Goal: Task Accomplishment & Management: Manage account settings

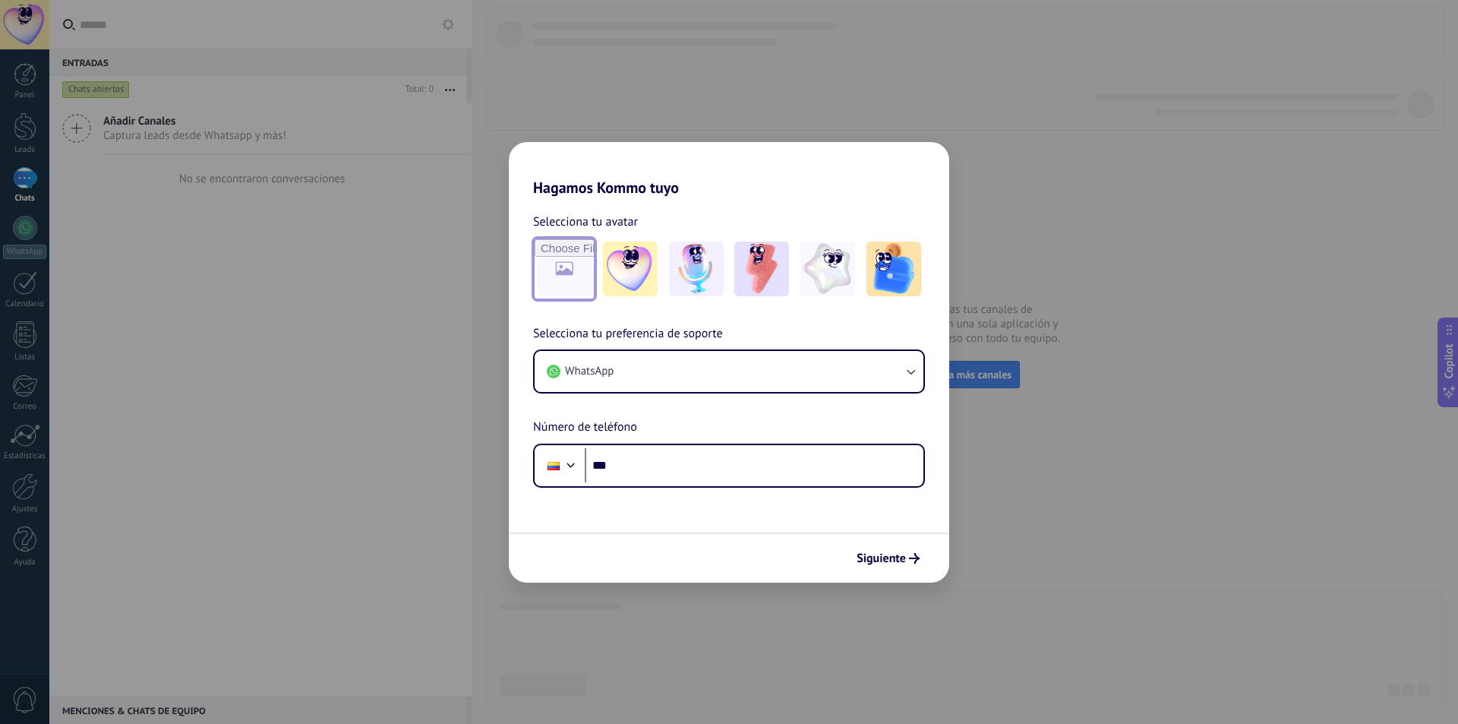
click at [555, 274] on input "file" at bounding box center [564, 268] width 59 height 59
click at [794, 359] on button "WhatsApp" at bounding box center [729, 371] width 389 height 41
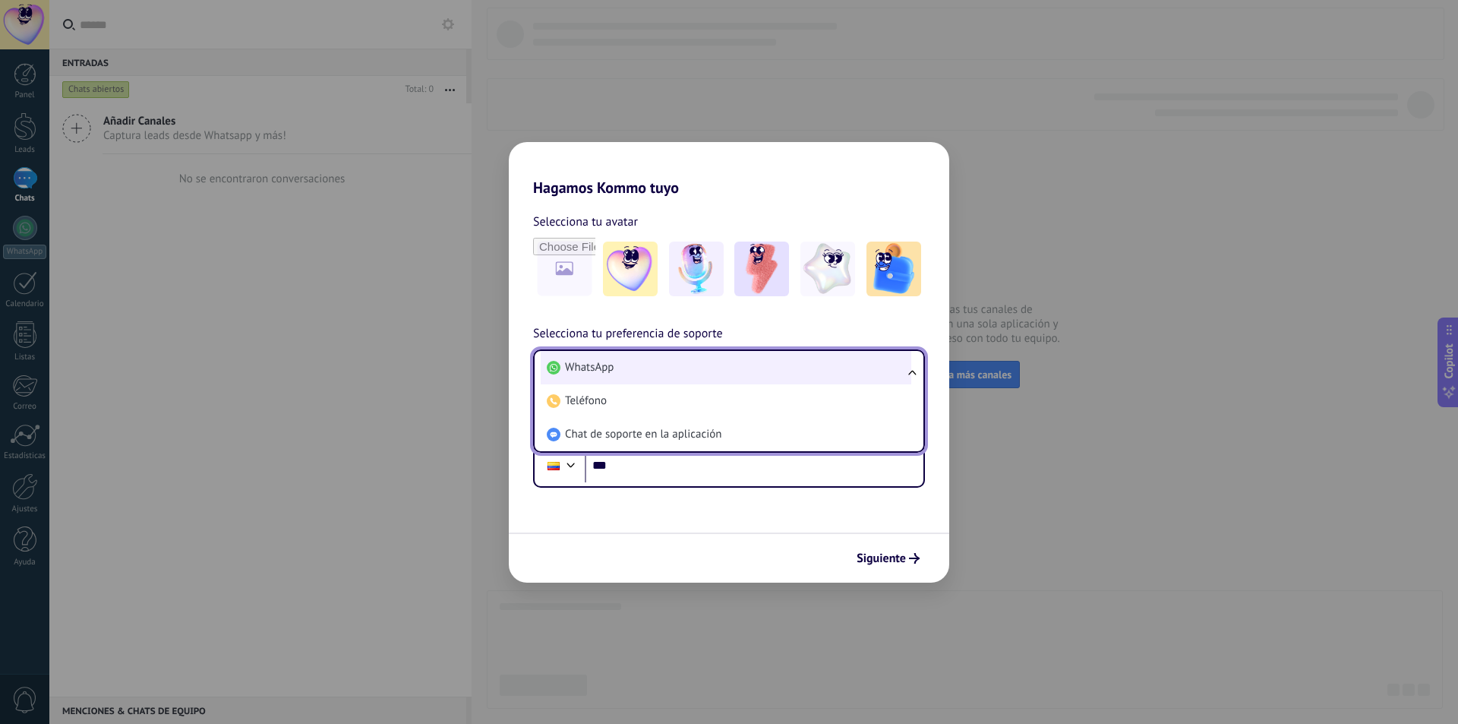
click at [773, 366] on li "WhatsApp" at bounding box center [726, 367] width 371 height 33
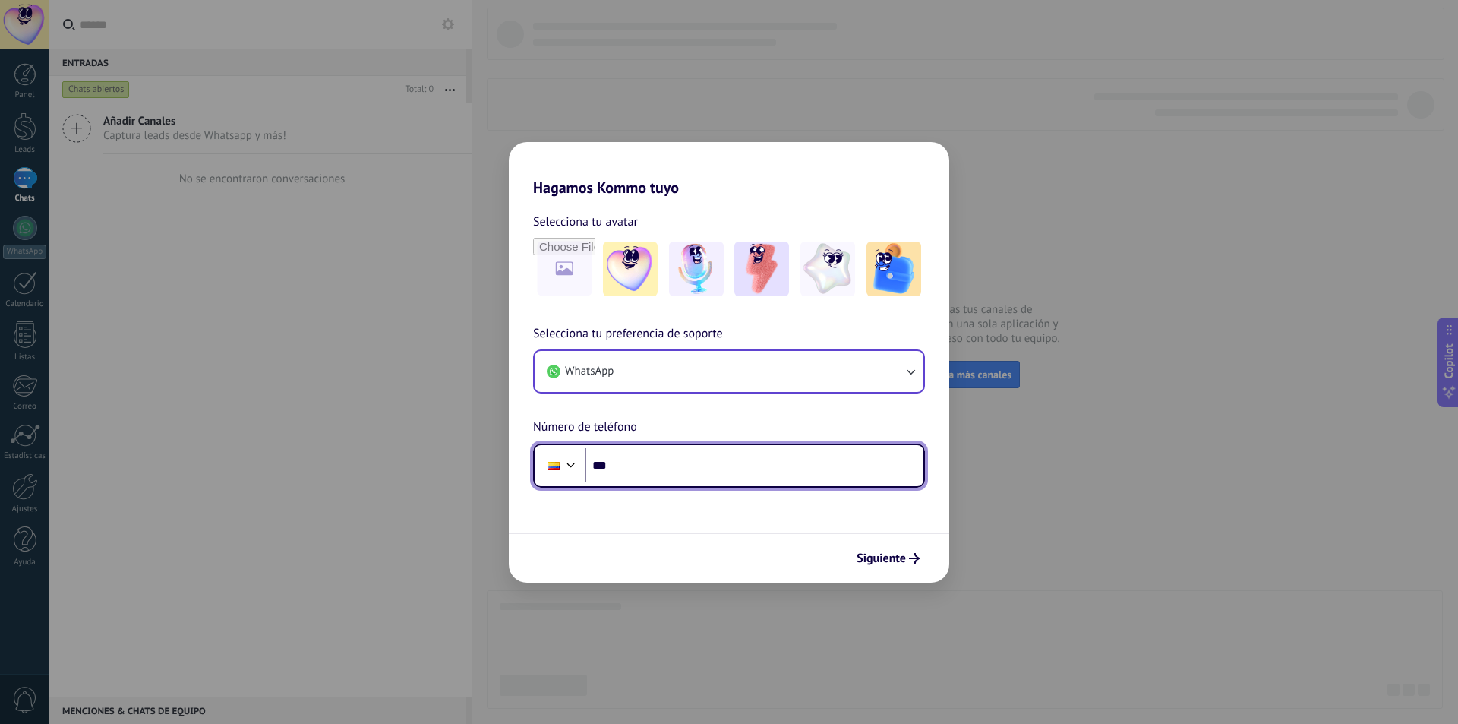
click at [814, 459] on input "***" at bounding box center [754, 465] width 339 height 35
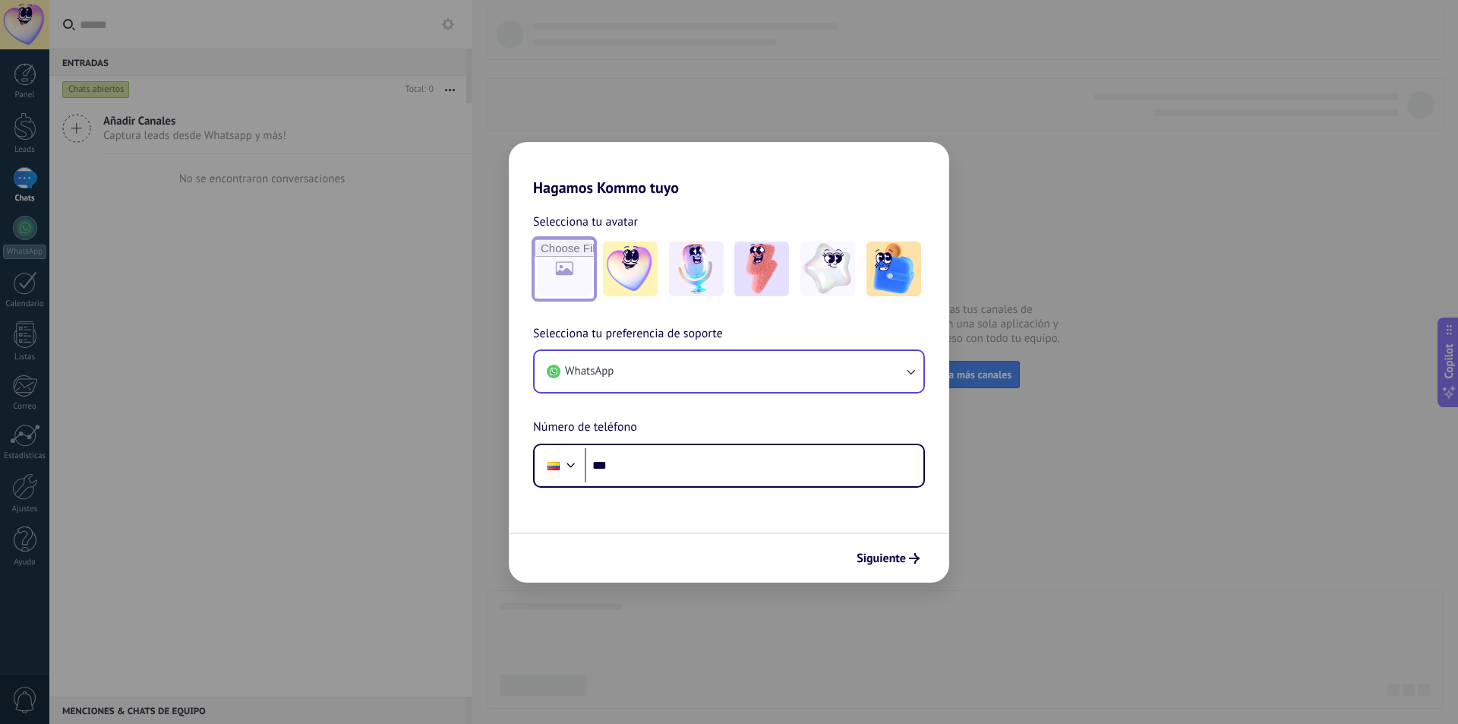
click at [572, 282] on input "file" at bounding box center [564, 268] width 59 height 59
type input "**********"
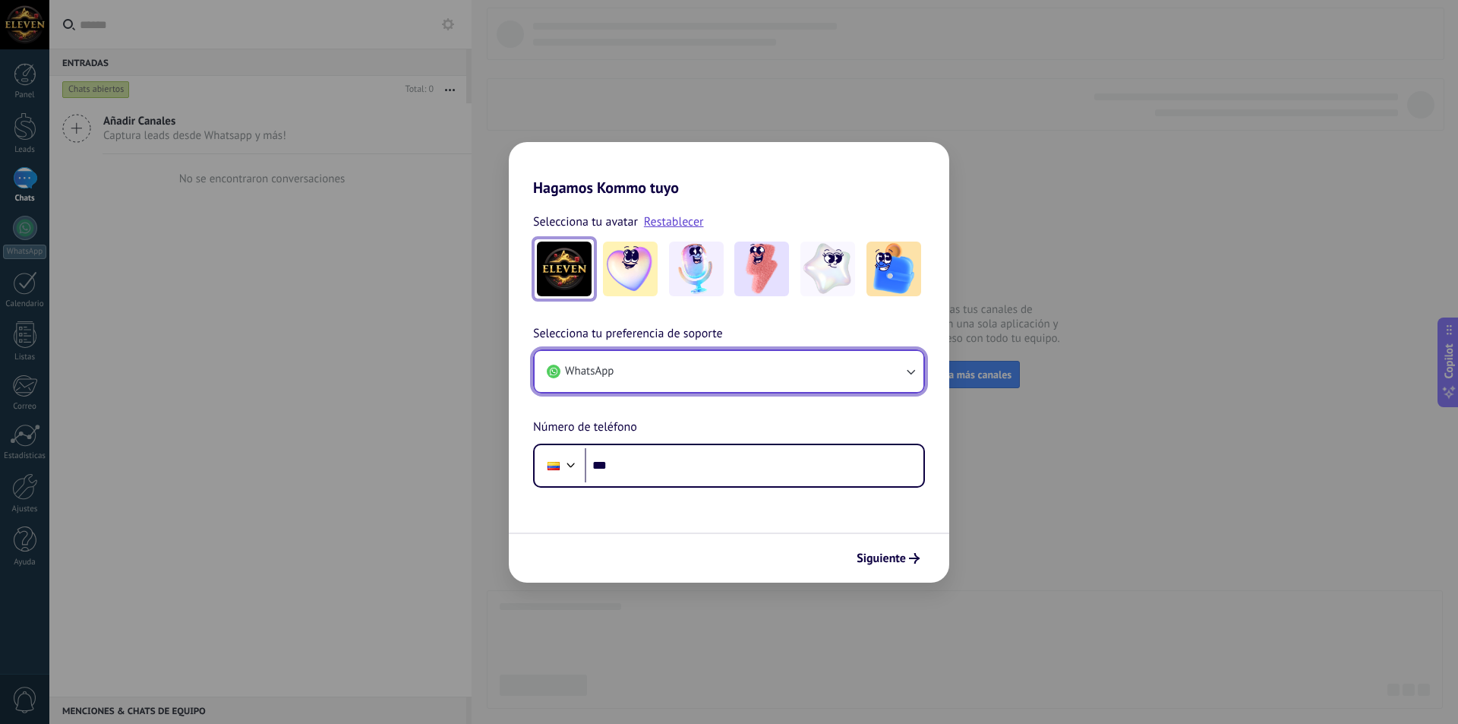
click at [677, 372] on button "WhatsApp" at bounding box center [729, 371] width 389 height 41
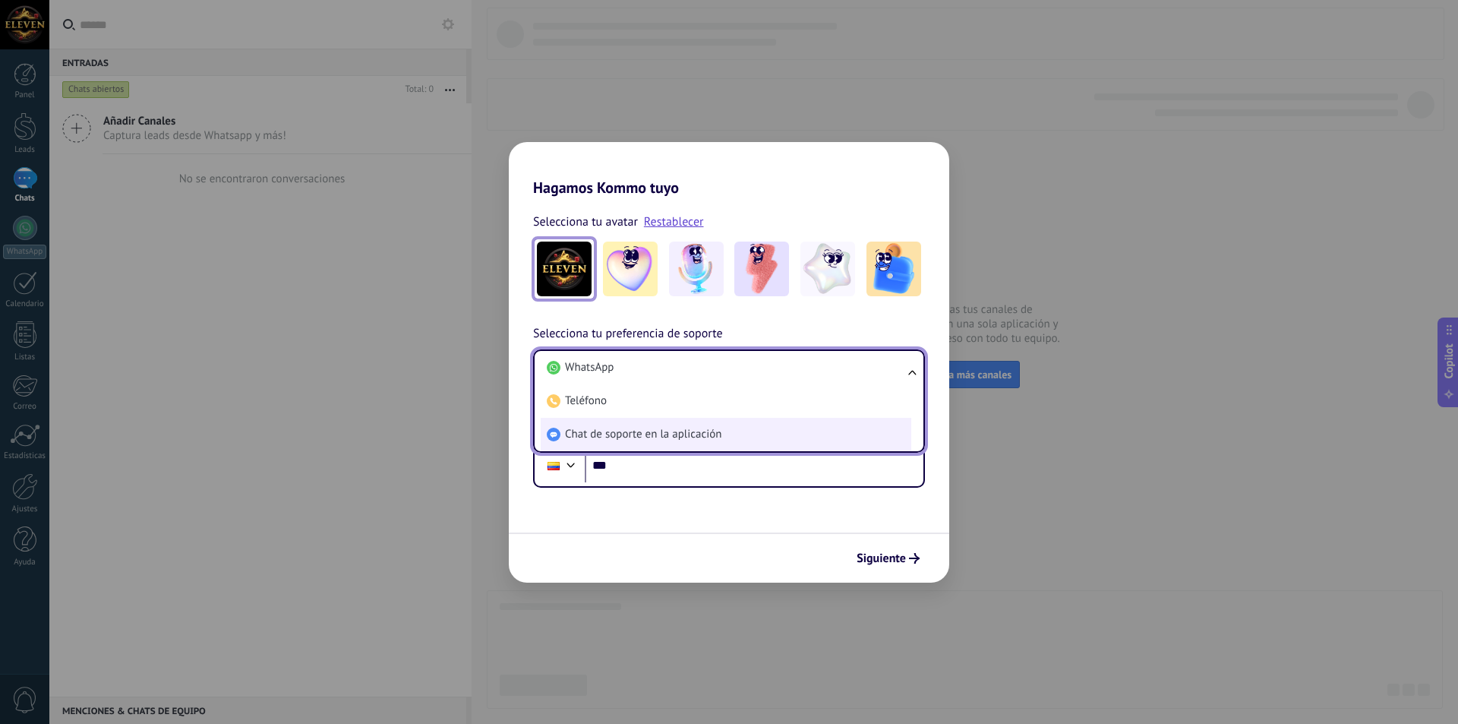
click at [645, 431] on span "Chat de soporte en la aplicación" at bounding box center [643, 434] width 156 height 15
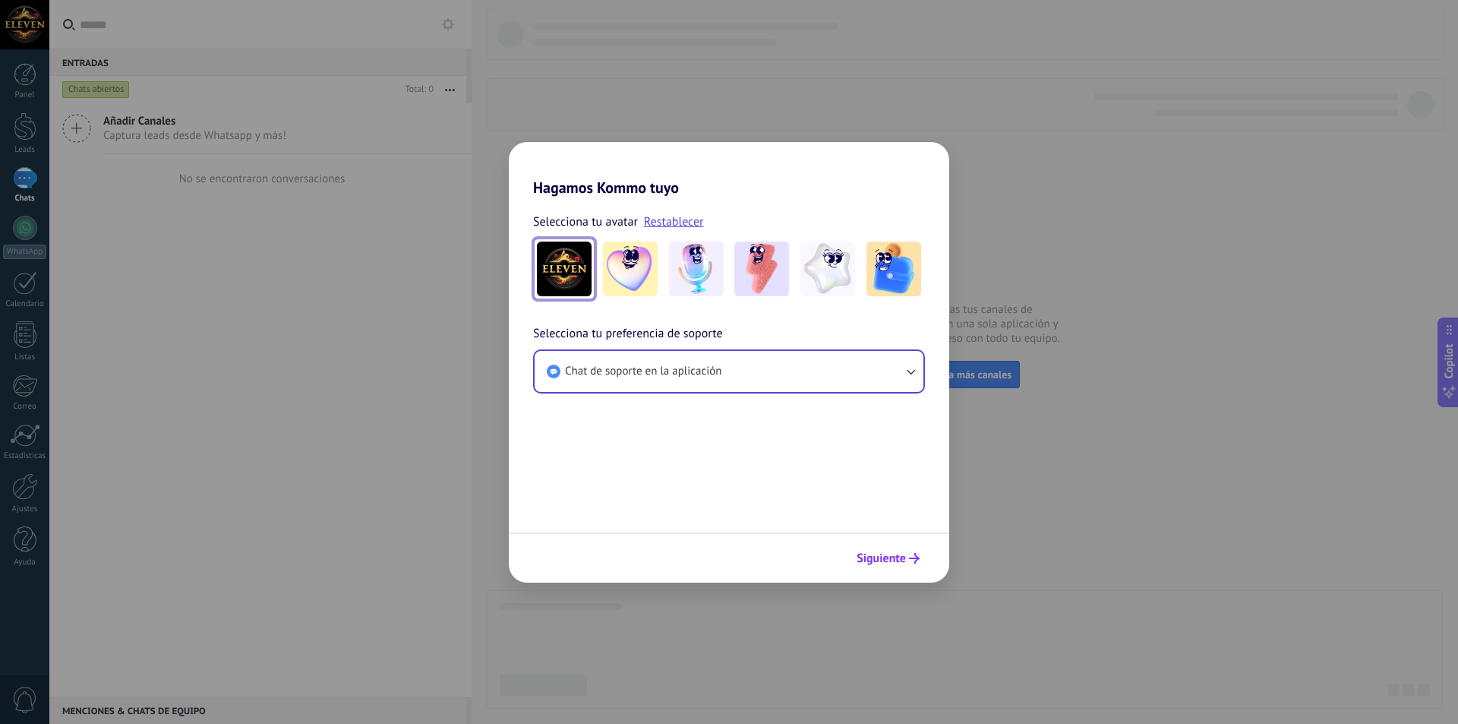
click at [914, 560] on icon "submit" at bounding box center [914, 558] width 11 height 11
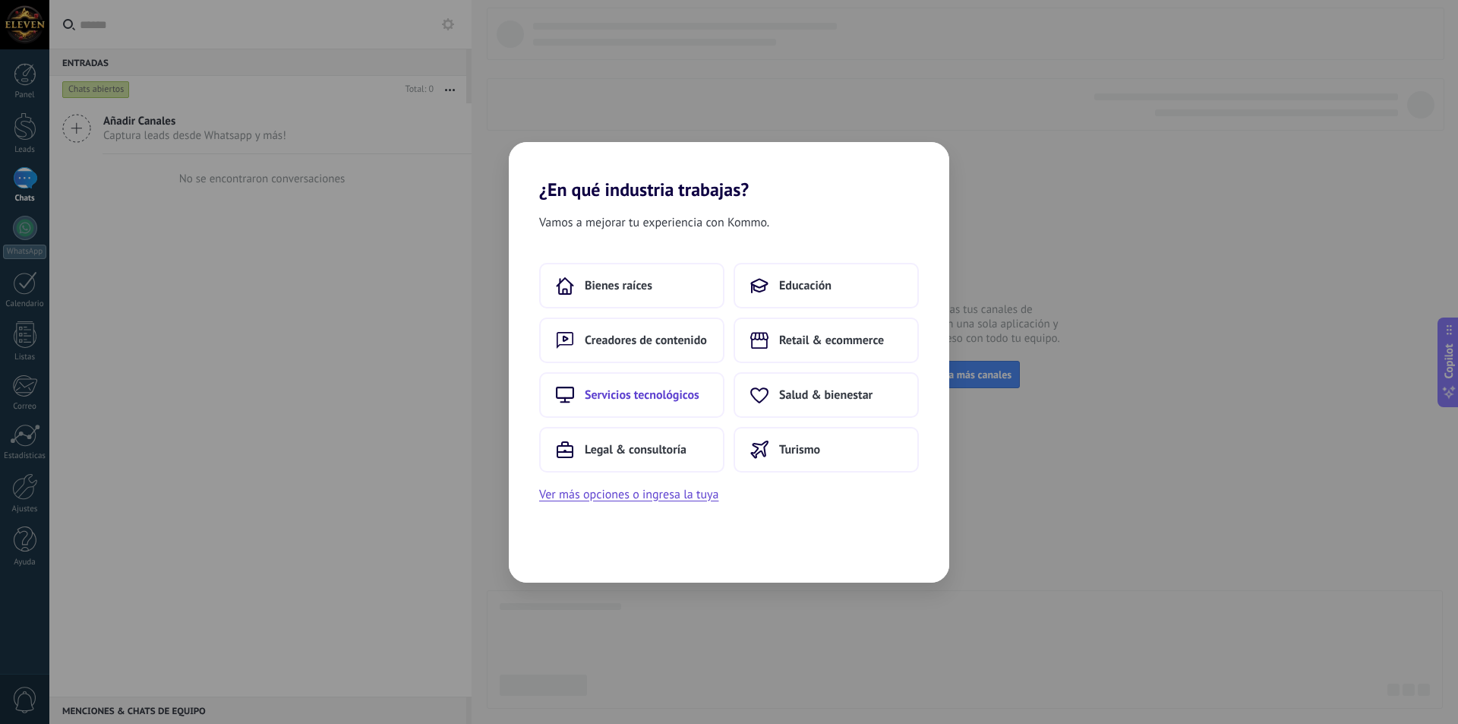
click at [690, 406] on button "Servicios tecnológicos" at bounding box center [631, 395] width 185 height 46
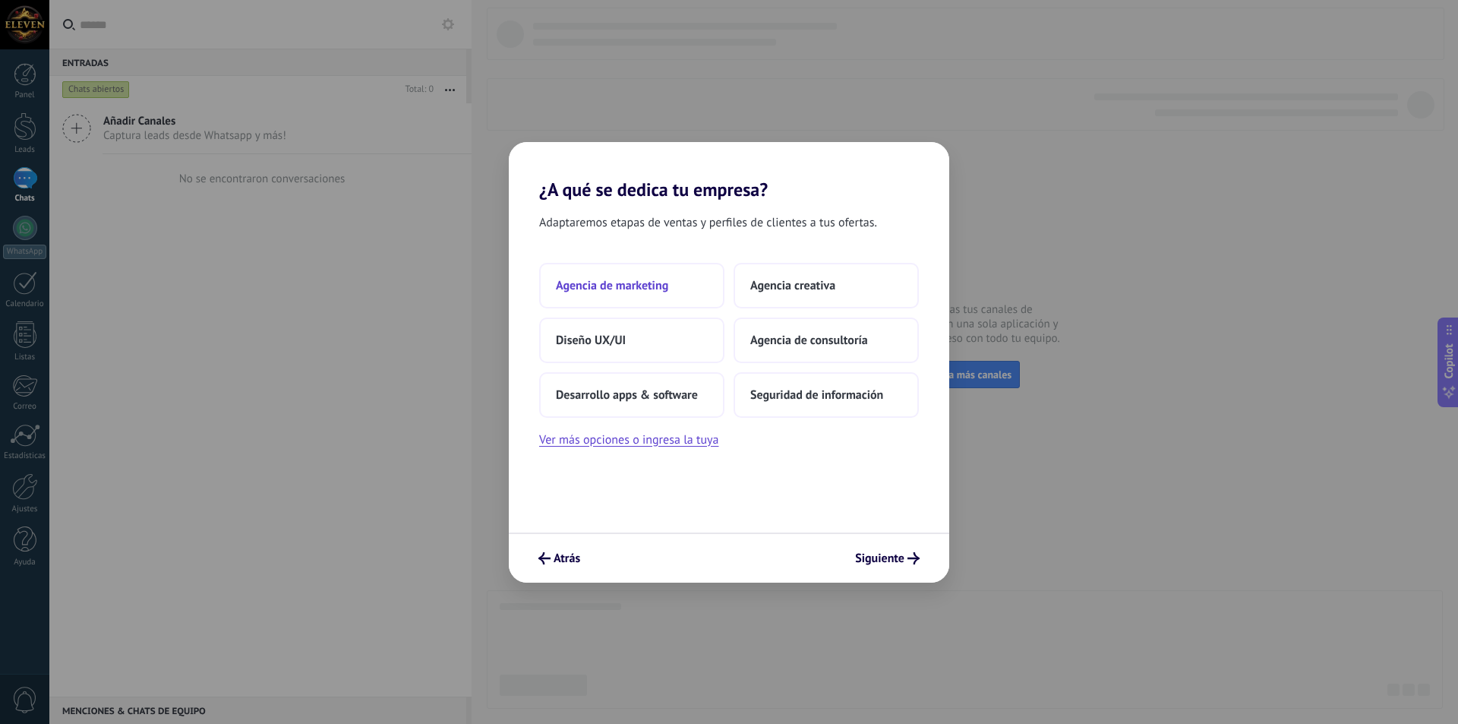
click at [674, 288] on button "Agencia de marketing" at bounding box center [631, 286] width 185 height 46
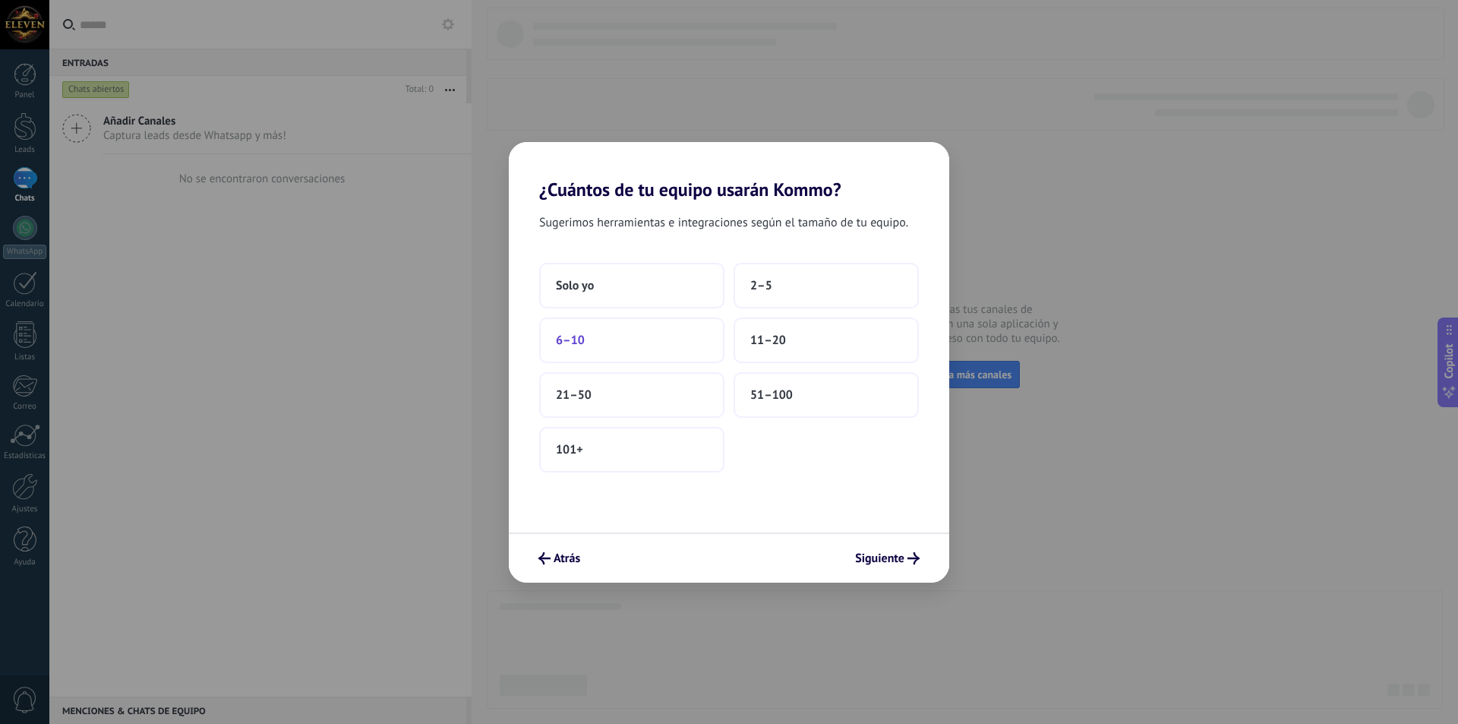
click at [688, 340] on button "6–10" at bounding box center [631, 340] width 185 height 46
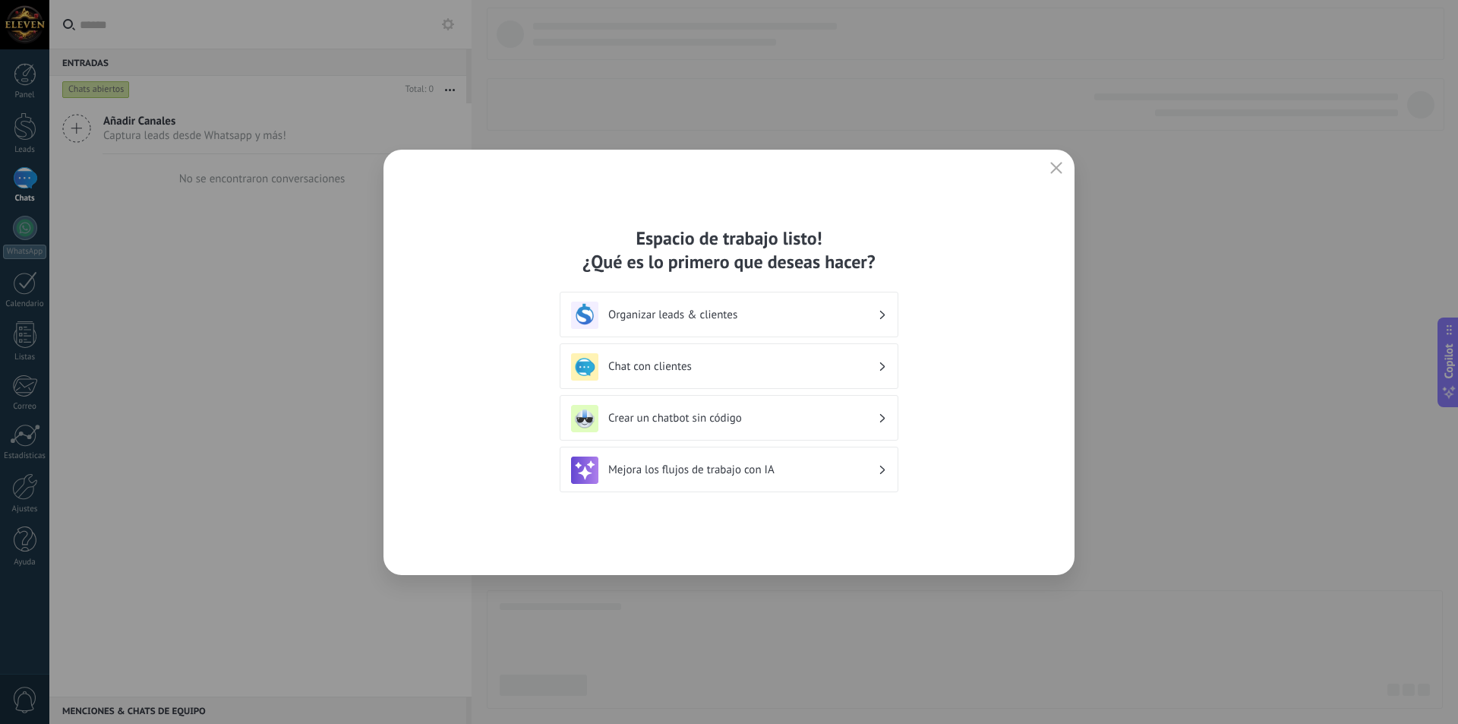
click at [837, 317] on h3 "Organizar leads & clientes" at bounding box center [743, 315] width 270 height 14
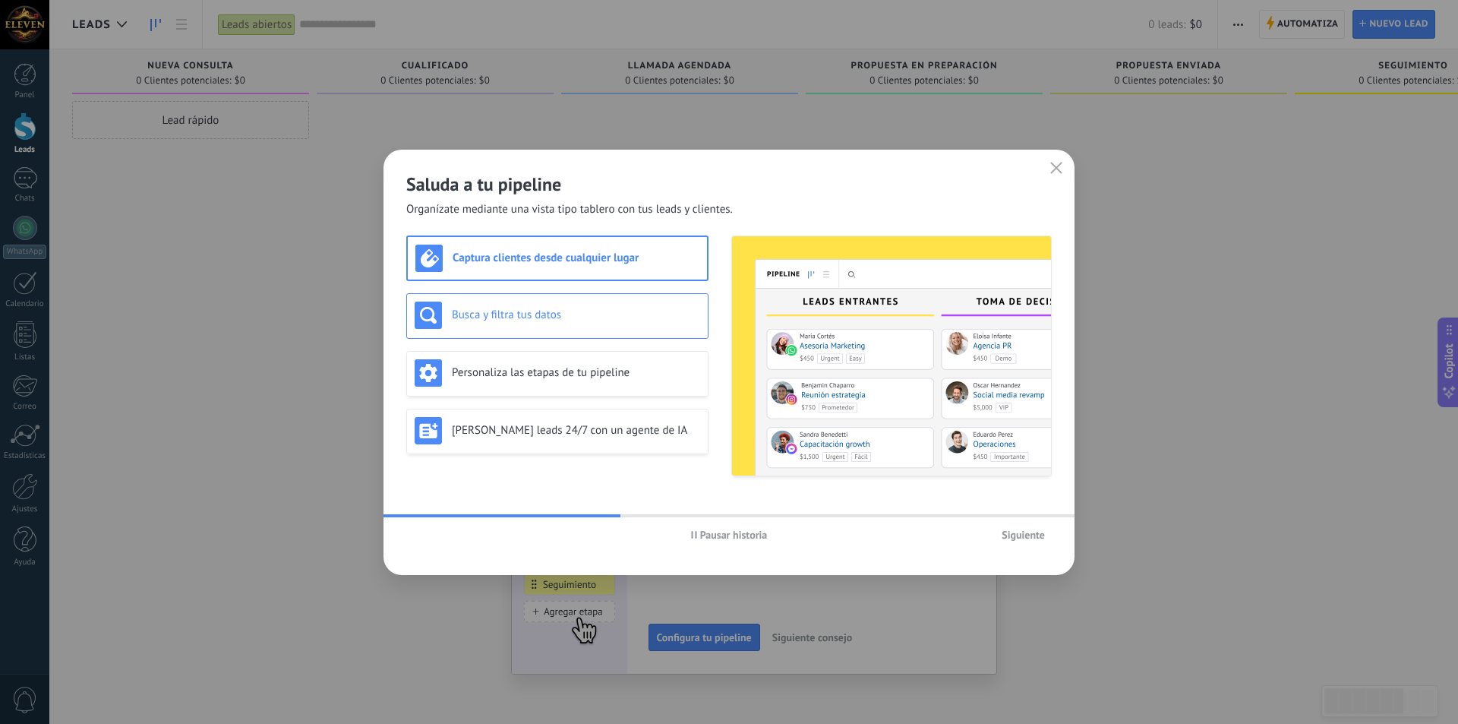
click at [593, 314] on h3 "Busca y filtra tus datos" at bounding box center [576, 315] width 248 height 14
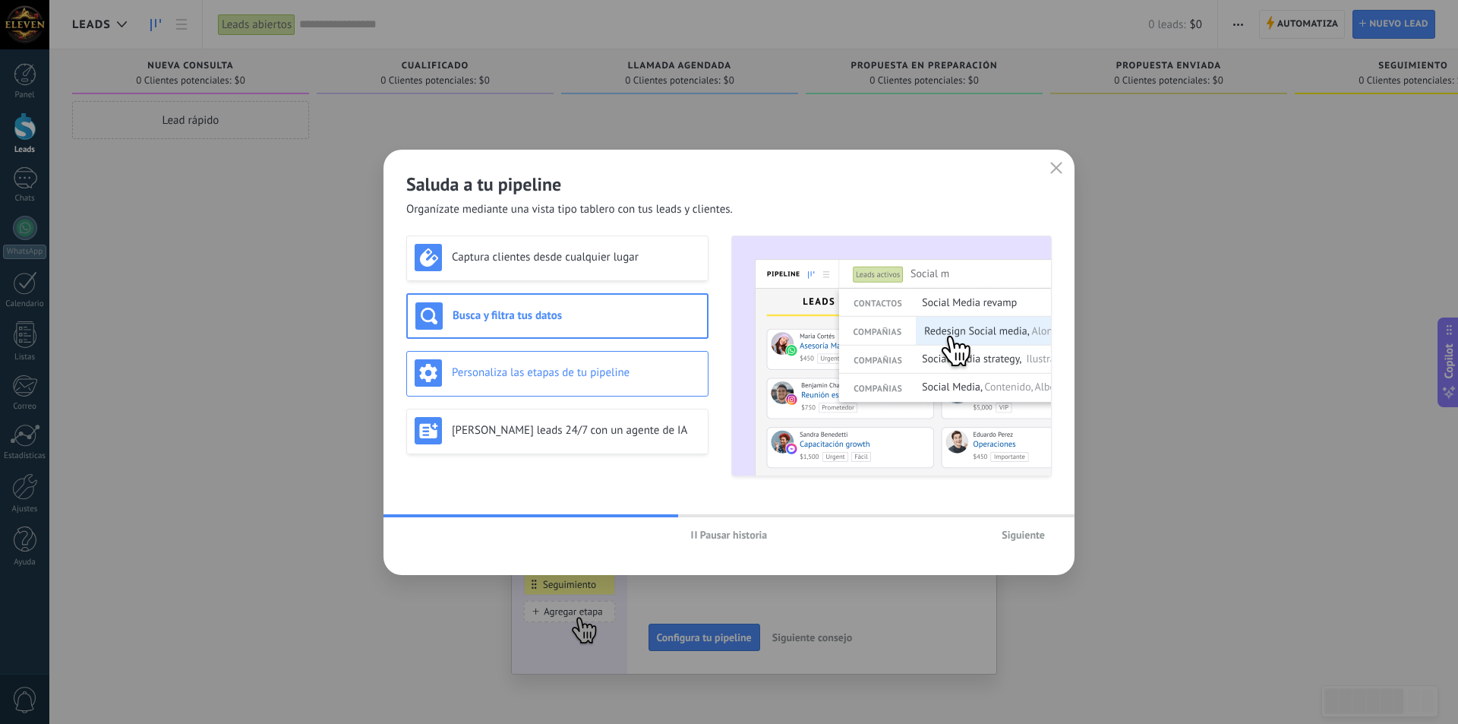
click at [611, 377] on h3 "Personaliza las etapas de tu pipeline" at bounding box center [576, 372] width 248 height 14
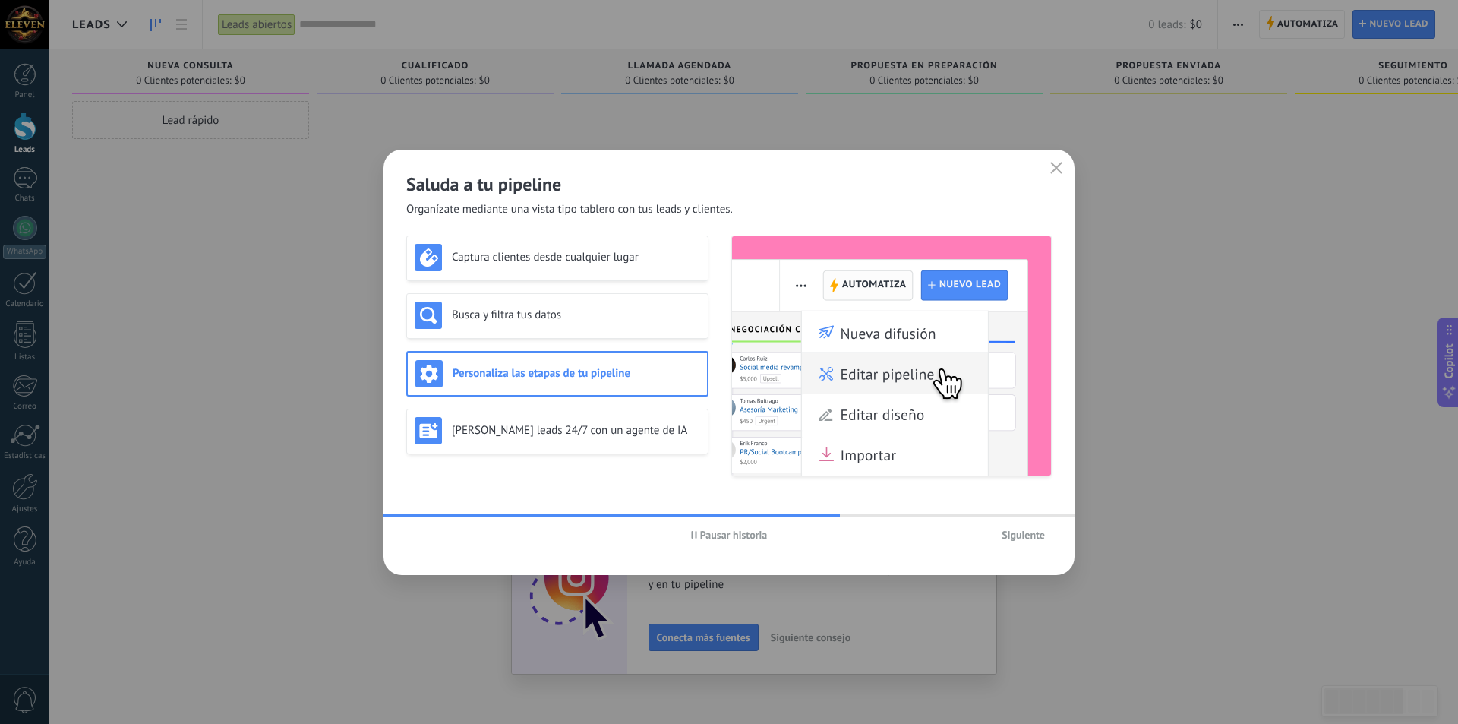
click at [1025, 532] on span "Siguiente" at bounding box center [1023, 534] width 43 height 11
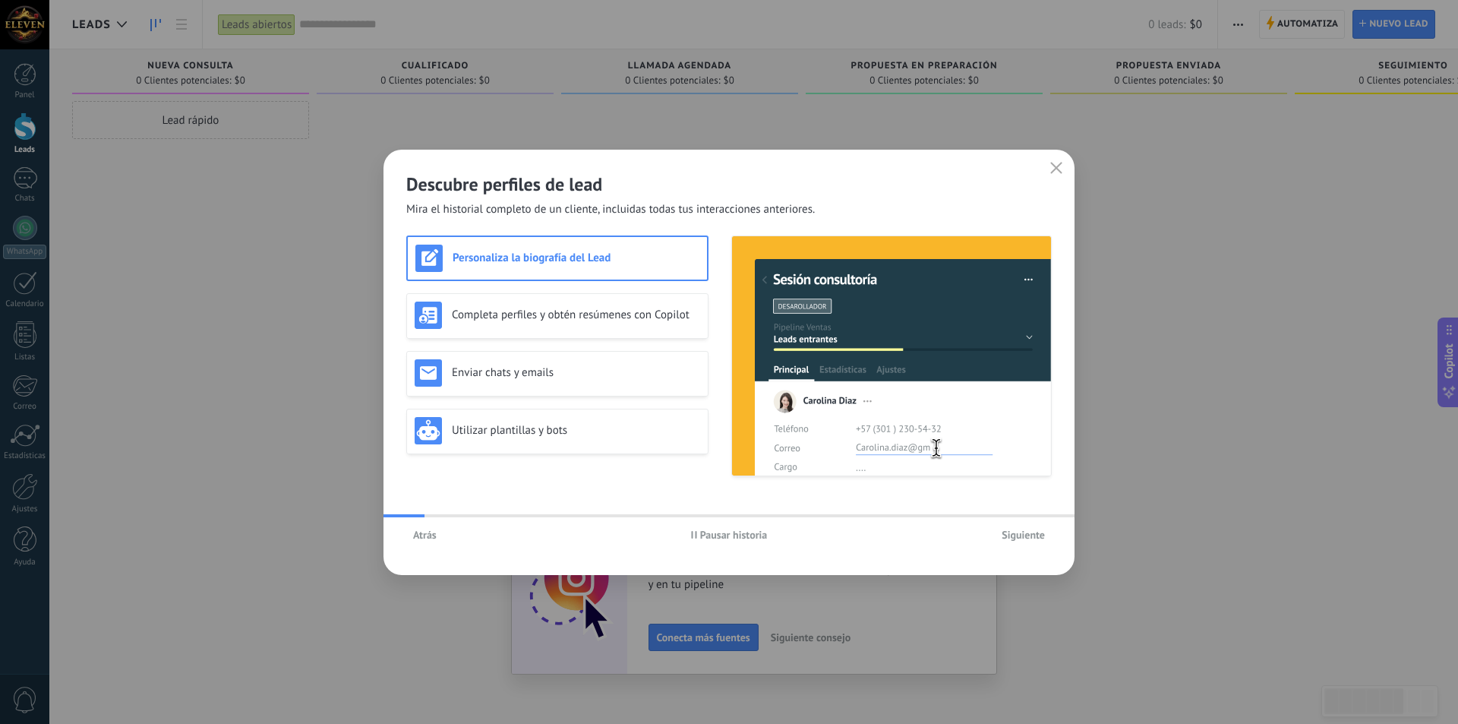
click at [1024, 533] on span "Siguiente" at bounding box center [1023, 534] width 43 height 11
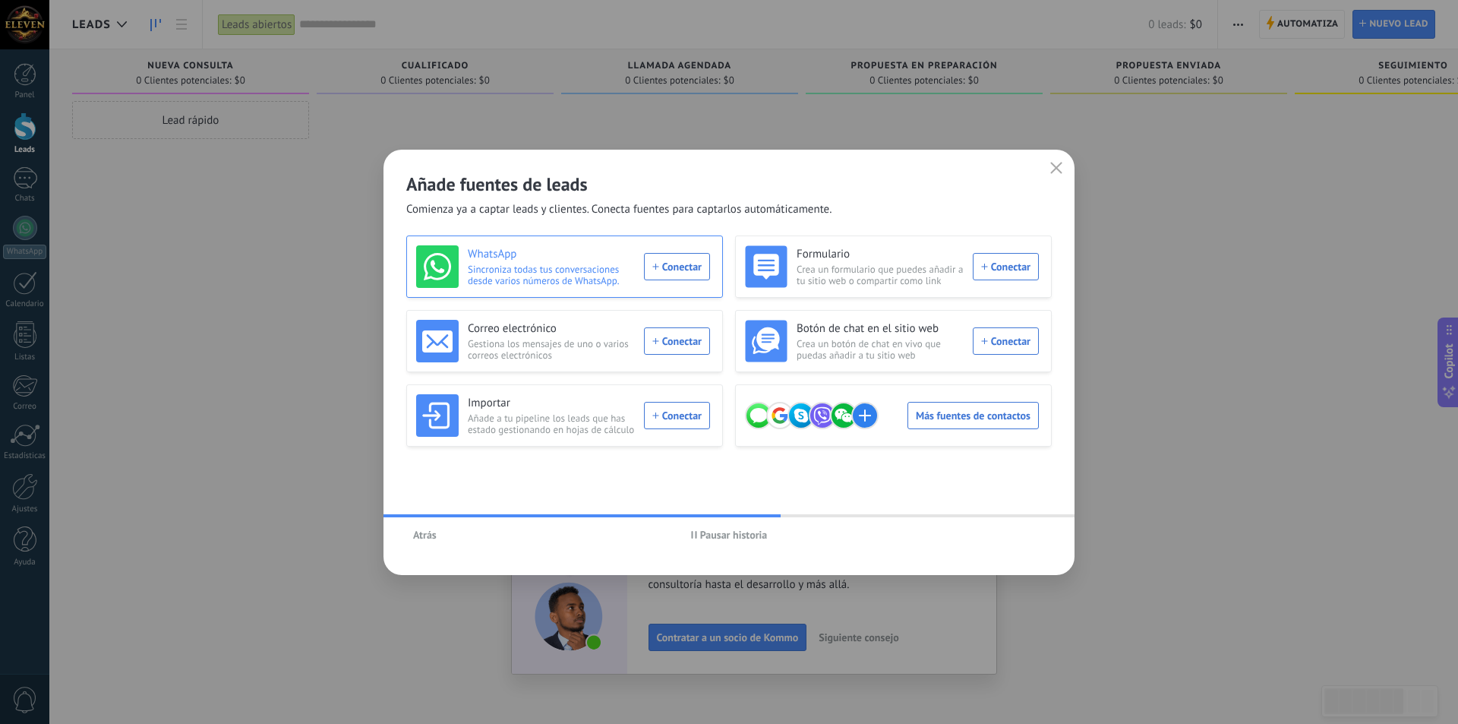
click at [660, 273] on div "WhatsApp Sincroniza todas tus conversaciones desde varios números de WhatsApp. …" at bounding box center [563, 266] width 294 height 43
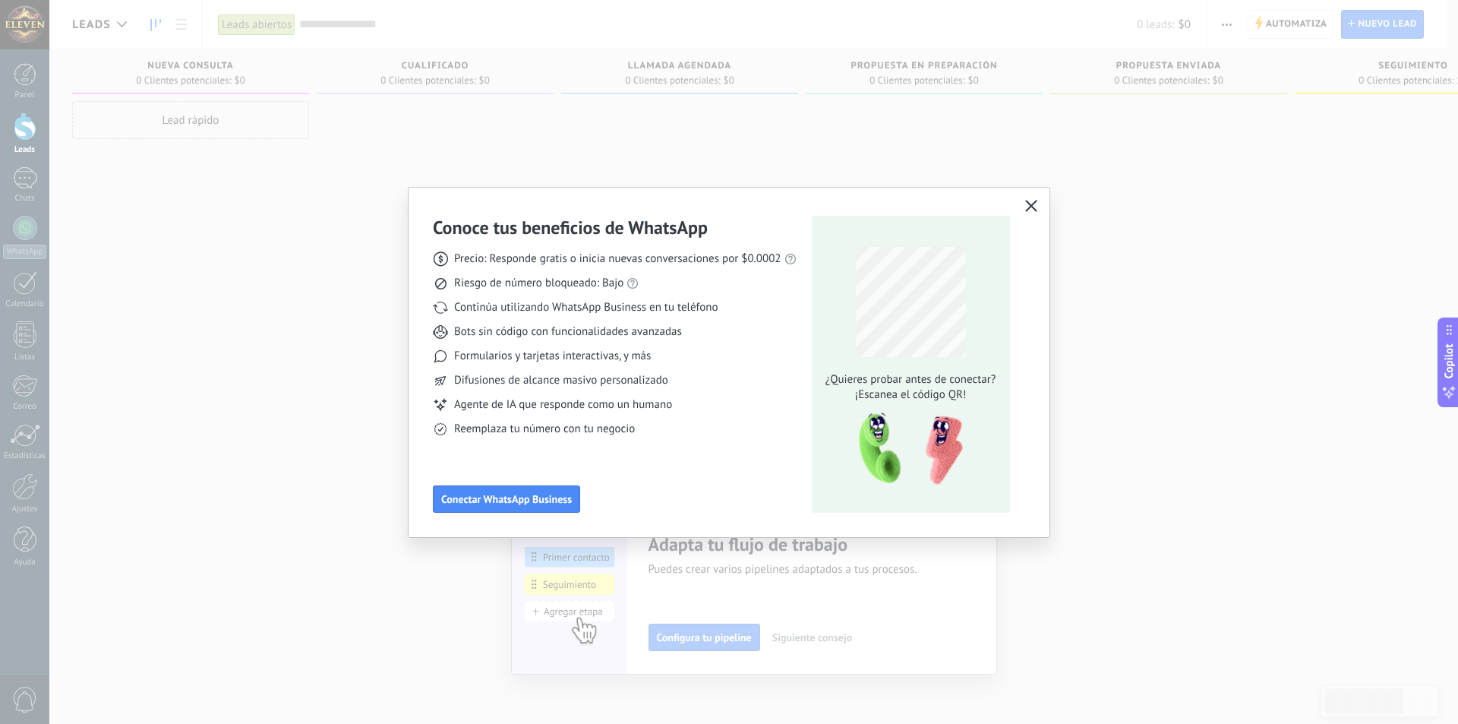
click at [1028, 209] on use "button" at bounding box center [1030, 205] width 11 height 11
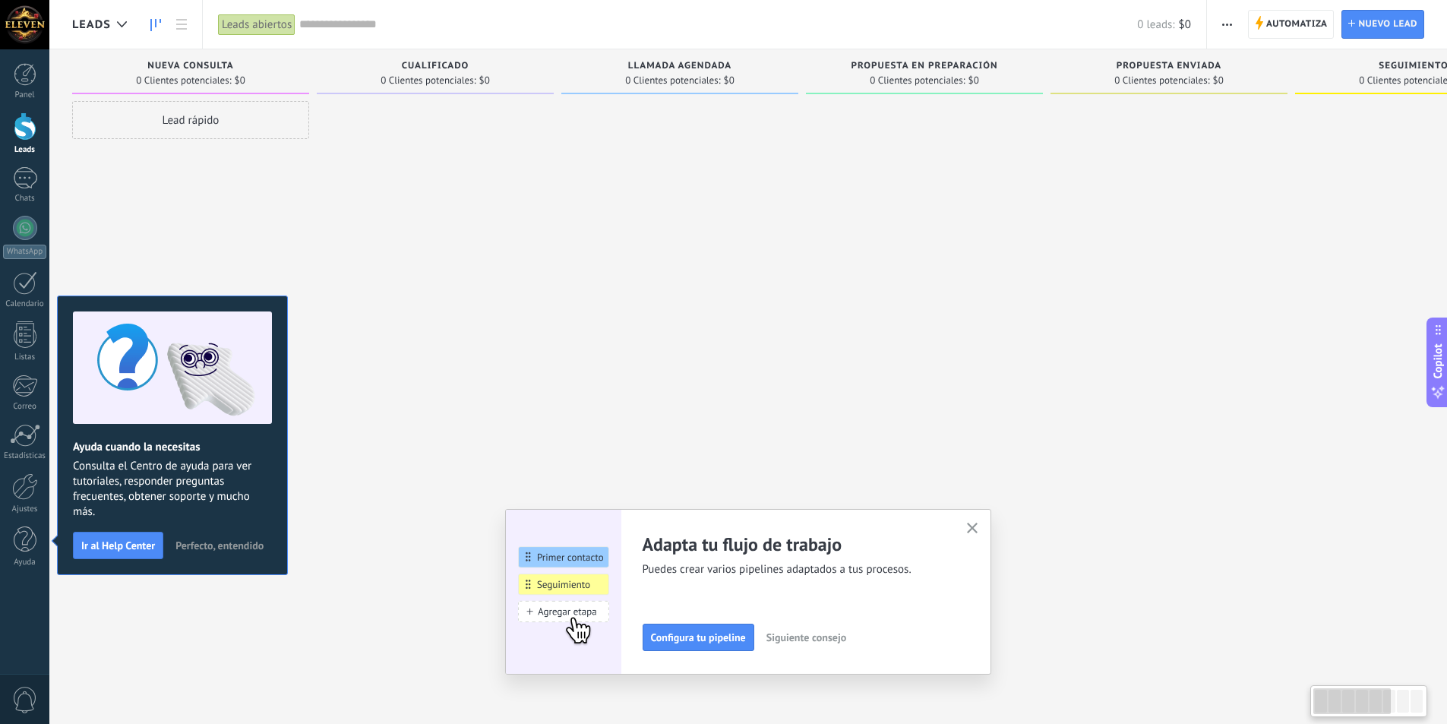
click at [980, 515] on div "Adapta tu flujo de trabajo Puedes crear varios pipelines adaptados a tus proces…" at bounding box center [748, 592] width 486 height 166
click at [979, 519] on div "Adapta tu flujo de trabajo Puedes crear varios pipelines adaptados a tus proces…" at bounding box center [748, 592] width 486 height 166
click at [966, 534] on div "Adapta tu flujo de trabajo Puedes crear varios pipelines adaptados a tus proces…" at bounding box center [804, 591] width 325 height 118
click at [991, 526] on div "Adapta tu flujo de trabajo Puedes crear varios pipelines adaptados a tus proces…" at bounding box center [748, 592] width 486 height 166
click at [978, 524] on icon "button" at bounding box center [972, 527] width 11 height 11
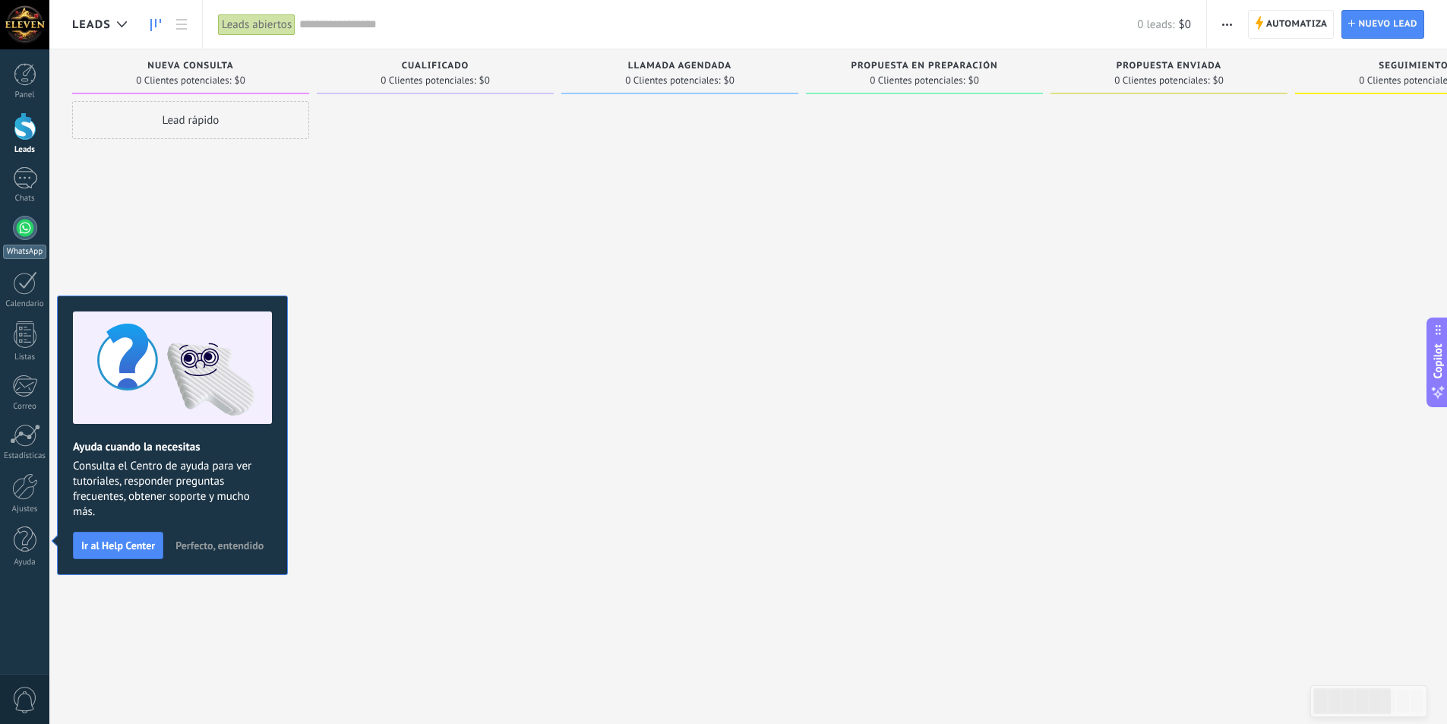
click at [29, 240] on link "WhatsApp" at bounding box center [24, 237] width 49 height 43
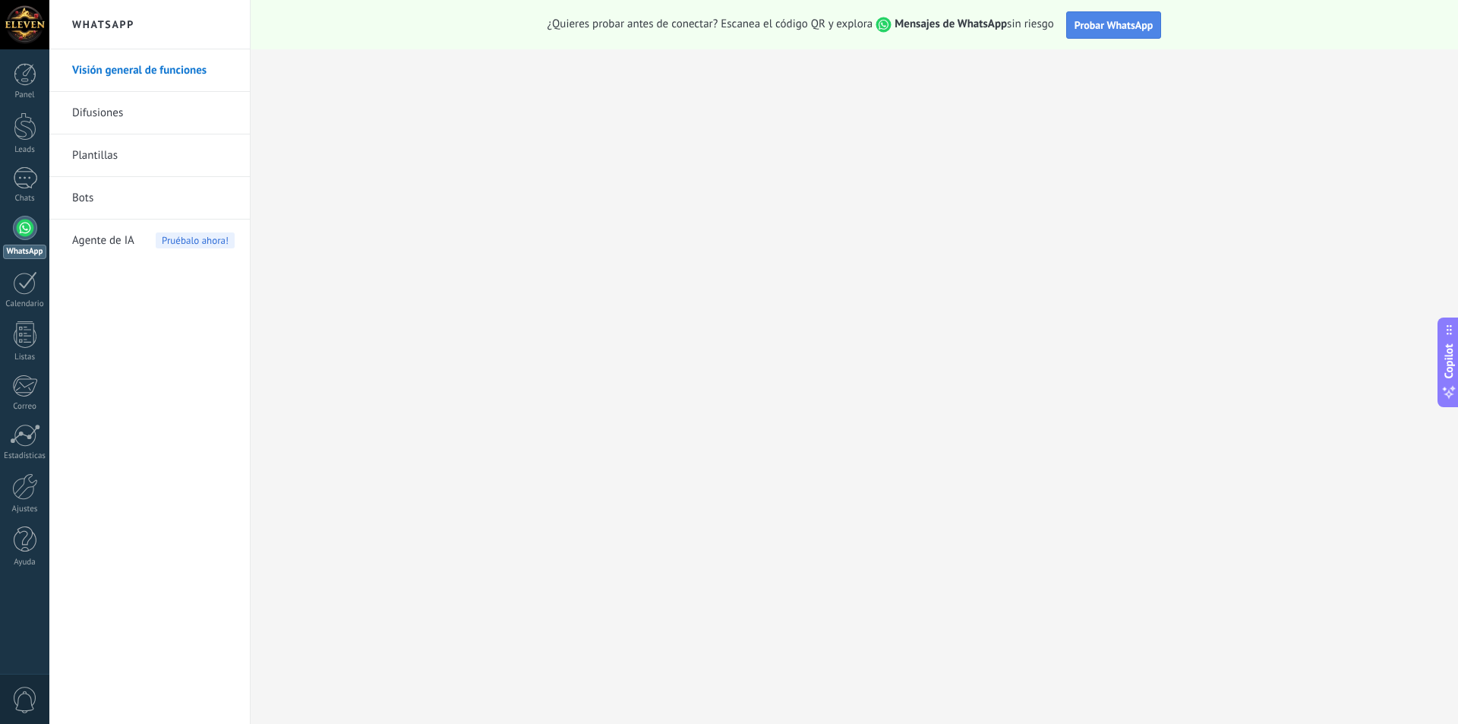
click at [1111, 21] on span "Probar WhatsApp" at bounding box center [1114, 25] width 79 height 14
click at [24, 62] on div "Panel Leads Chats WhatsApp Clientes" at bounding box center [49, 361] width 99 height 625
click at [11, 86] on link "Panel" at bounding box center [24, 81] width 49 height 37
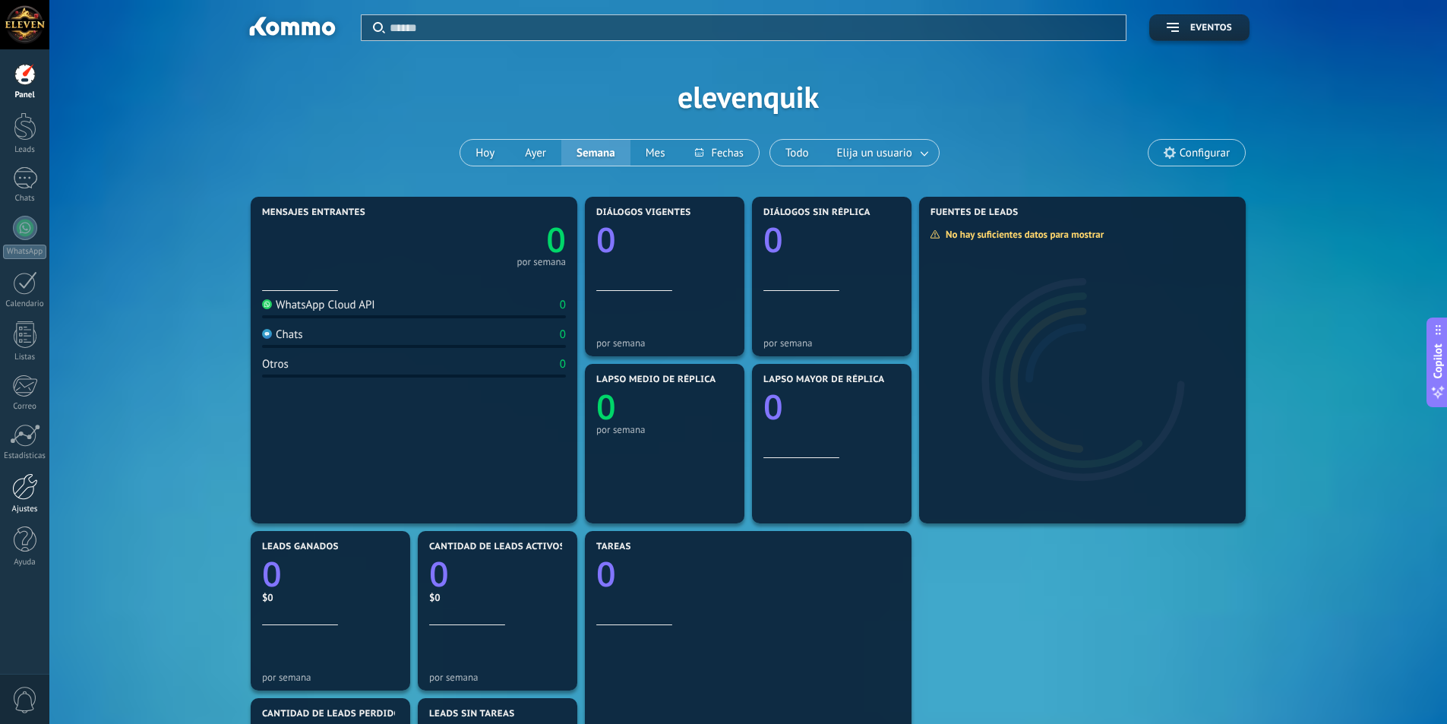
click at [33, 483] on div at bounding box center [25, 486] width 26 height 27
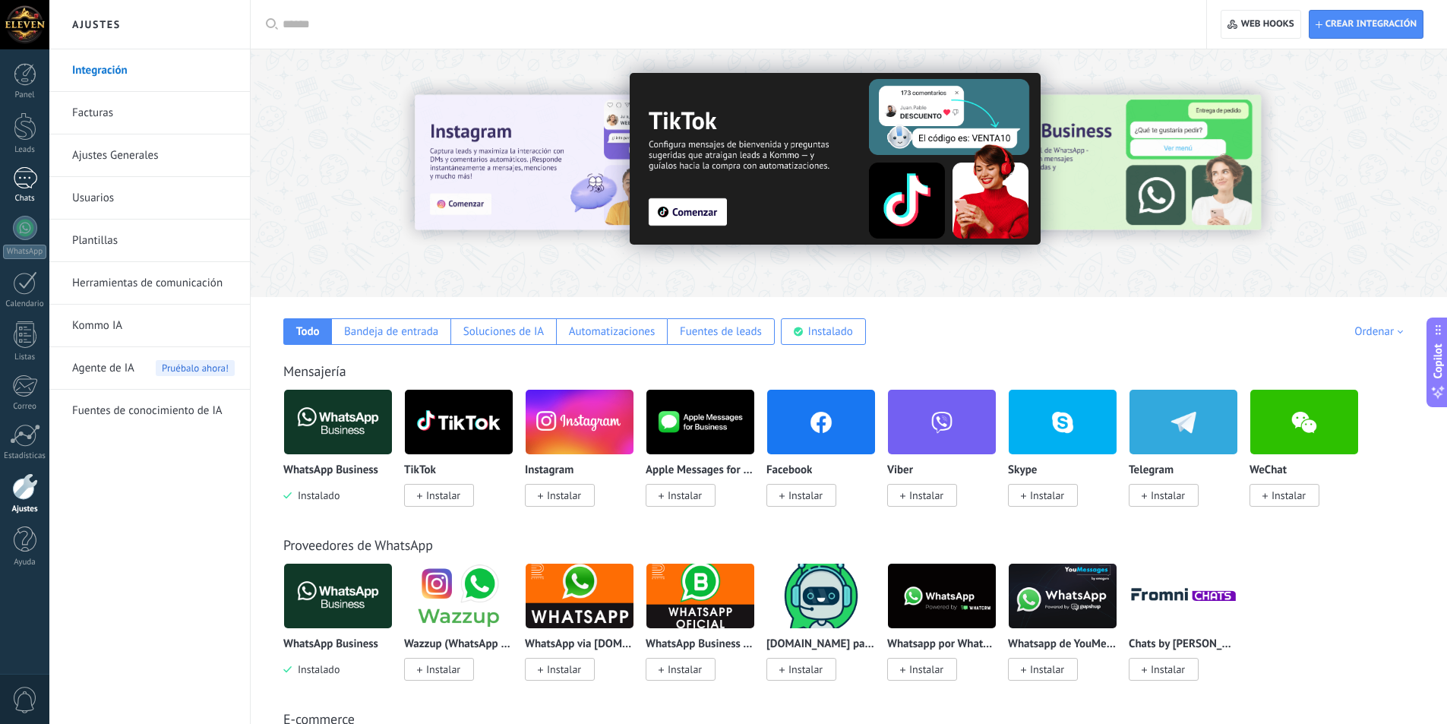
click at [21, 194] on div "Chats" at bounding box center [25, 199] width 44 height 10
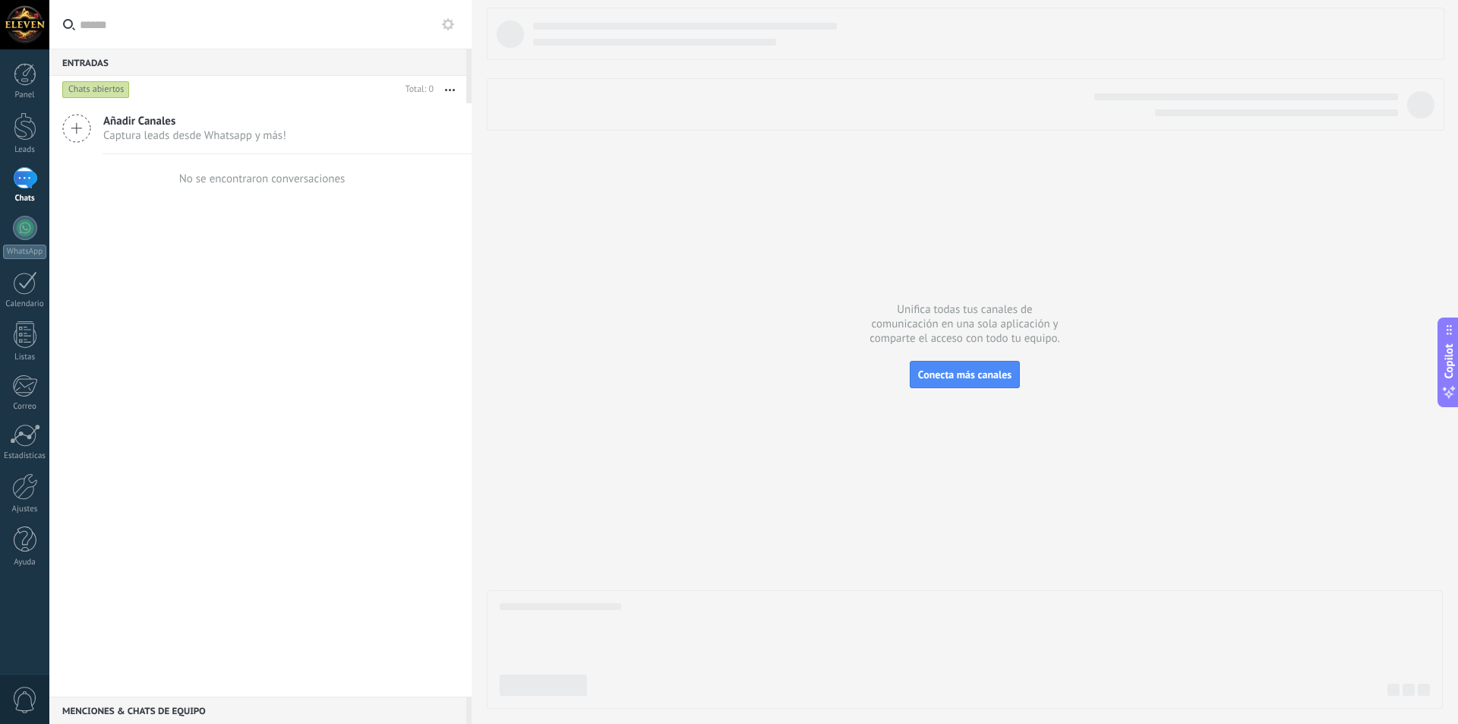
click at [168, 113] on div "Añadir Canales Captura leads desde Whatsapp y más!" at bounding box center [260, 128] width 422 height 51
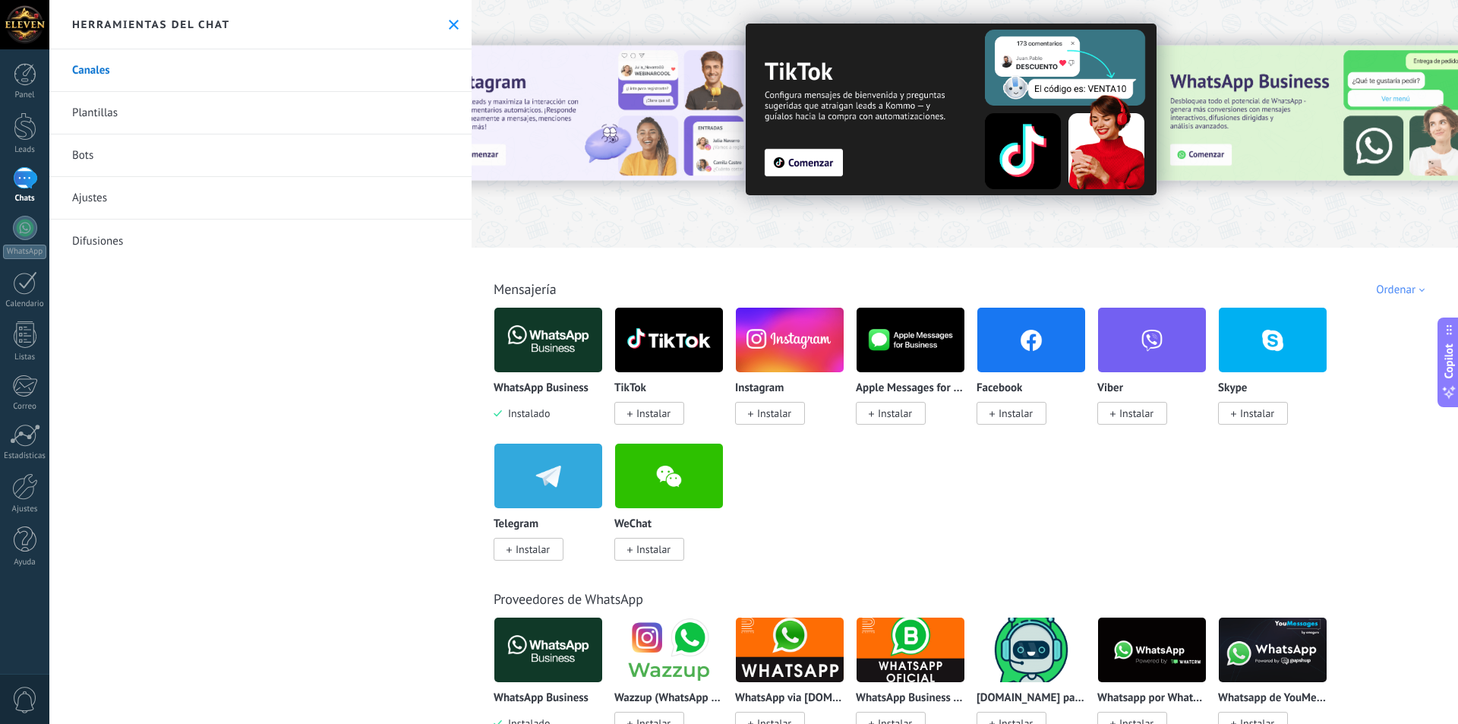
click at [1308, 131] on div at bounding box center [1342, 123] width 342 height 137
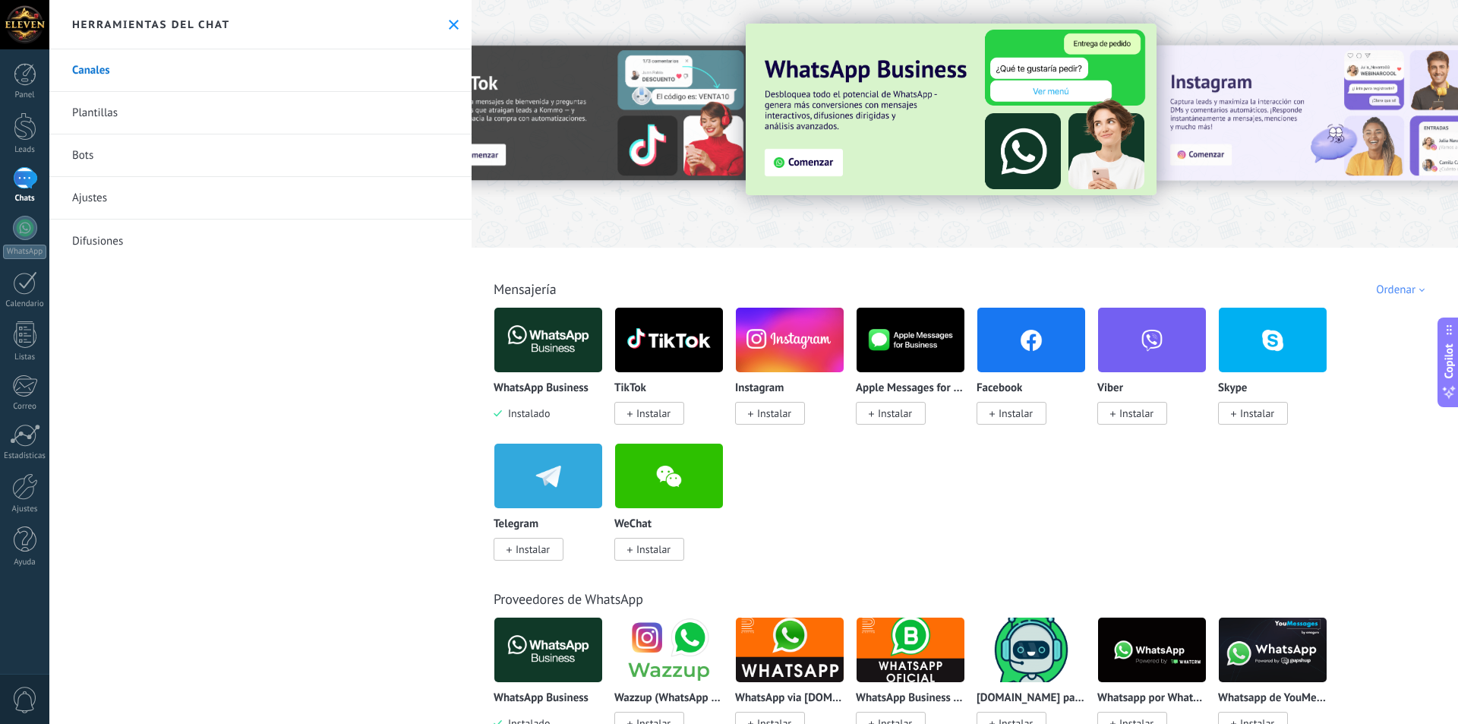
click at [798, 163] on img at bounding box center [951, 110] width 411 height 172
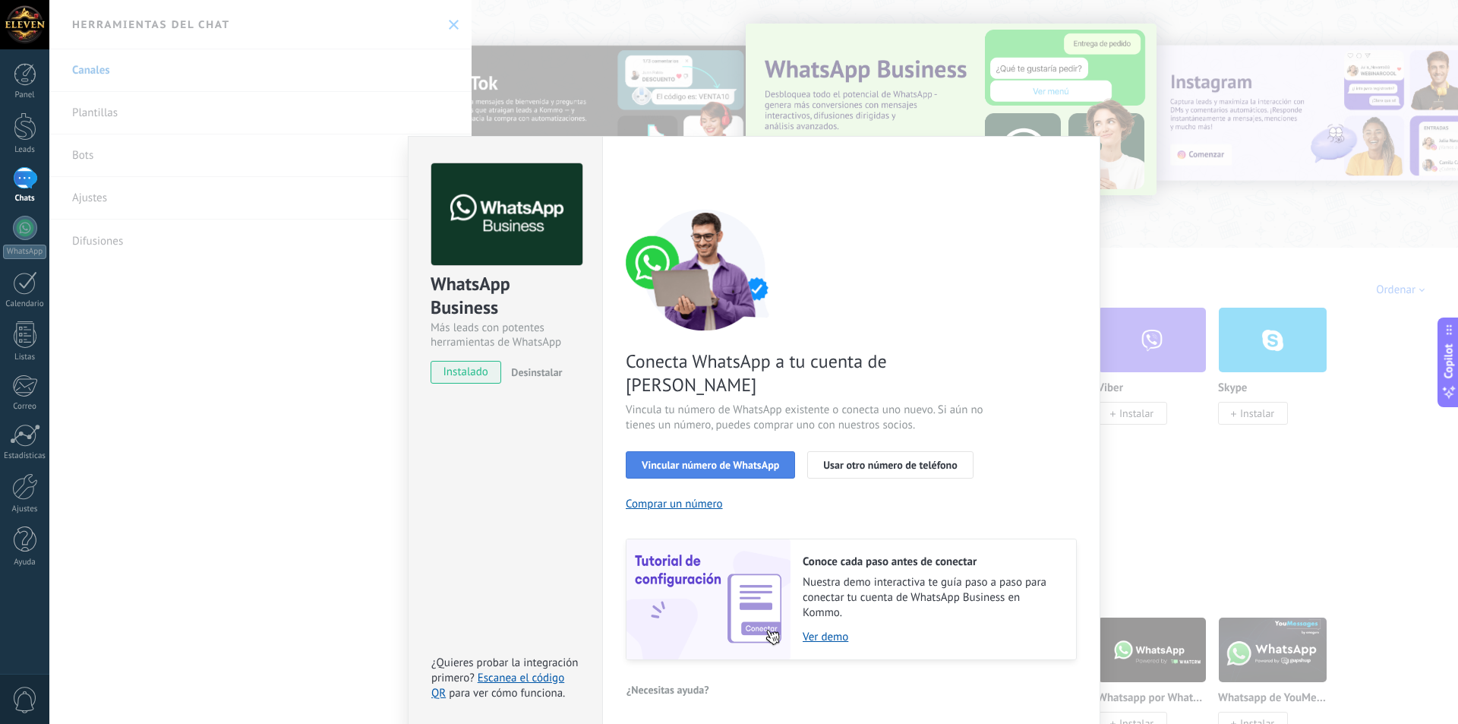
click at [746, 459] on span "Vincular número de WhatsApp" at bounding box center [710, 464] width 137 height 11
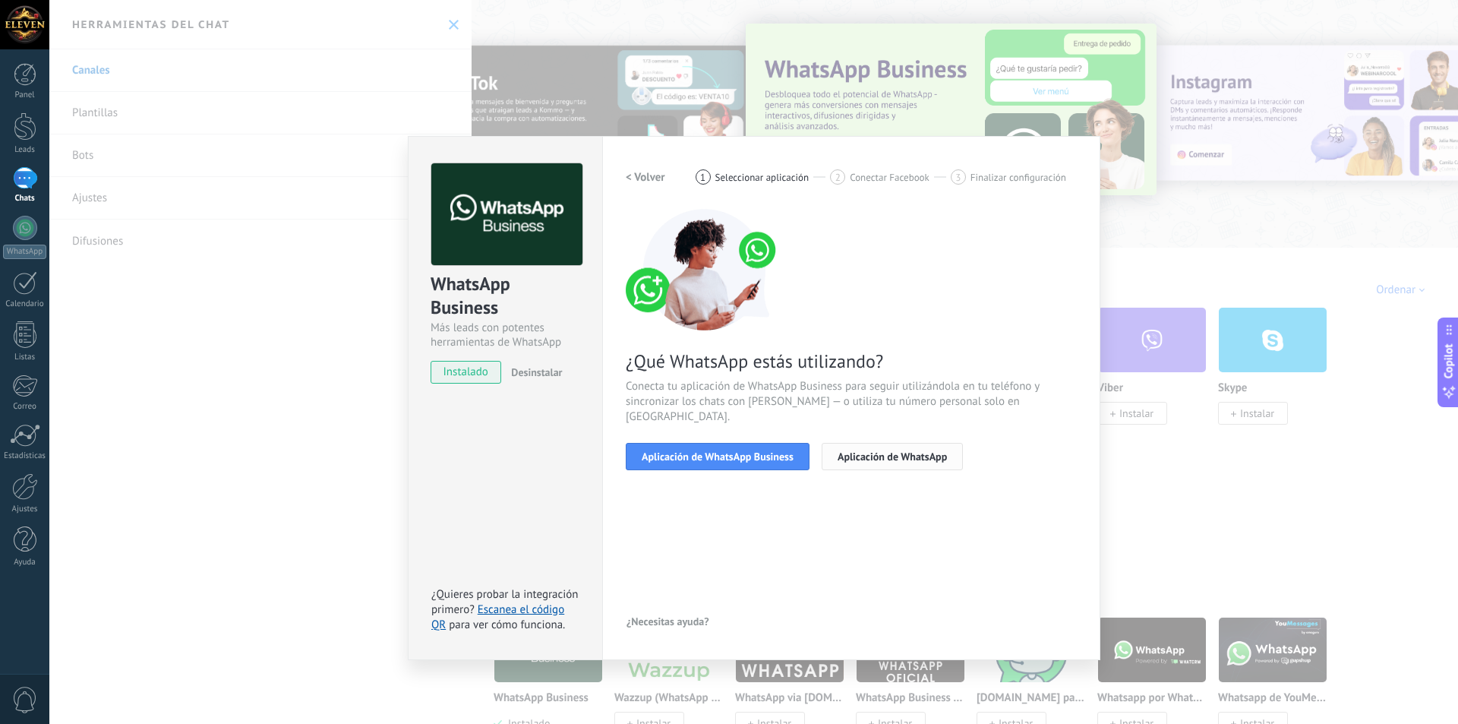
click at [866, 447] on button "Aplicación de WhatsApp" at bounding box center [892, 456] width 141 height 27
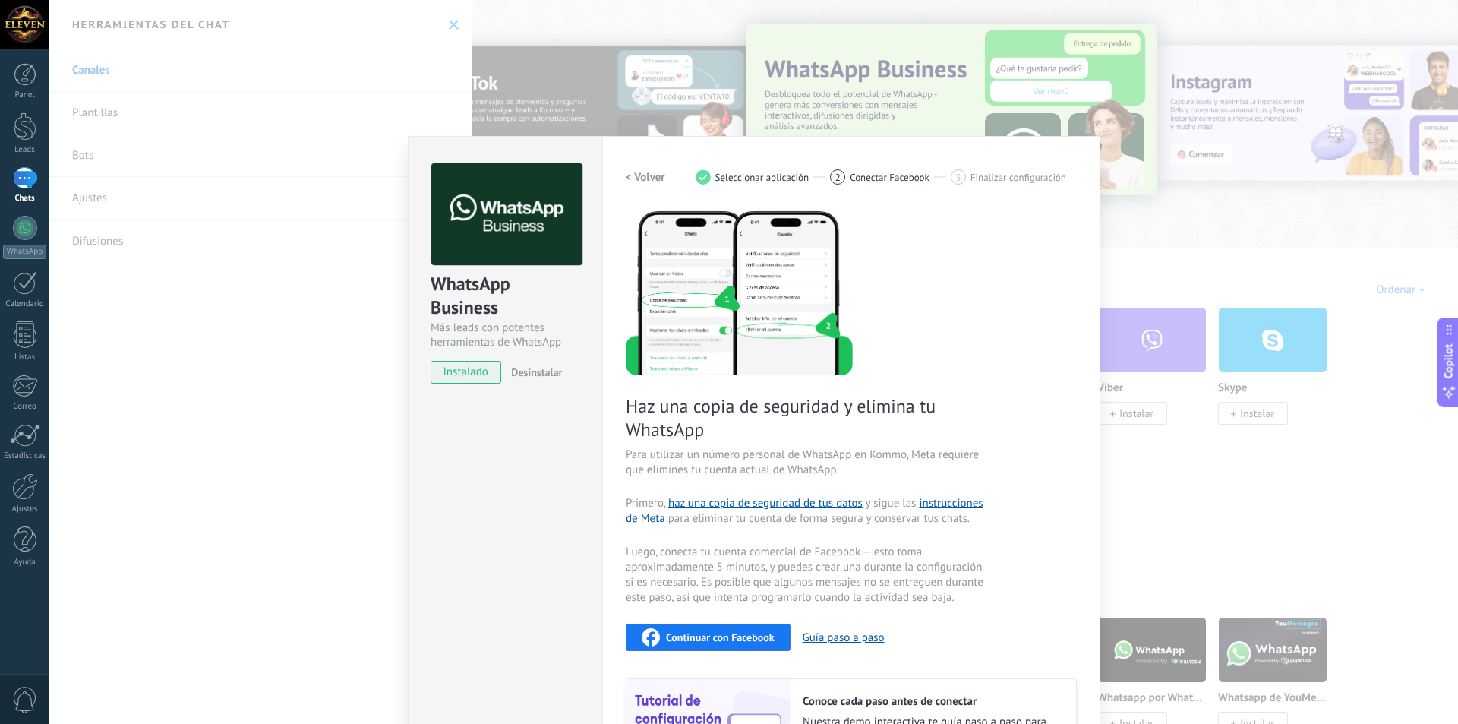
click at [756, 642] on span "Continuar con Facebook" at bounding box center [720, 637] width 109 height 11
click at [228, 164] on div "WhatsApp Business Más leads con potentes herramientas de WhatsApp instalado Des…" at bounding box center [753, 362] width 1409 height 724
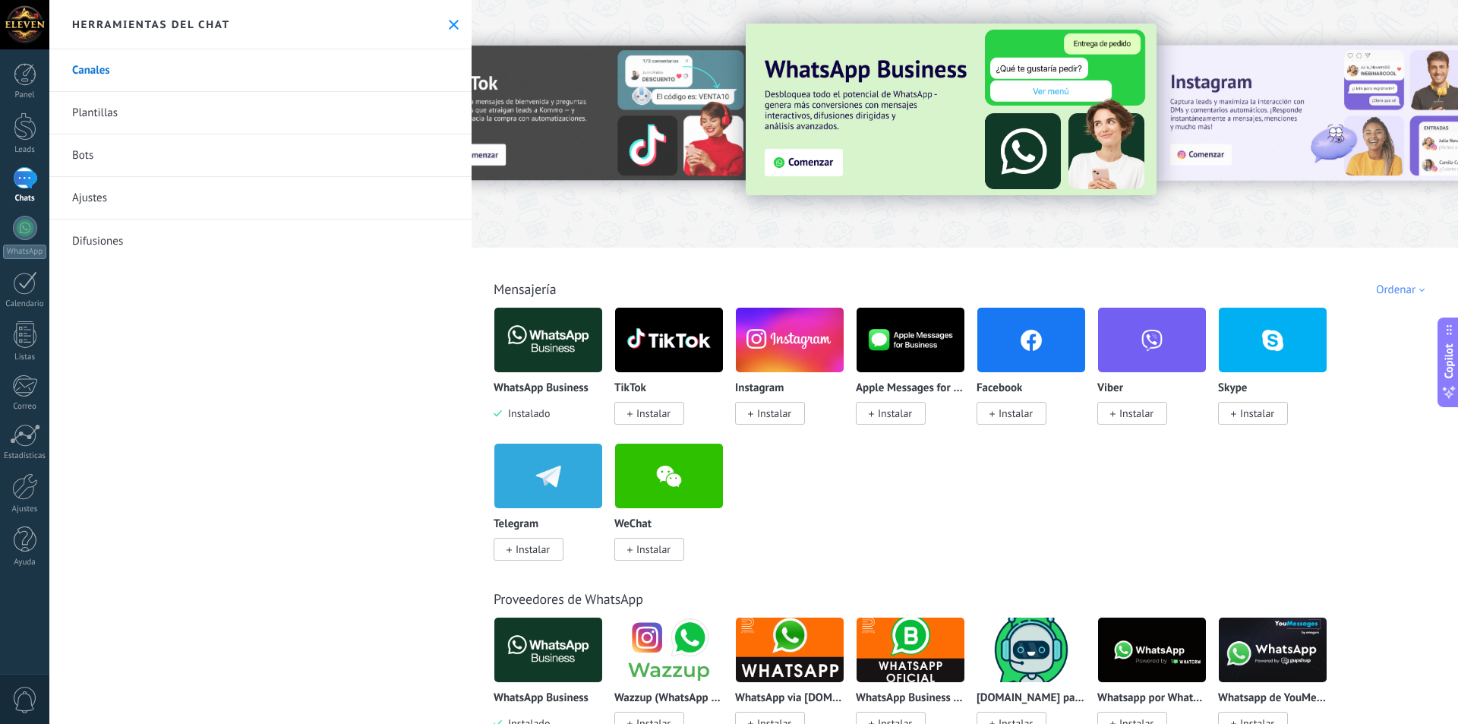
click at [191, 208] on link "Ajustes" at bounding box center [260, 198] width 422 height 43
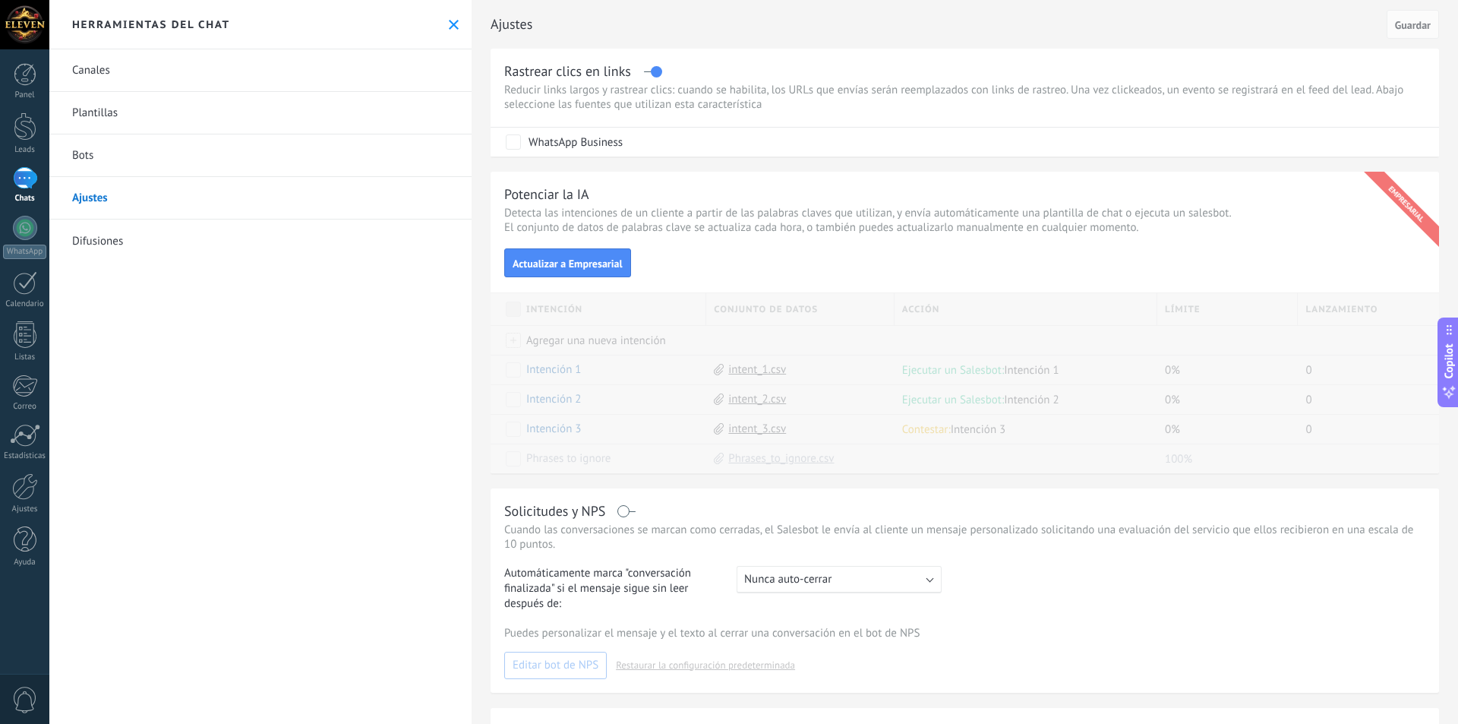
click at [144, 96] on link "Plantillas" at bounding box center [260, 113] width 422 height 43
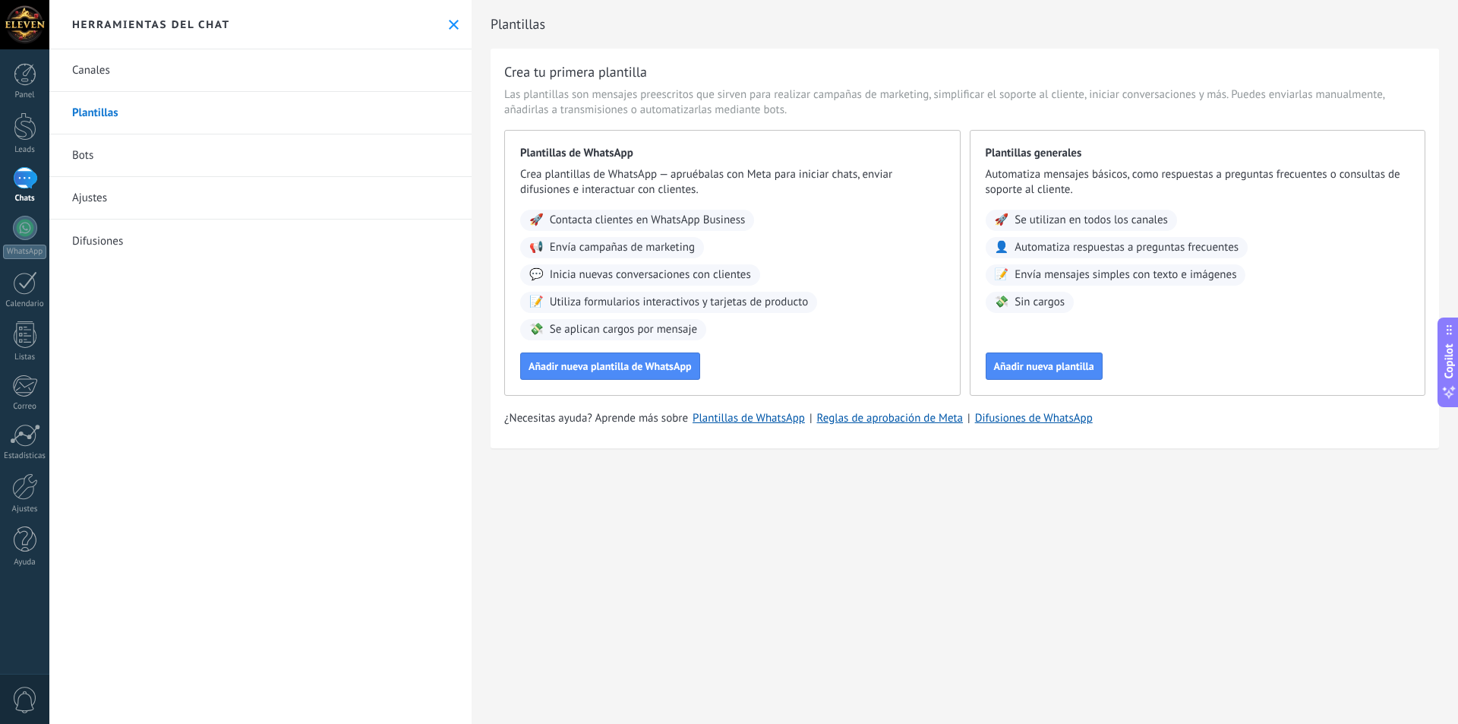
click at [139, 63] on link "Canales" at bounding box center [260, 70] width 422 height 43
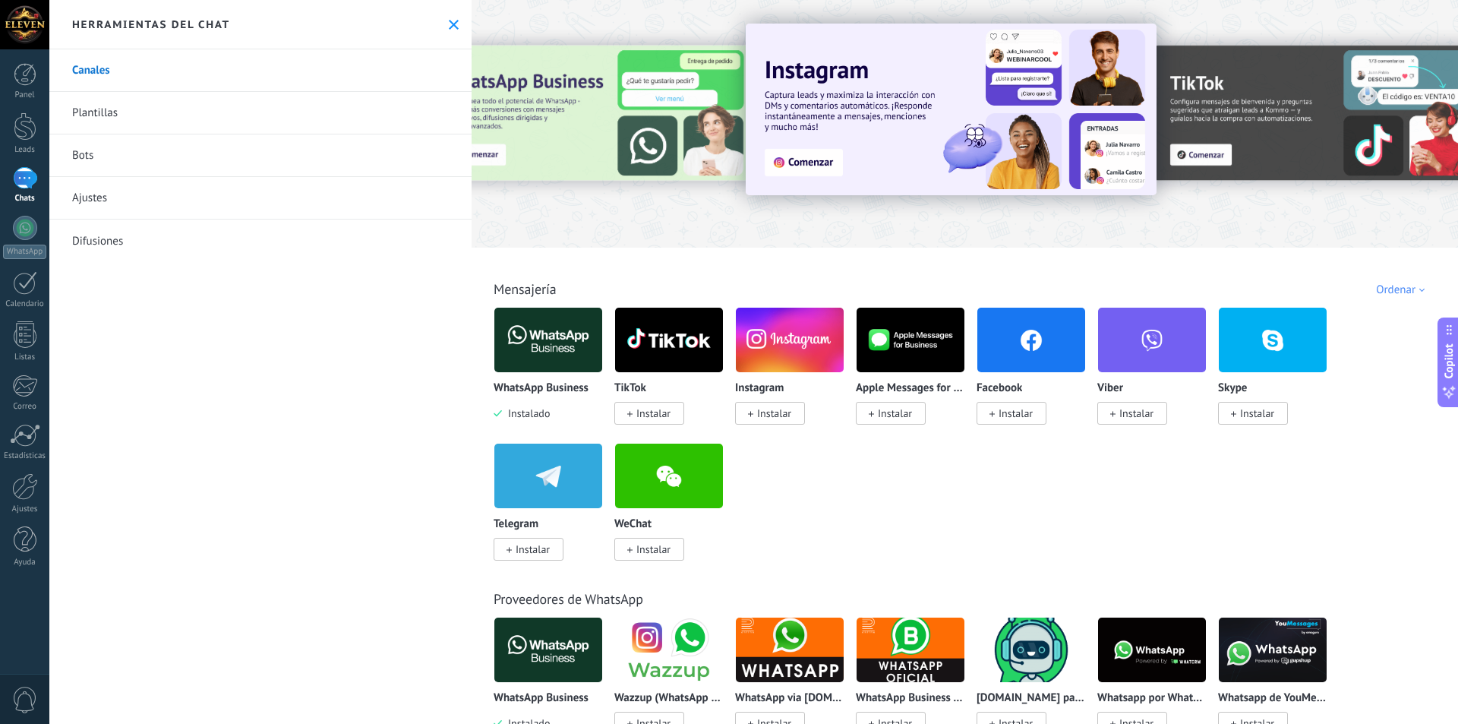
click at [450, 28] on icon at bounding box center [454, 25] width 10 height 10
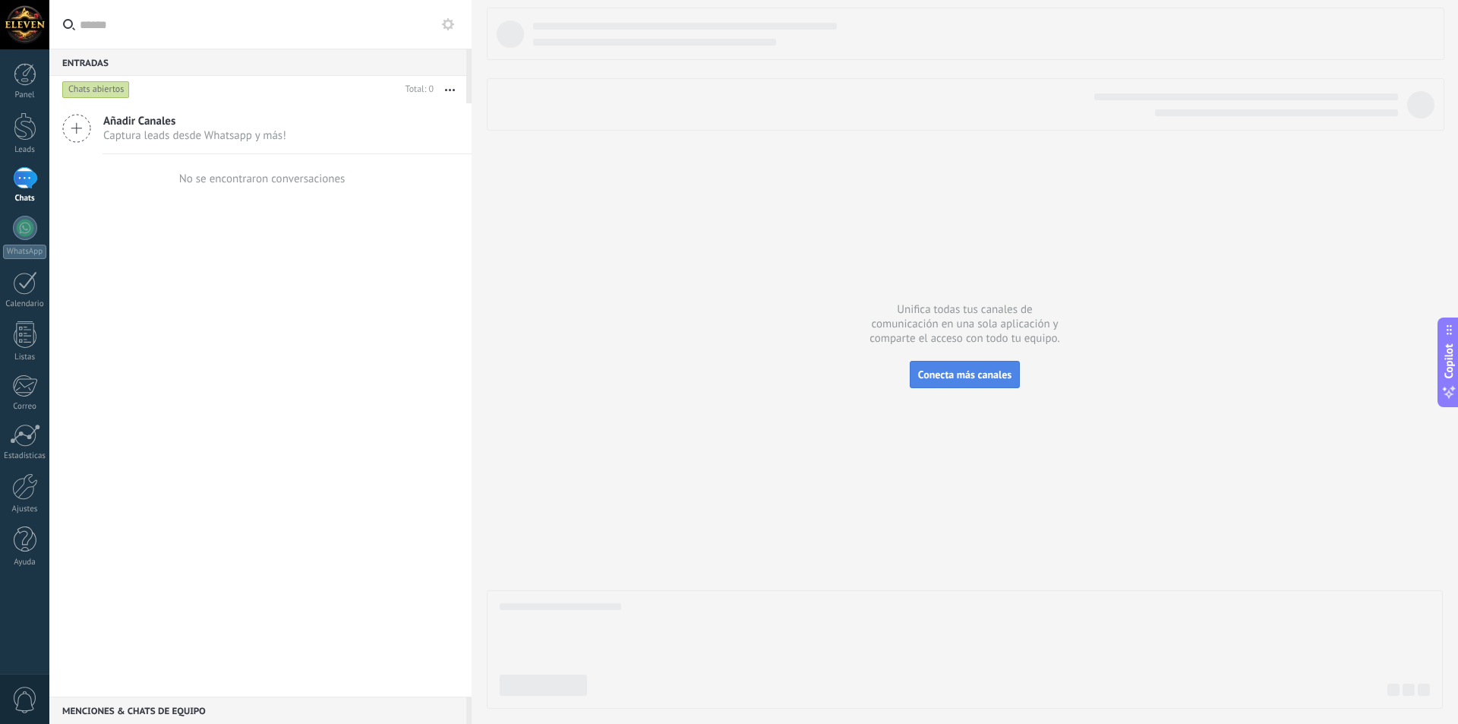
click at [982, 380] on span "Conecta más canales" at bounding box center [964, 375] width 93 height 14
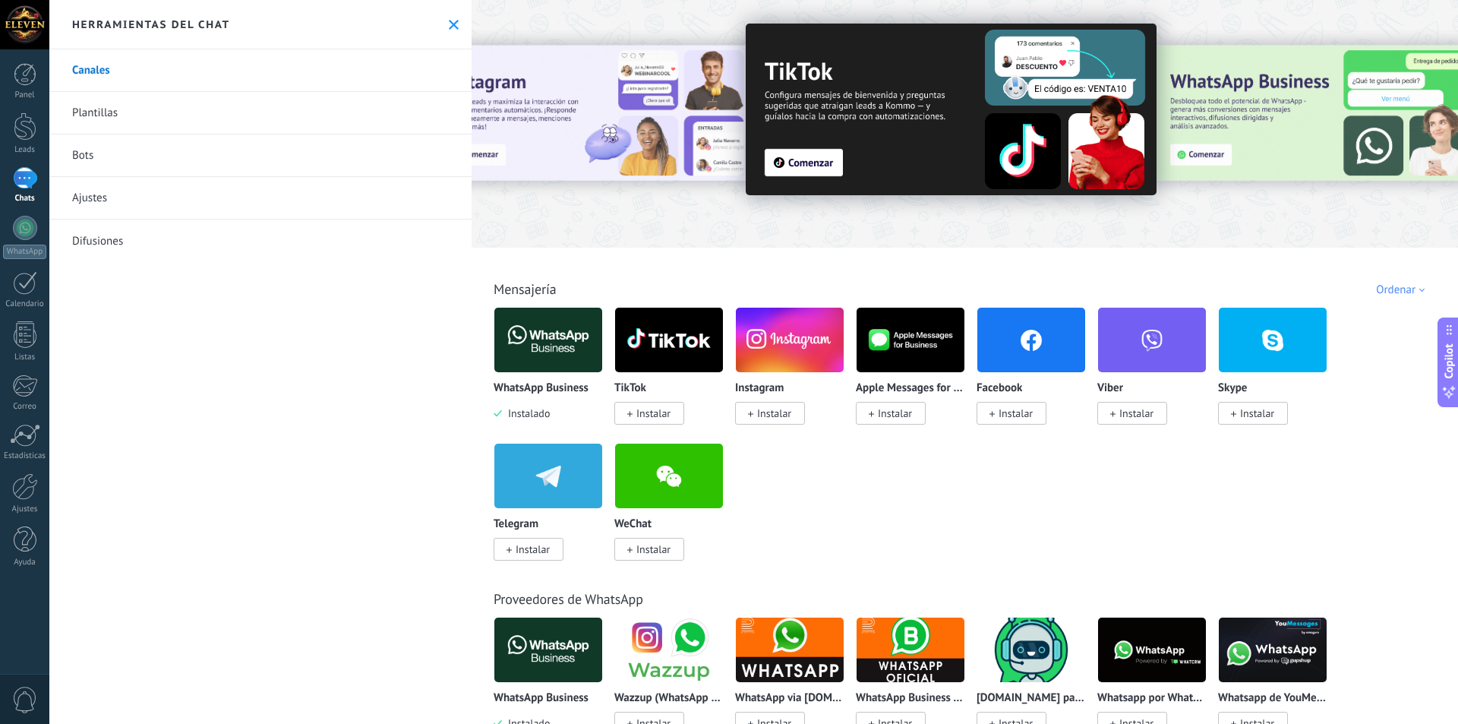
click at [1389, 292] on div "Ordenar" at bounding box center [1403, 289] width 54 height 14
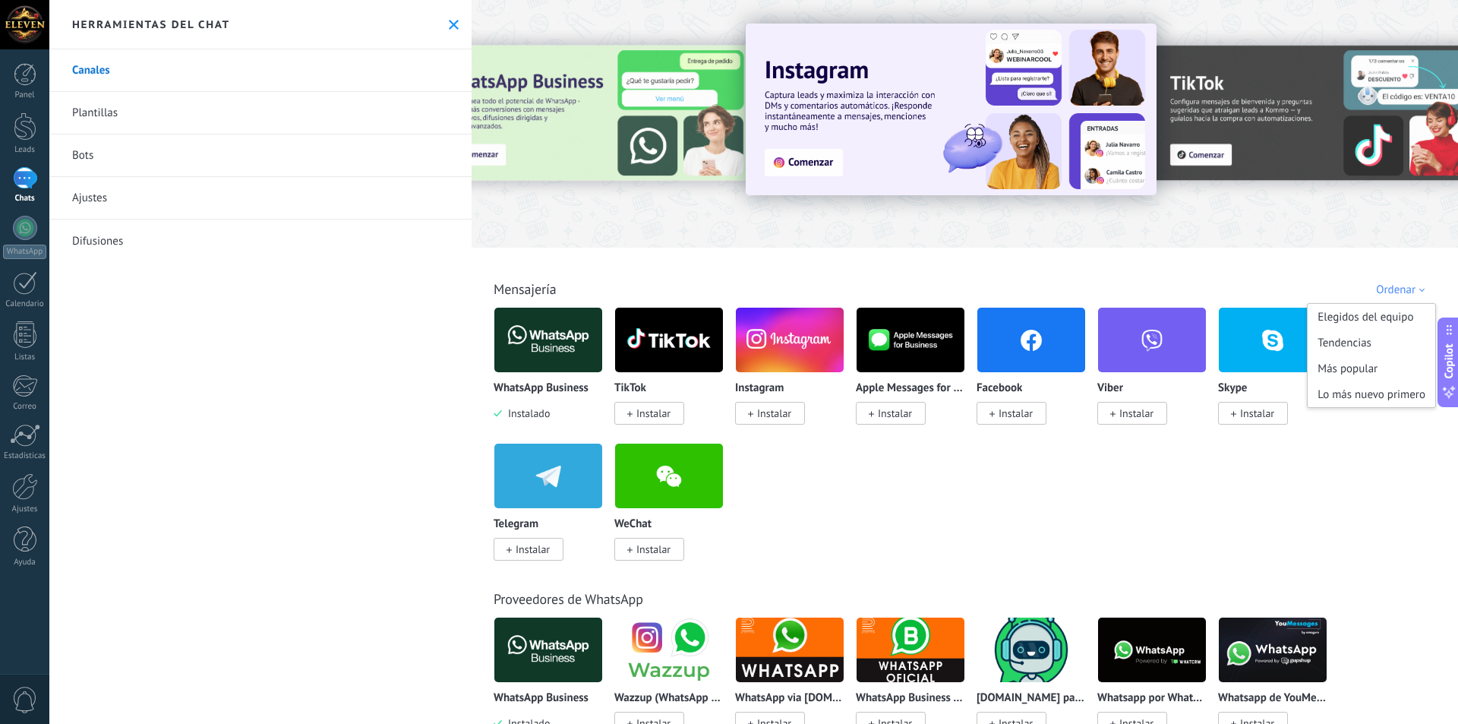
click at [126, 115] on link "Plantillas" at bounding box center [260, 113] width 422 height 43
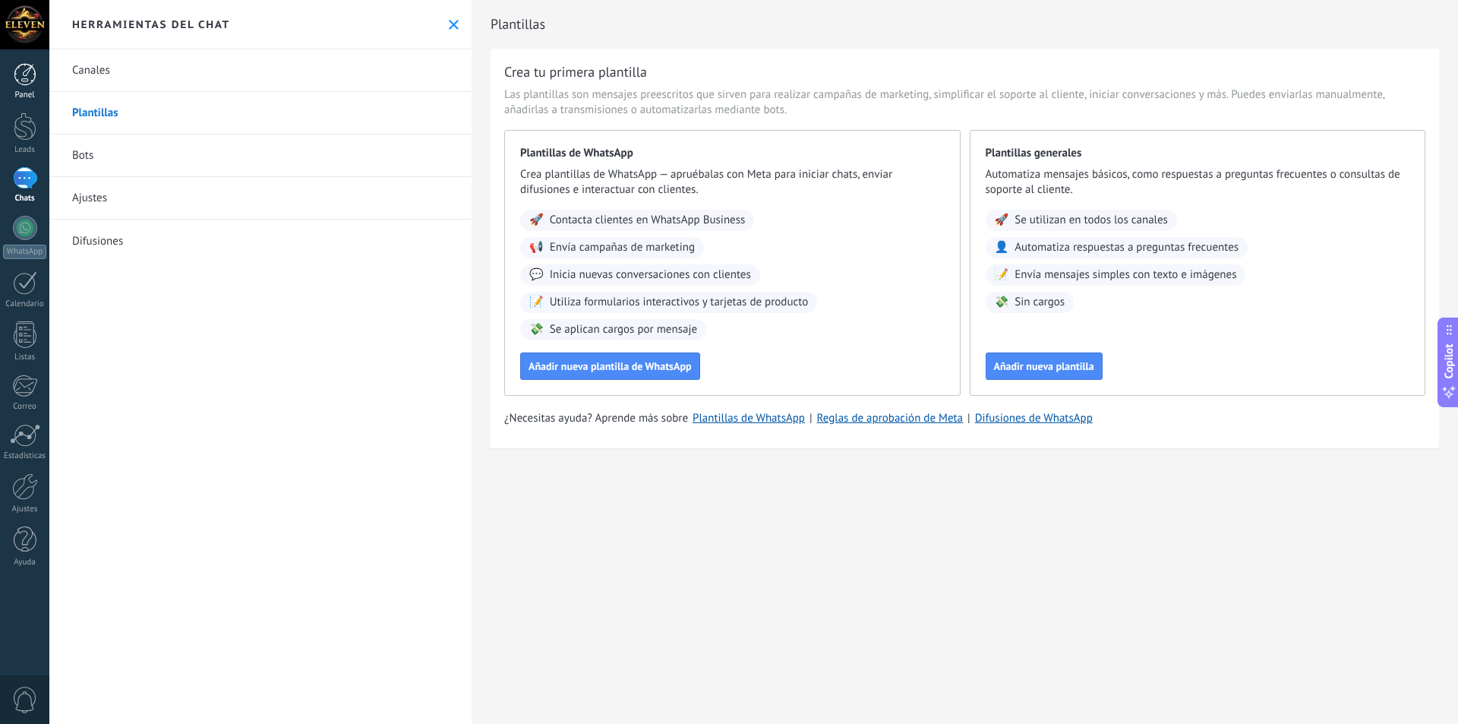
click at [27, 72] on div at bounding box center [25, 74] width 23 height 23
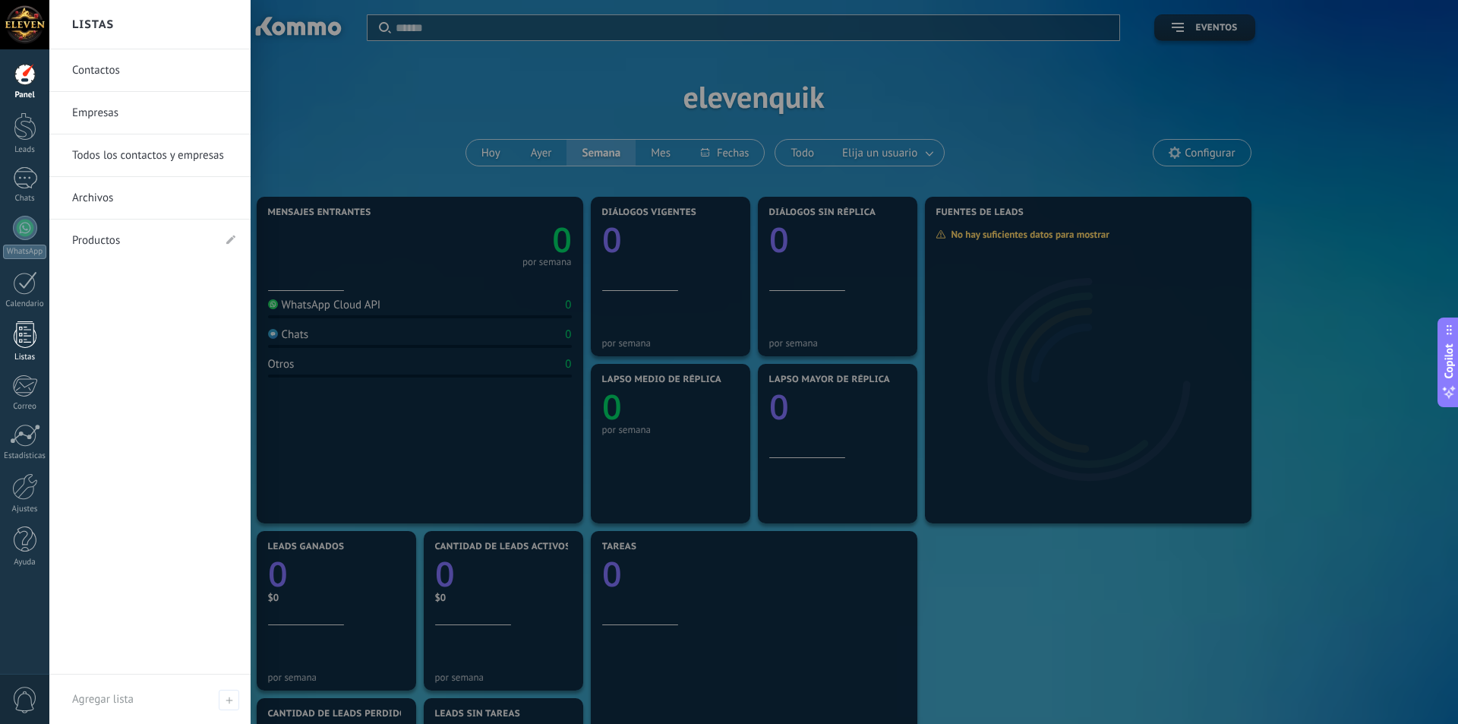
click at [30, 336] on div at bounding box center [25, 334] width 23 height 27
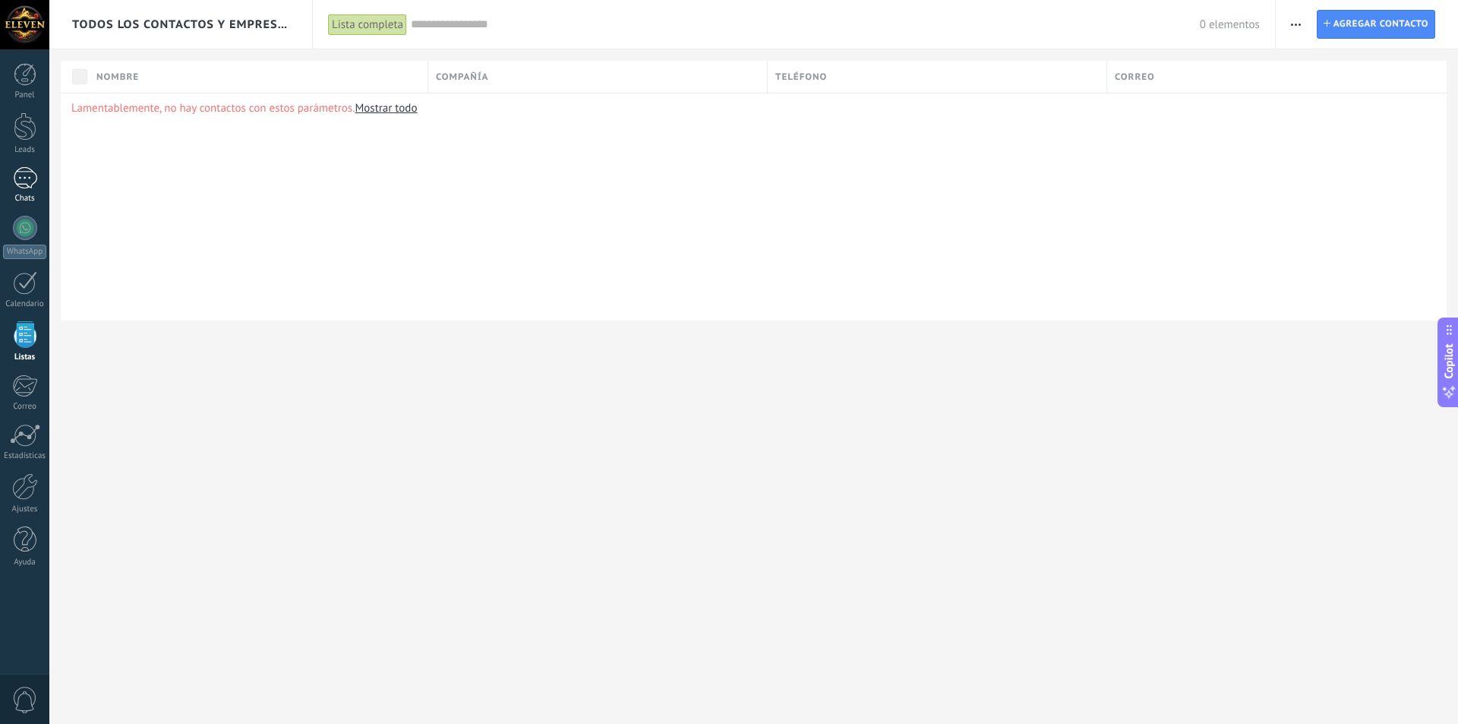
click at [28, 196] on div "Chats" at bounding box center [25, 199] width 44 height 10
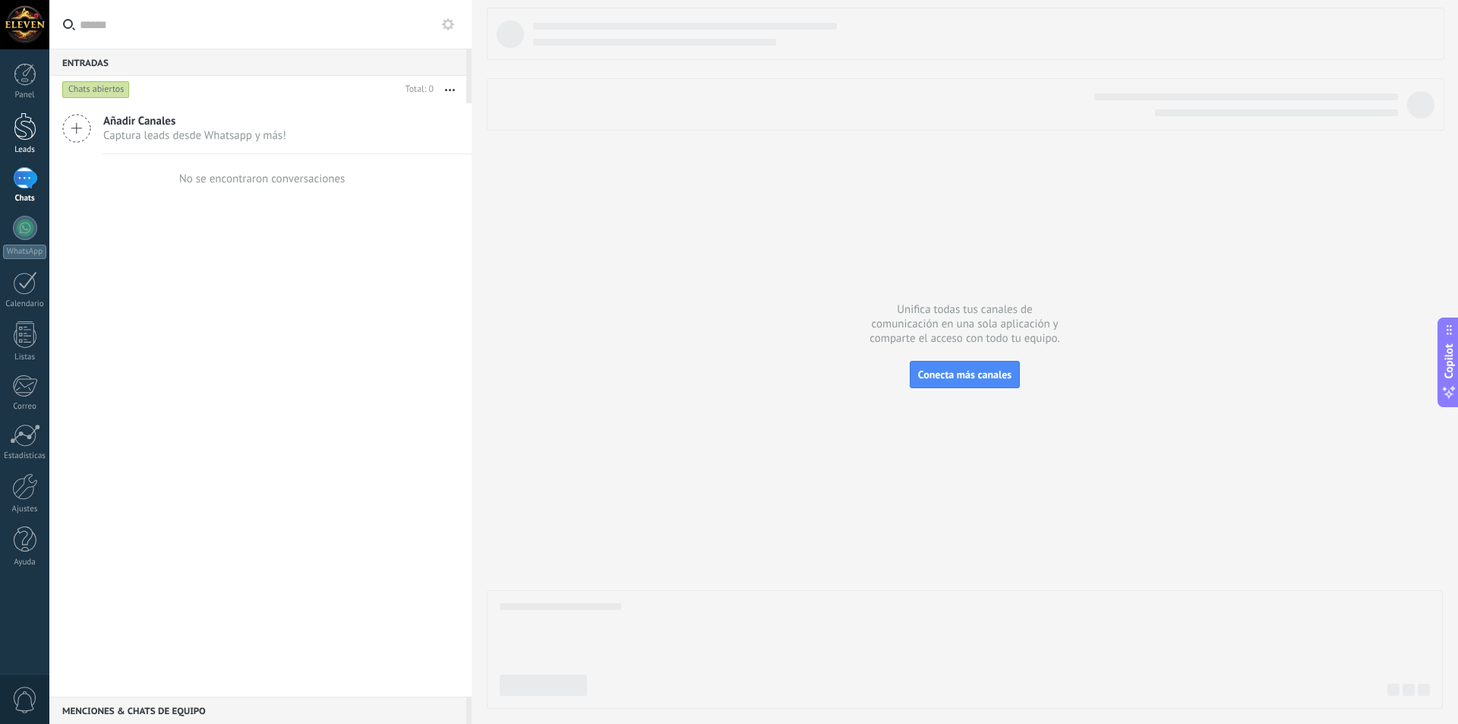
click at [22, 125] on div at bounding box center [25, 126] width 23 height 28
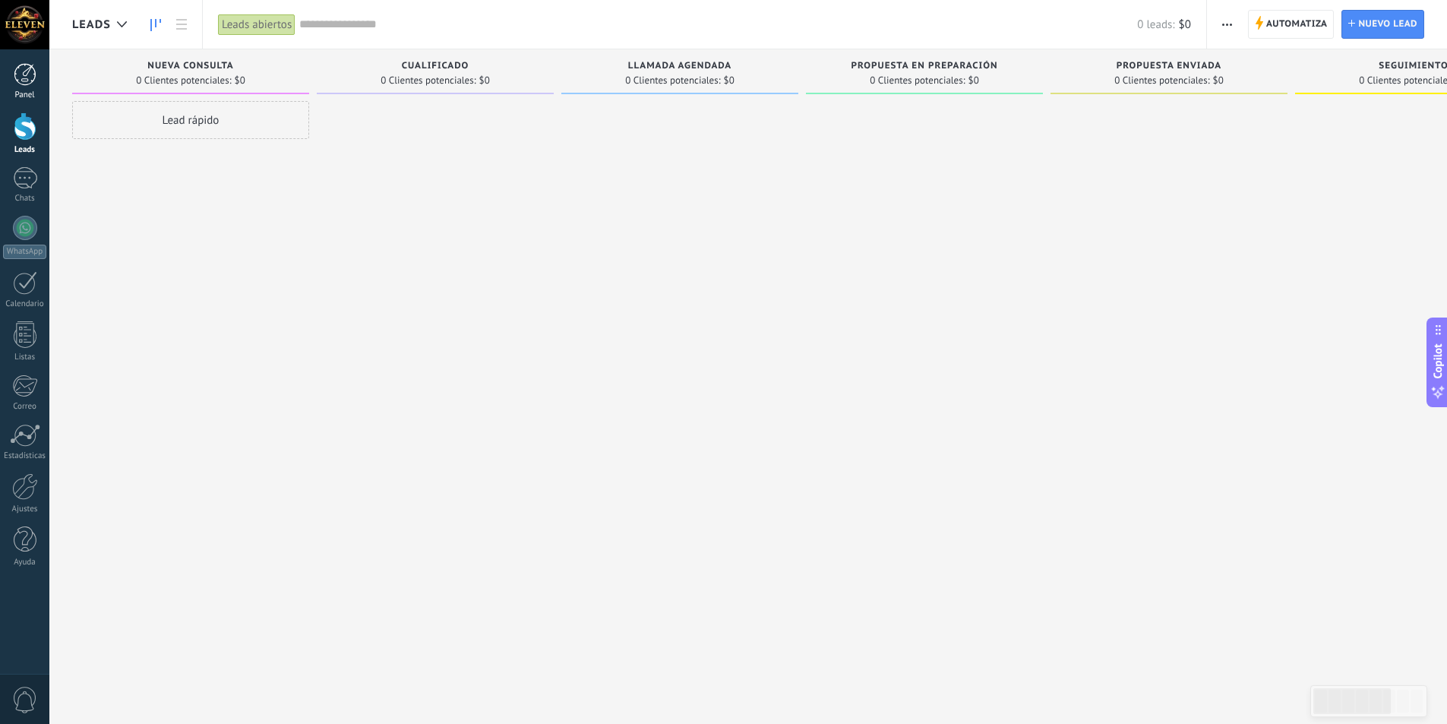
click at [9, 77] on link "Panel" at bounding box center [24, 81] width 49 height 37
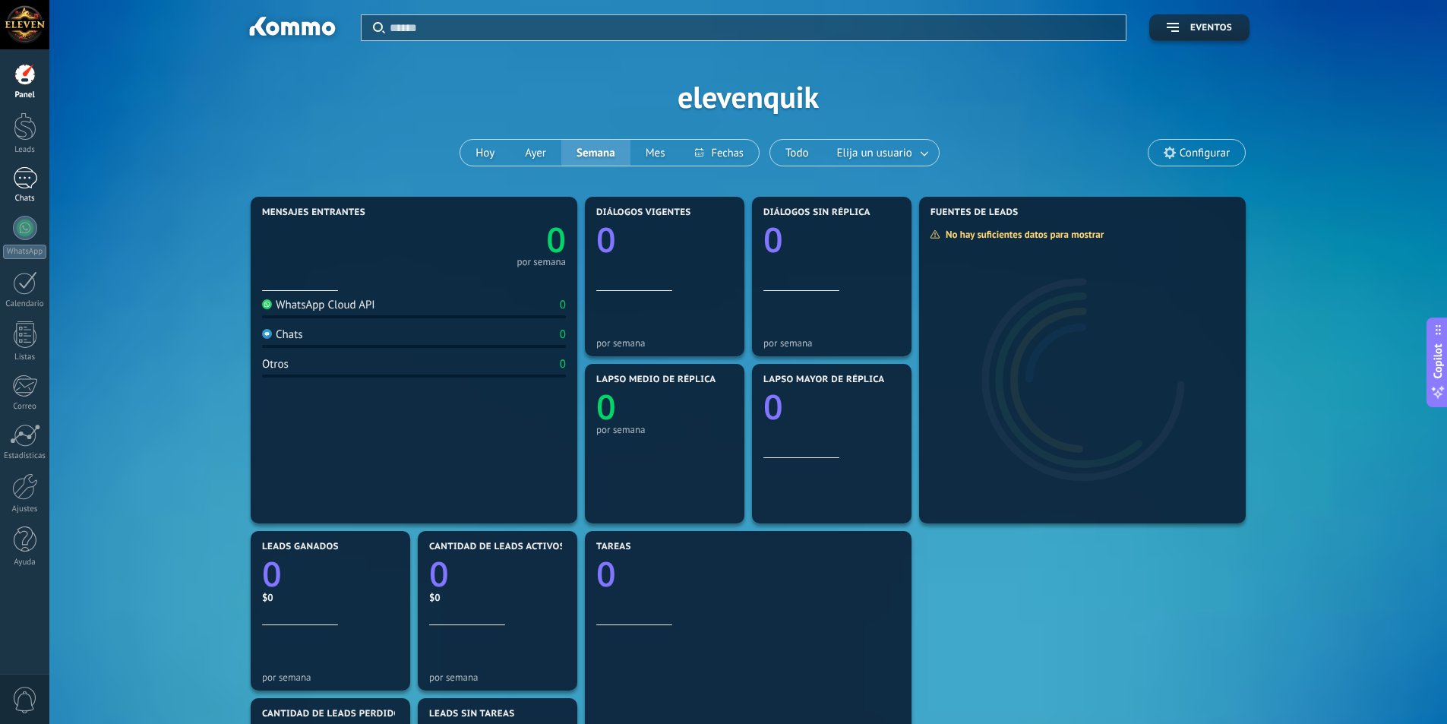
click at [34, 172] on div at bounding box center [25, 178] width 24 height 22
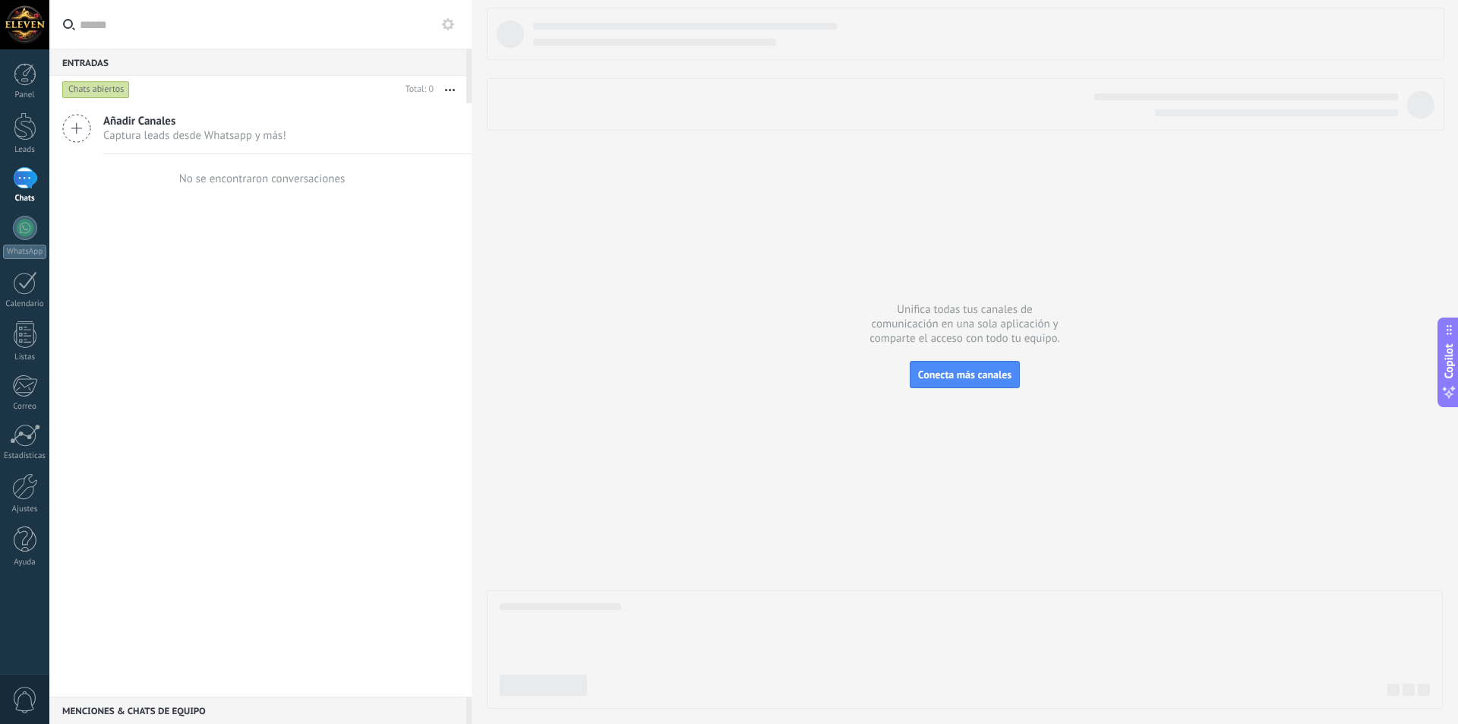
click at [26, 188] on div at bounding box center [25, 178] width 24 height 22
click at [23, 111] on div "Panel Leads Chats WhatsApp Clientes" at bounding box center [24, 322] width 49 height 519
click at [25, 137] on div at bounding box center [25, 126] width 23 height 28
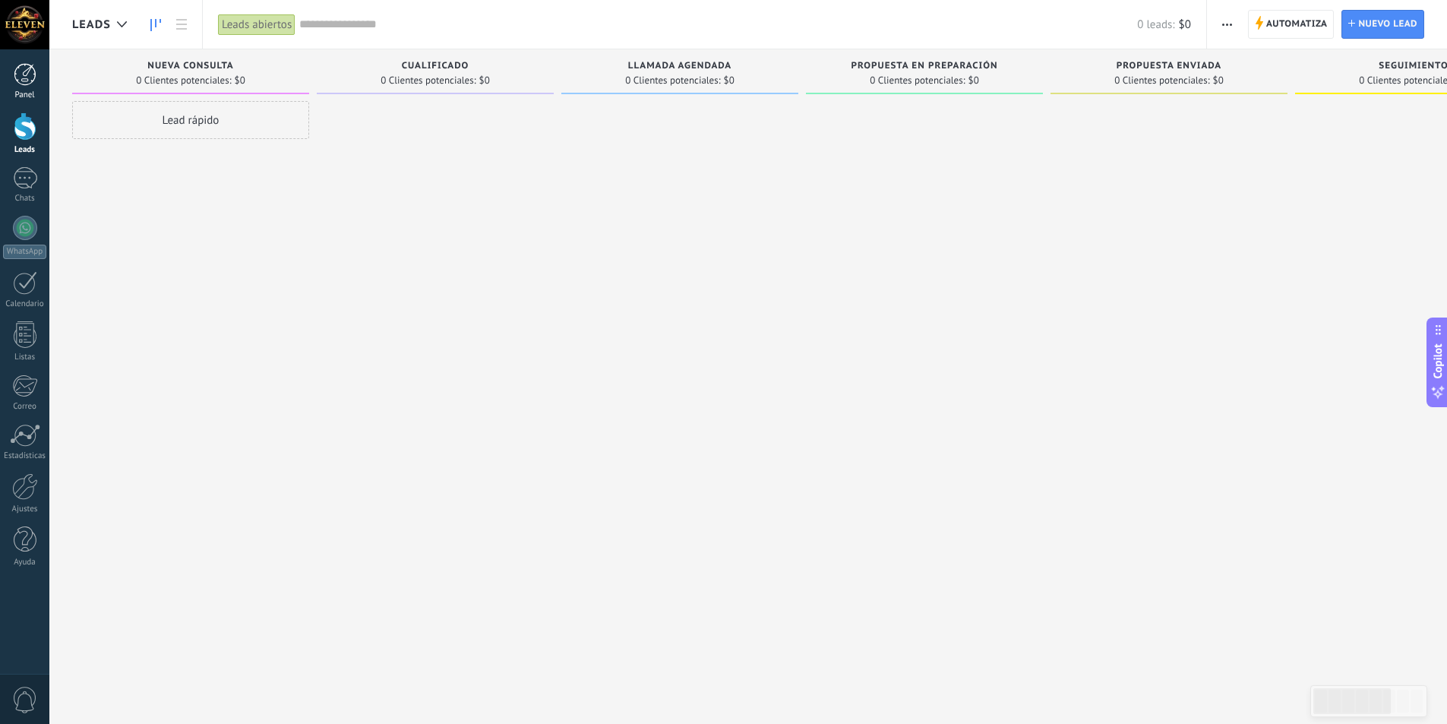
drag, startPoint x: 14, startPoint y: 92, endPoint x: 0, endPoint y: 93, distance: 14.4
click at [12, 92] on div "Panel" at bounding box center [25, 95] width 44 height 10
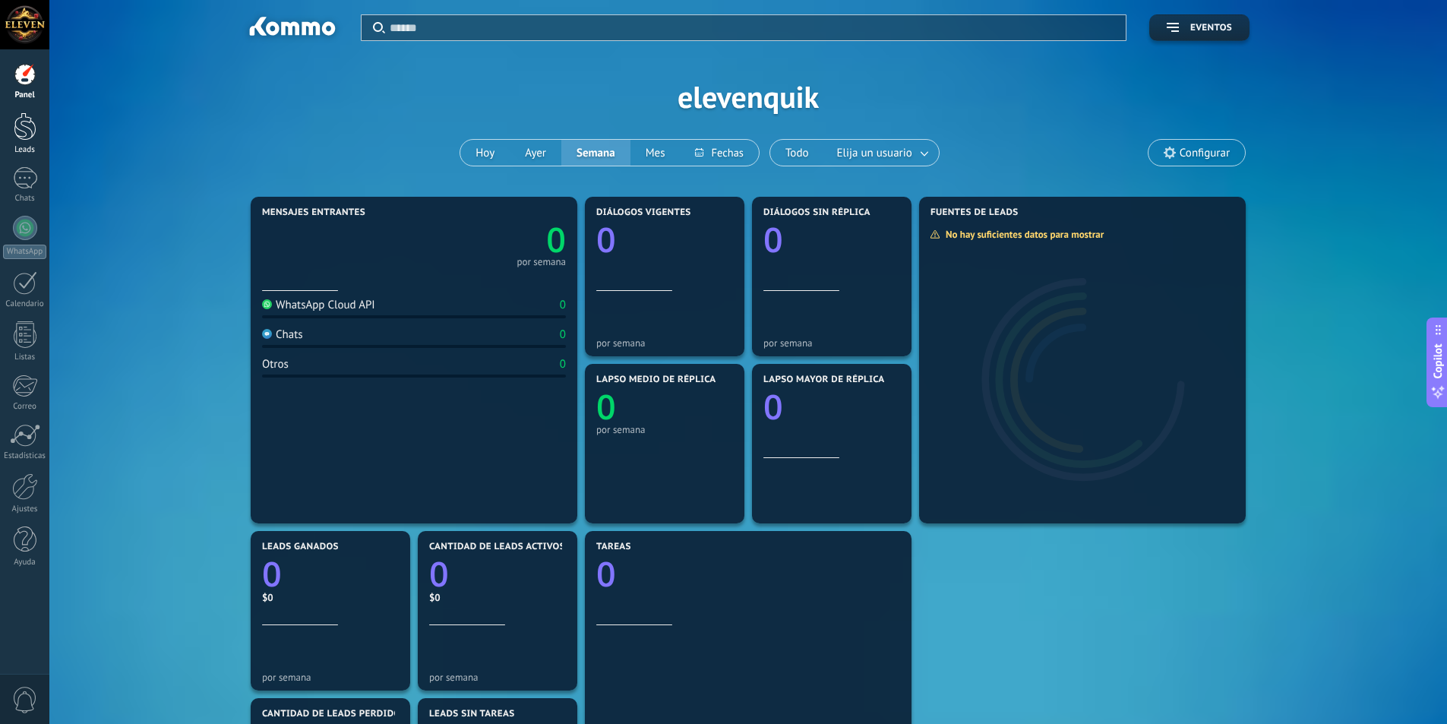
click at [23, 122] on div at bounding box center [25, 126] width 23 height 28
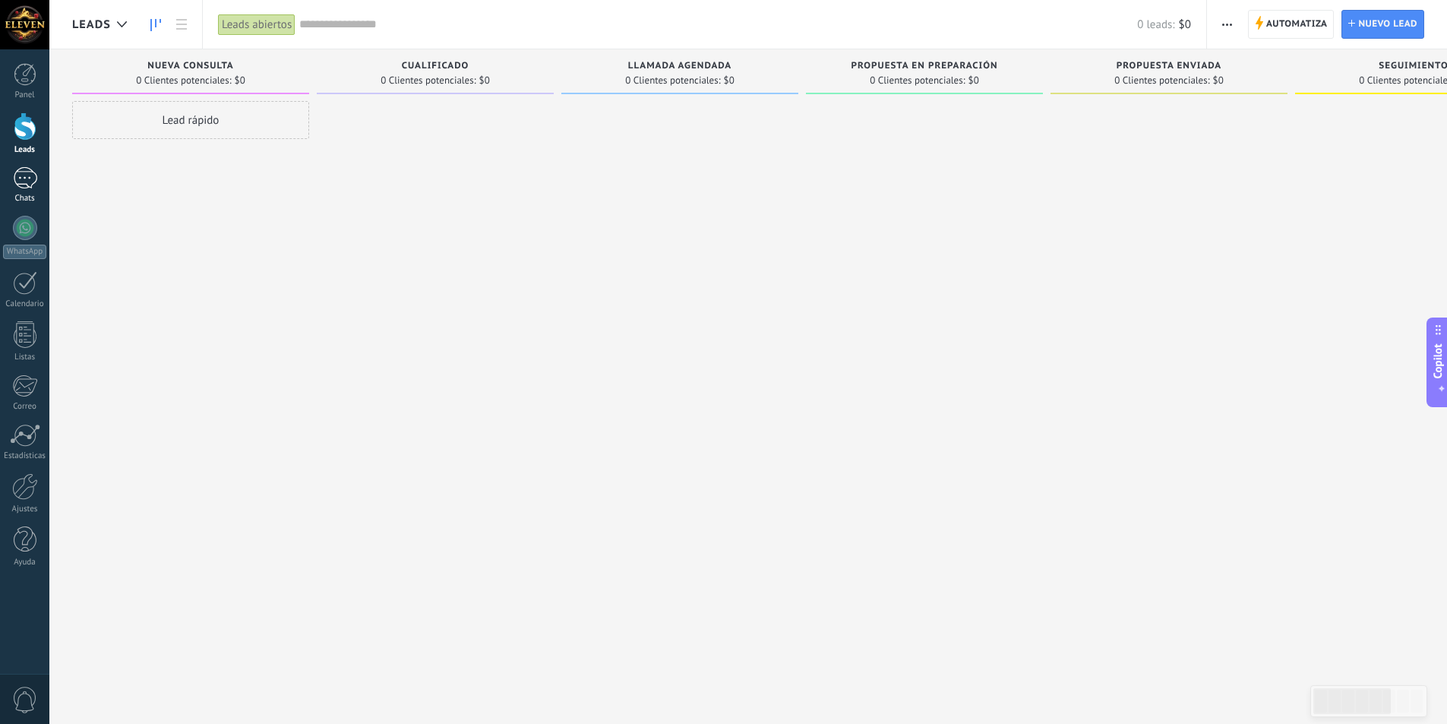
click at [23, 183] on div at bounding box center [25, 178] width 24 height 22
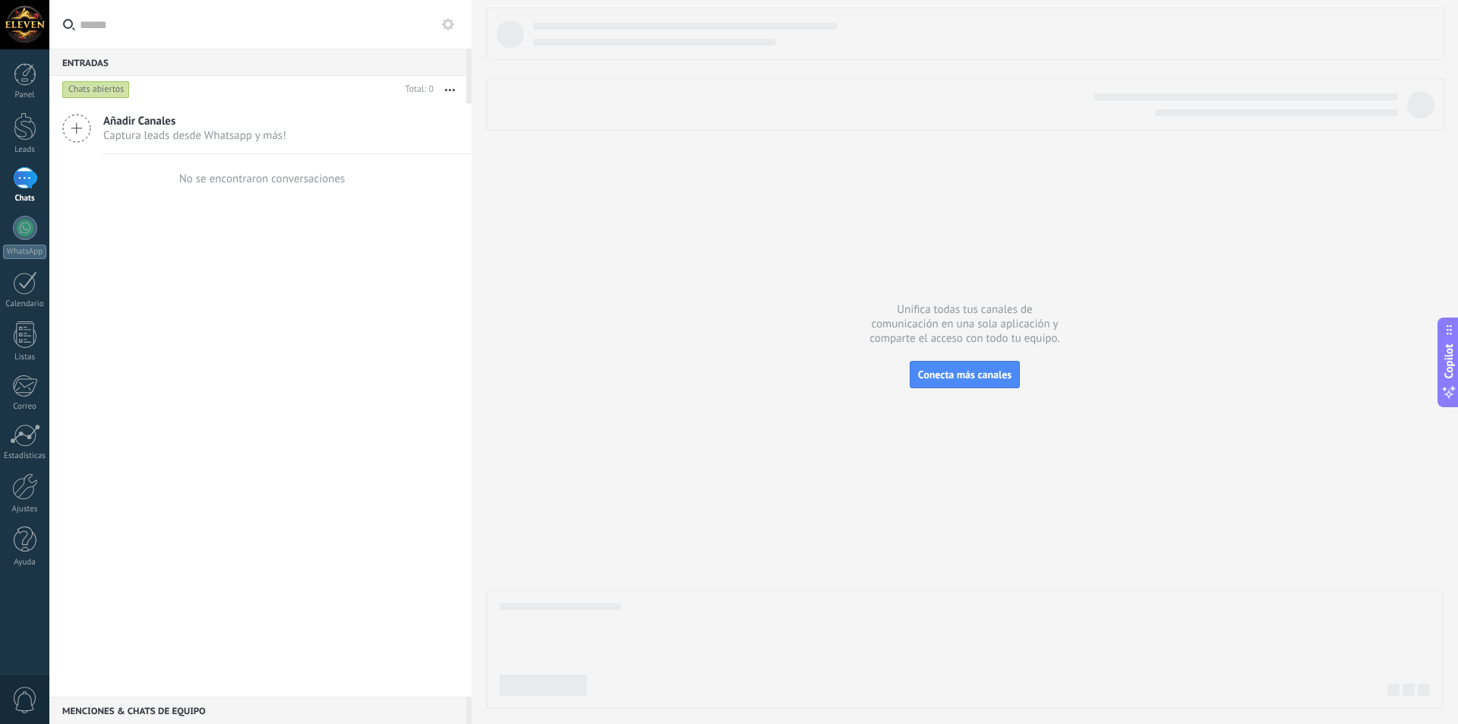
click at [123, 139] on span "Captura leads desde Whatsapp y más!" at bounding box center [194, 135] width 183 height 14
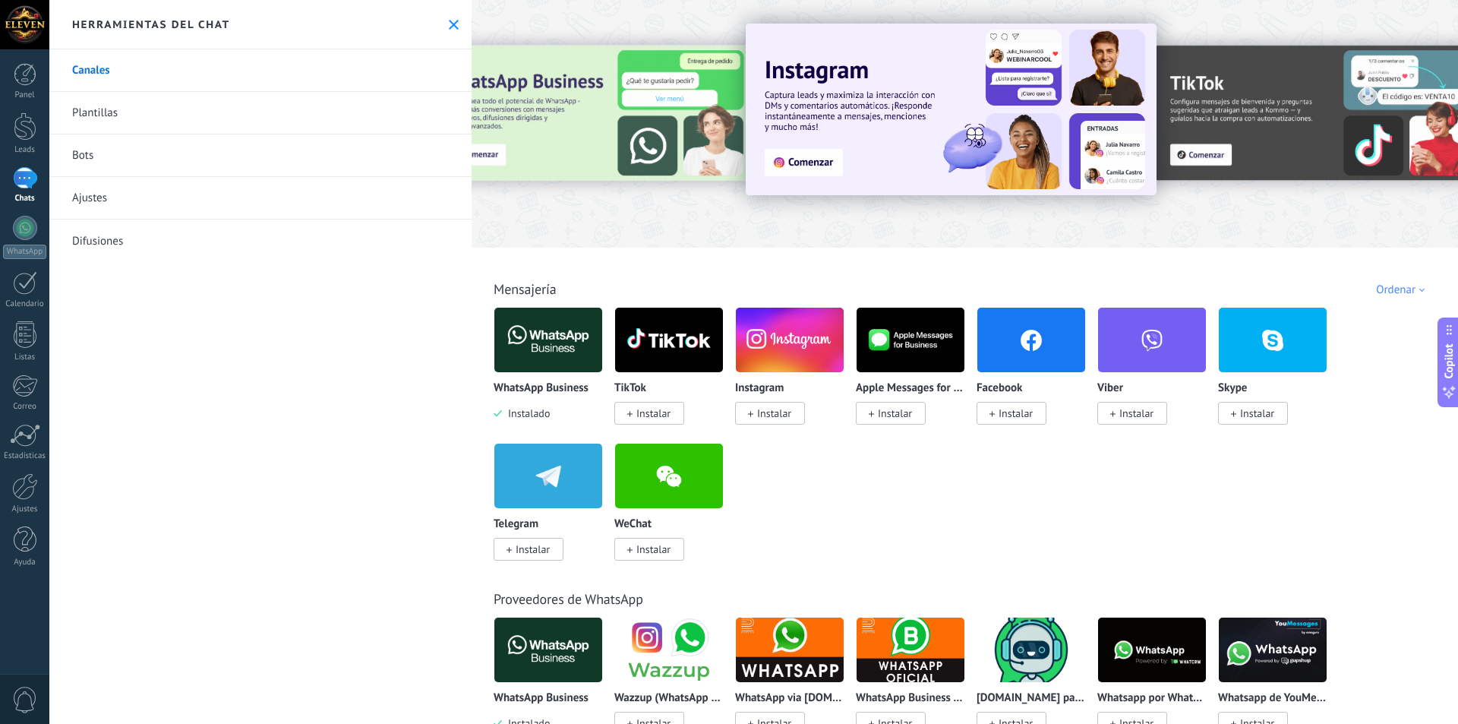
click at [639, 98] on div at bounding box center [593, 123] width 333 height 137
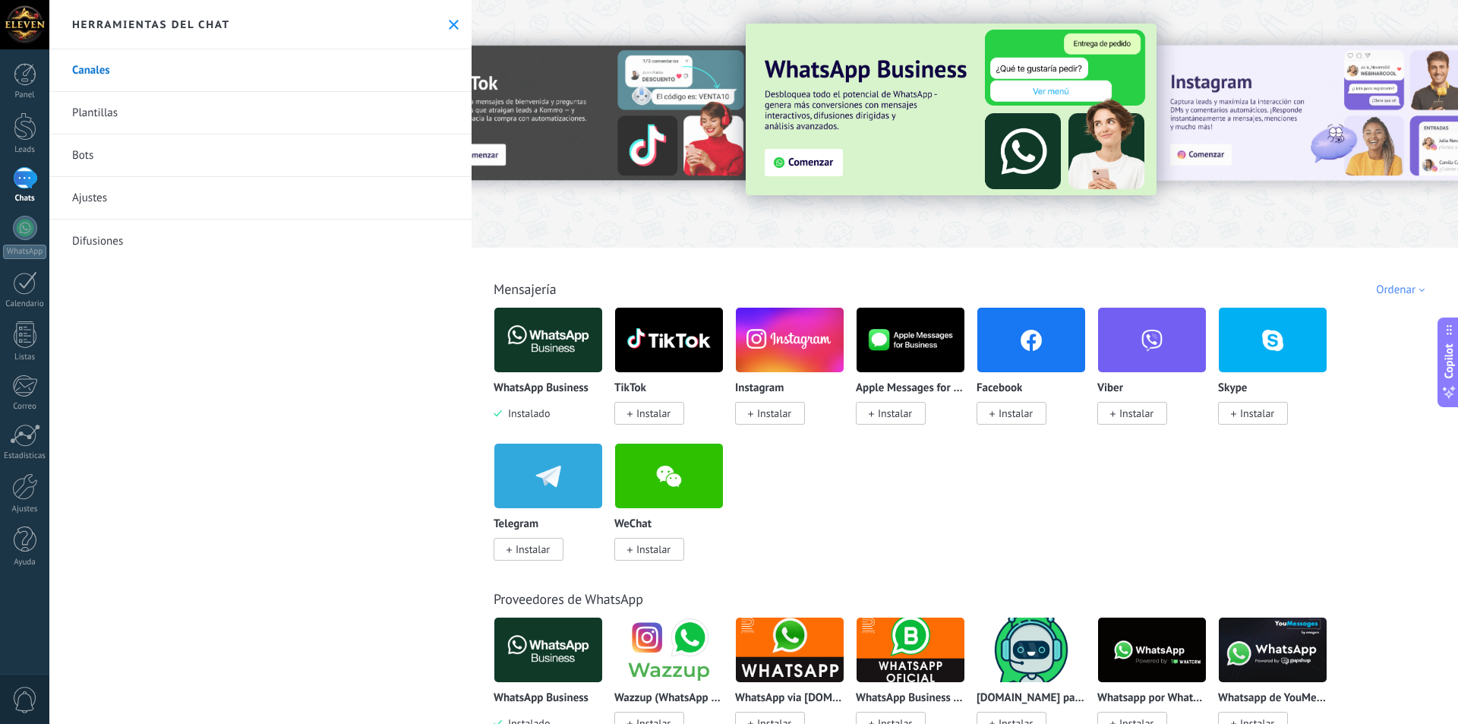
click at [809, 163] on img at bounding box center [951, 110] width 411 height 172
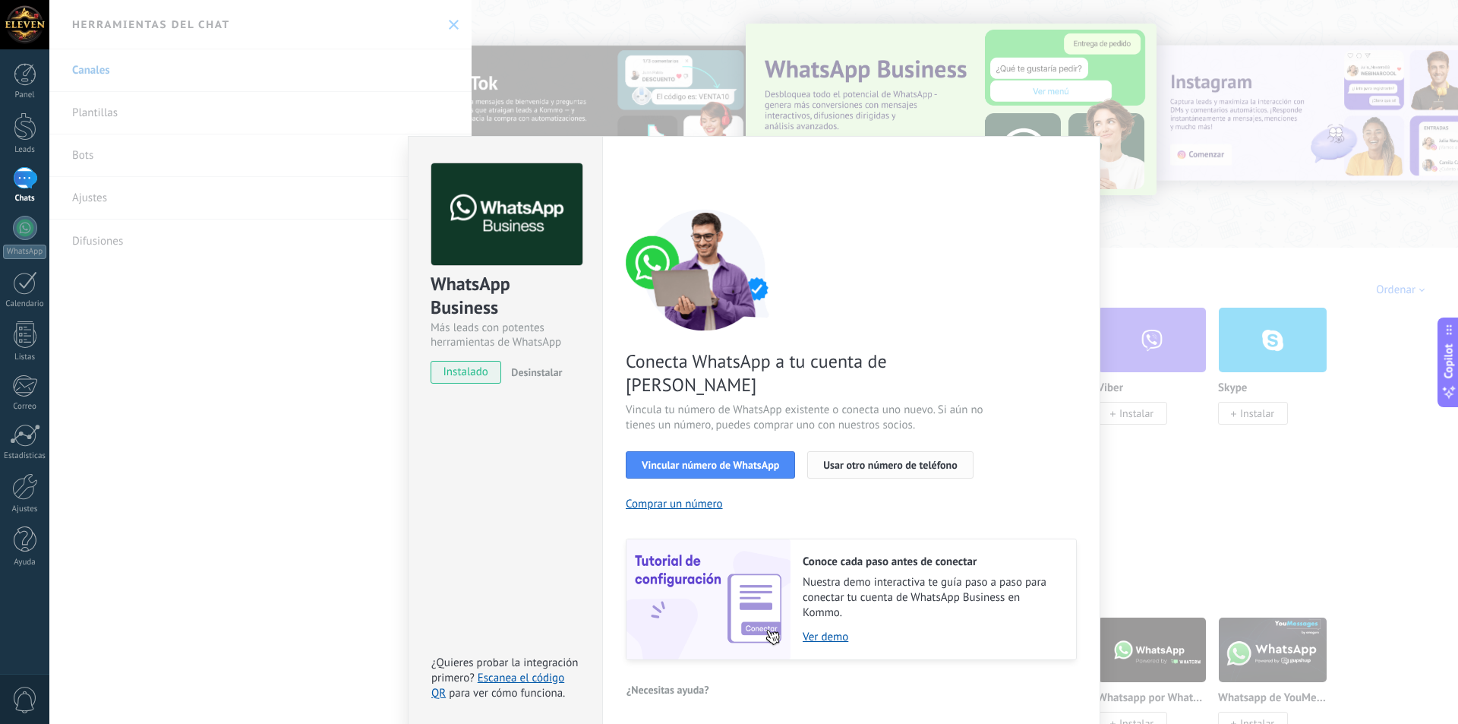
click at [851, 459] on span "Usar otro número de teléfono" at bounding box center [890, 464] width 134 height 11
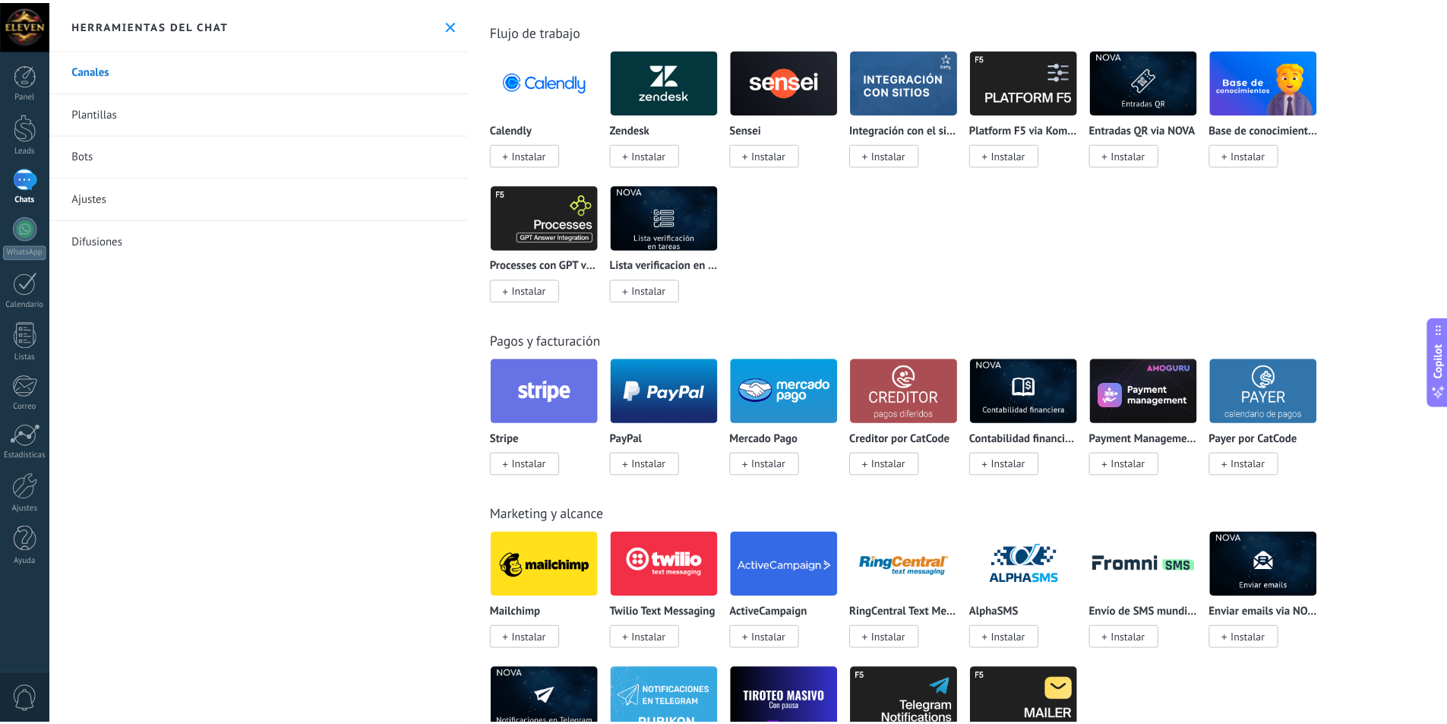
scroll to position [2126, 0]
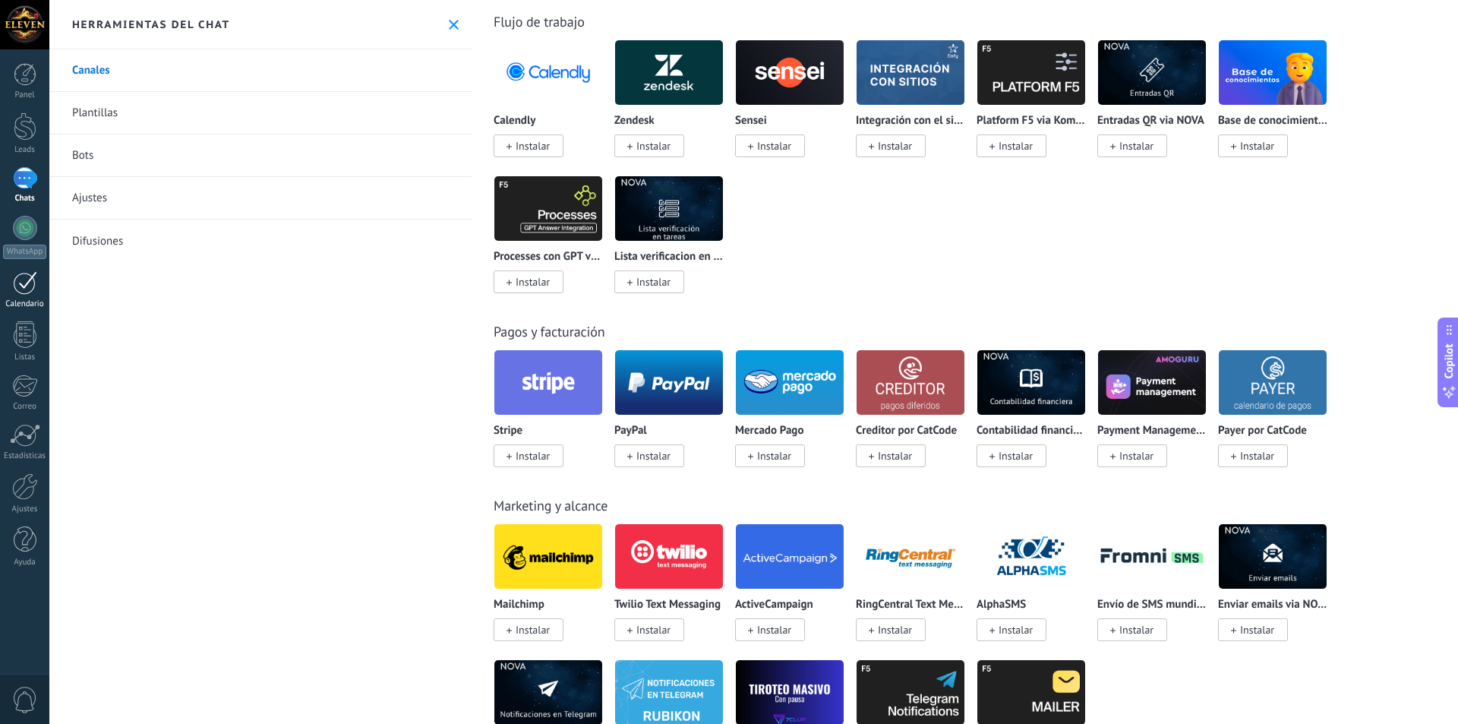
click at [14, 287] on div at bounding box center [25, 283] width 24 height 24
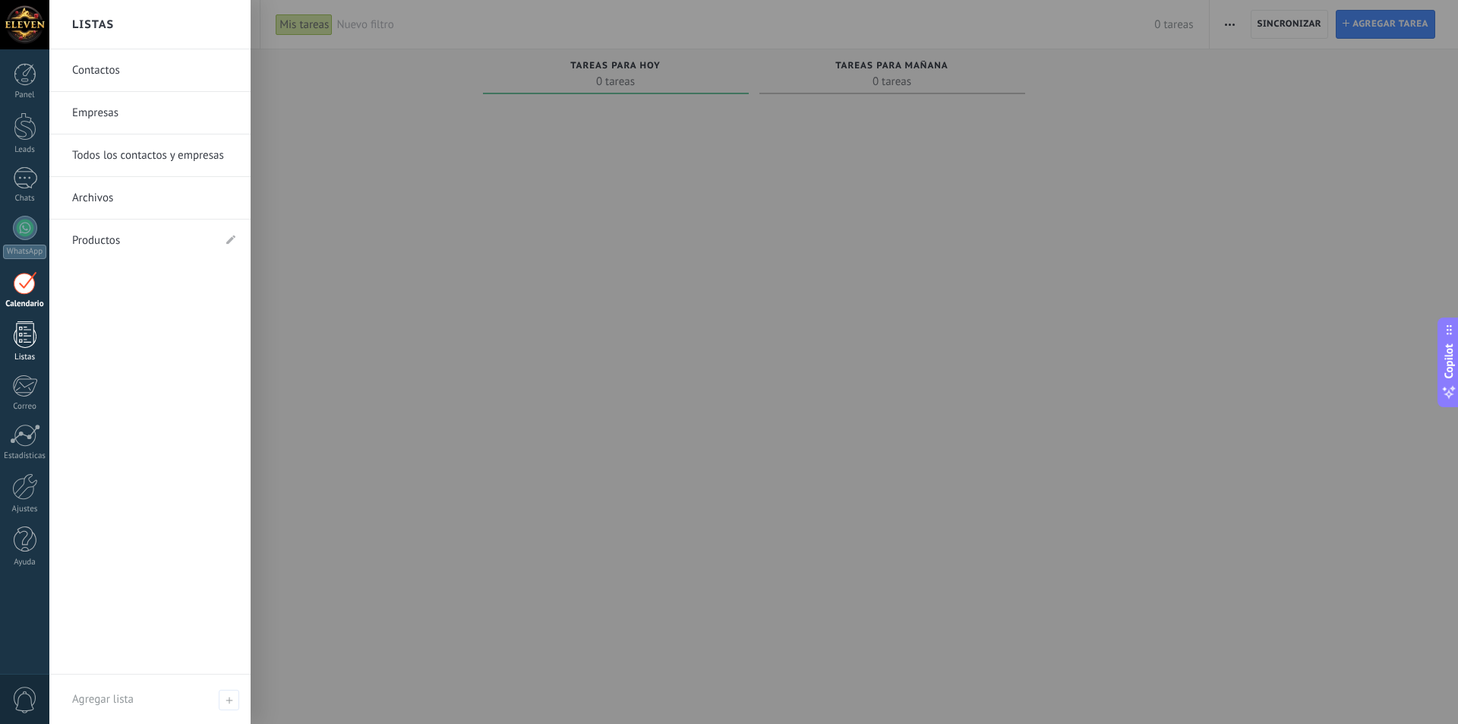
click at [24, 340] on div at bounding box center [25, 334] width 23 height 27
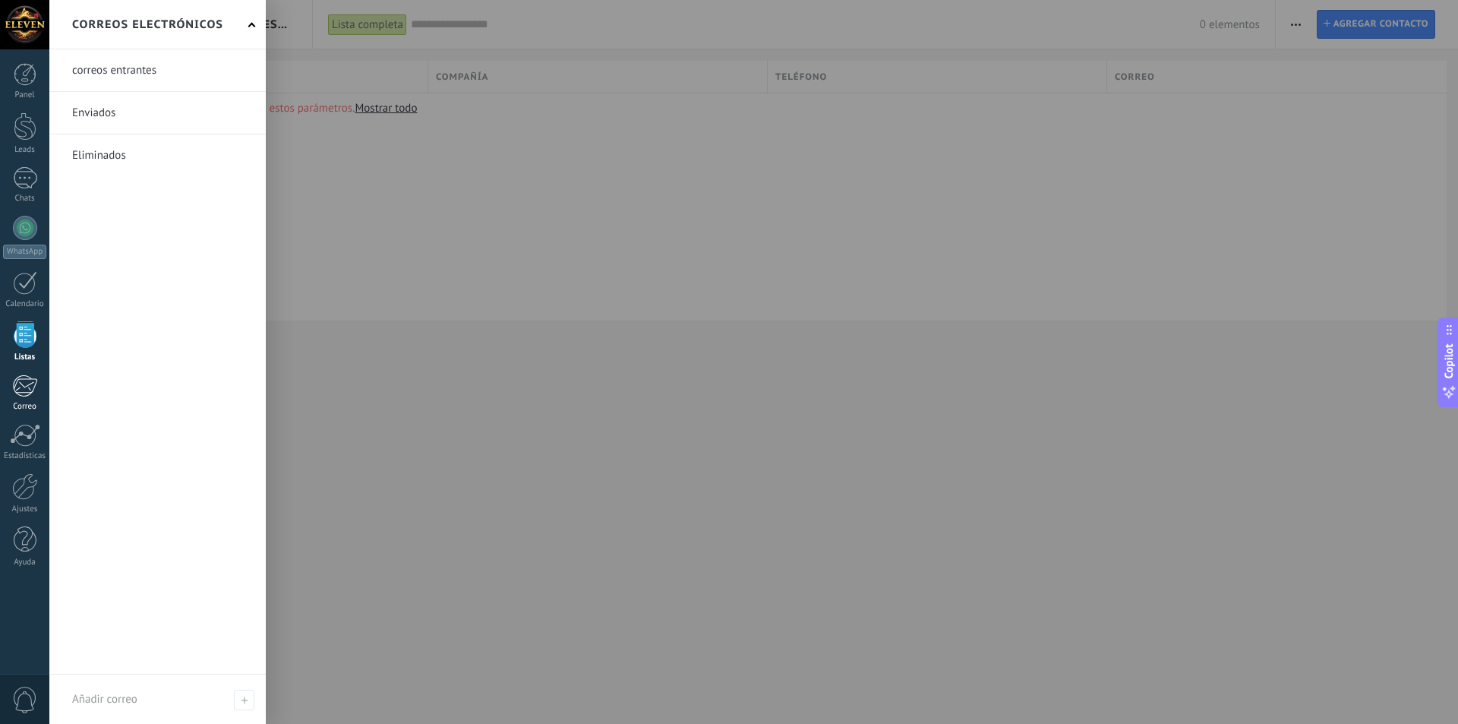
click at [34, 397] on link "Correo" at bounding box center [24, 392] width 49 height 37
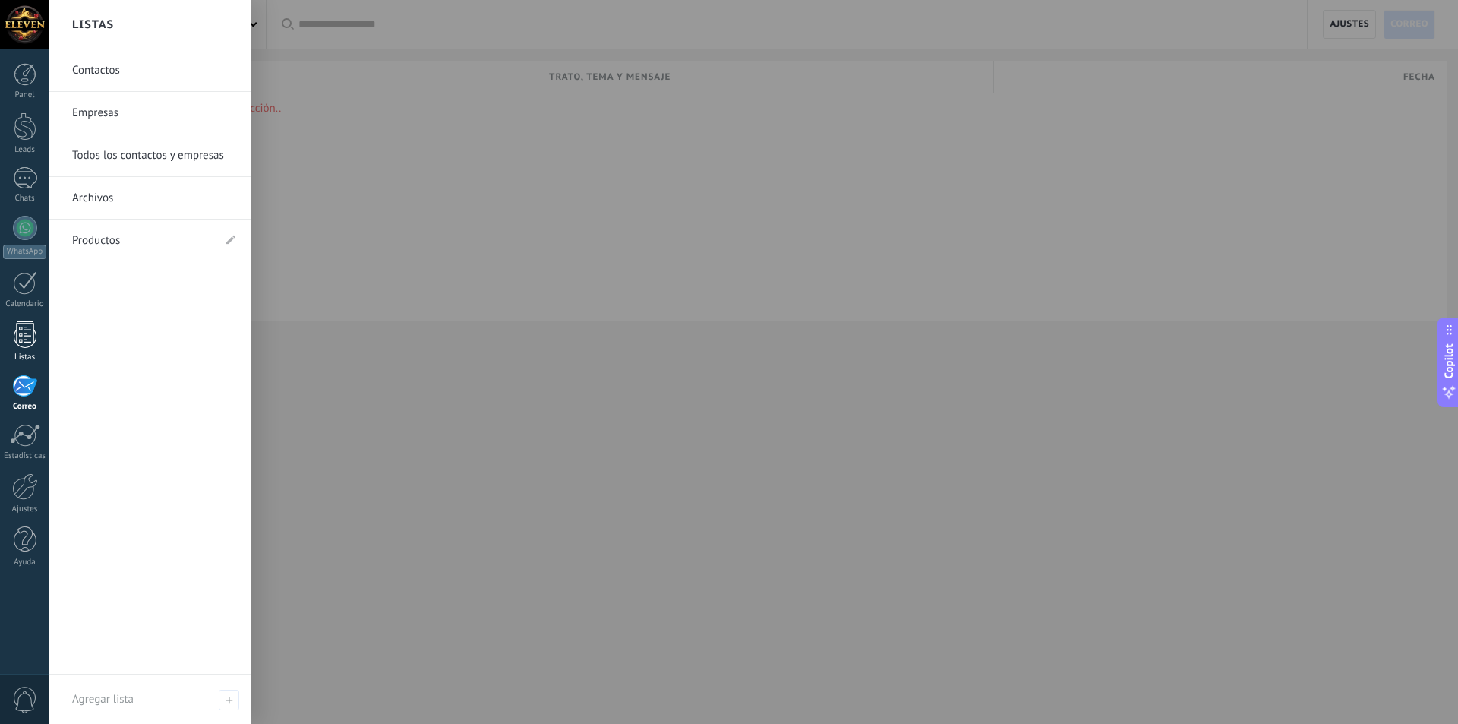
click at [38, 339] on link "Listas" at bounding box center [24, 341] width 49 height 41
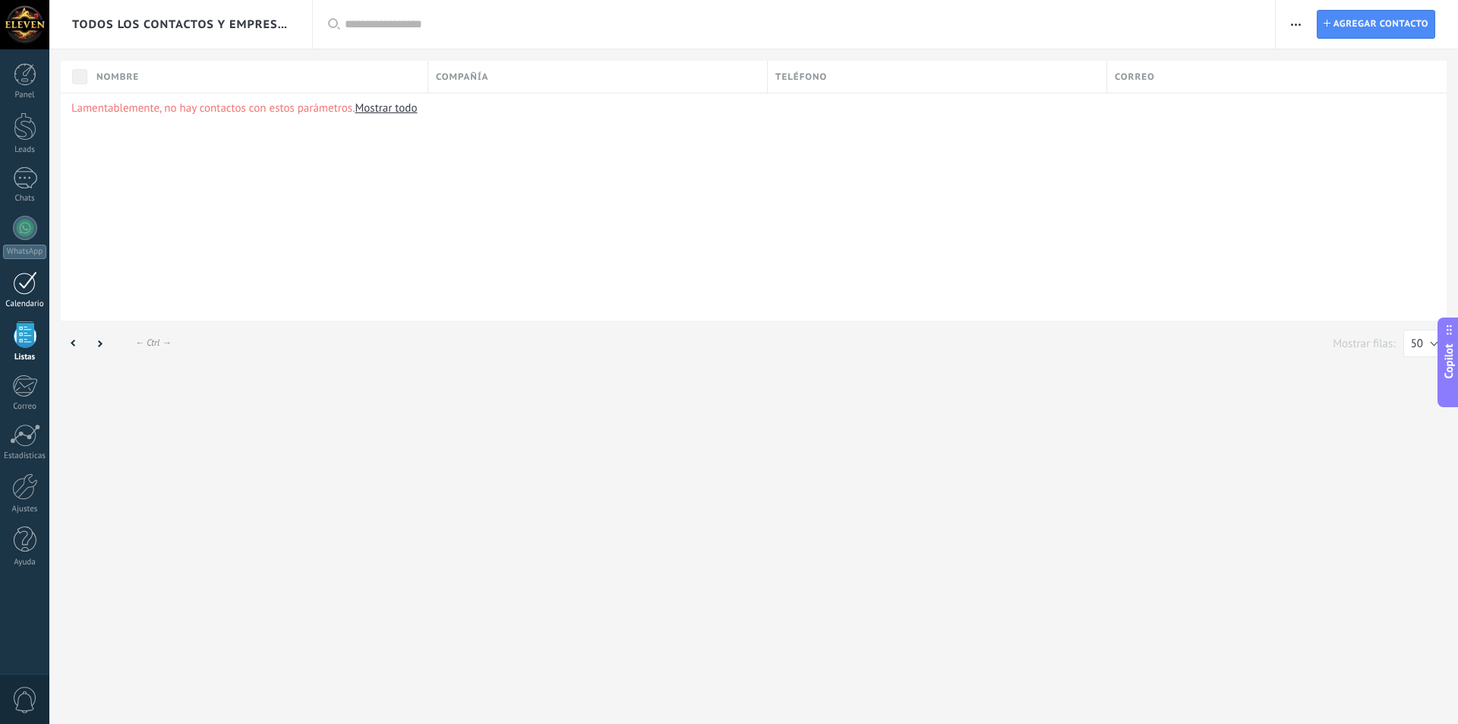
click at [33, 295] on link "Calendario" at bounding box center [24, 290] width 49 height 38
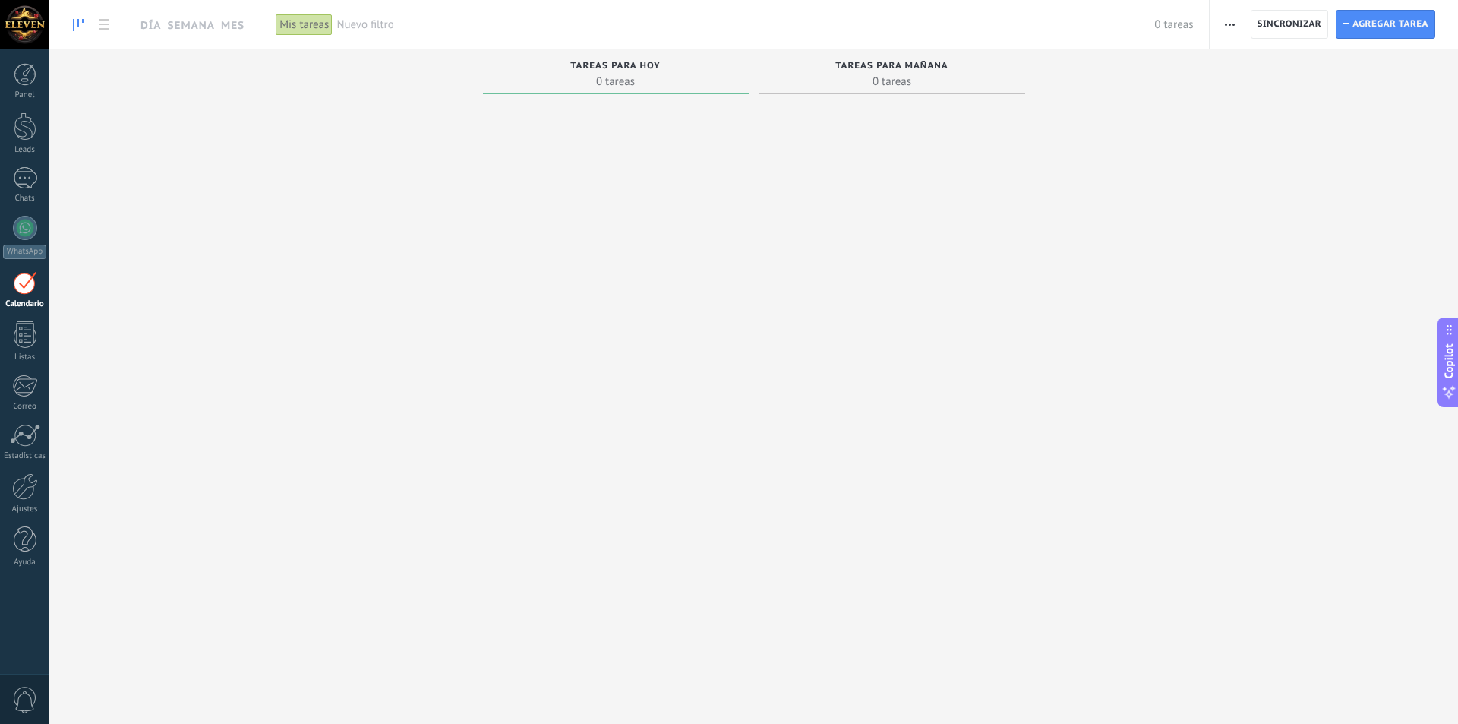
drag, startPoint x: 961, startPoint y: 70, endPoint x: 787, endPoint y: 66, distance: 173.9
click at [856, 62] on div "Tareas para mañana" at bounding box center [892, 67] width 251 height 13
click at [19, 135] on div at bounding box center [25, 126] width 23 height 28
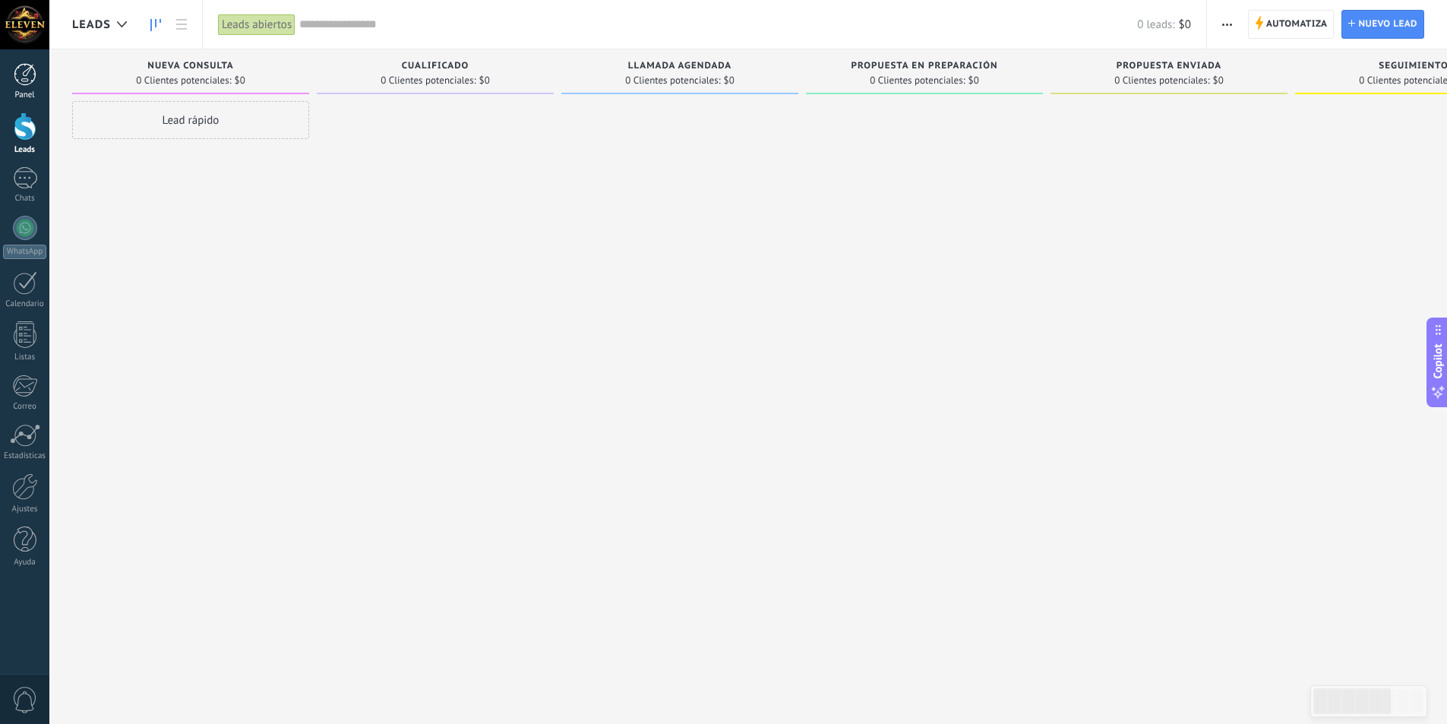
click at [12, 85] on link "Panel" at bounding box center [24, 81] width 49 height 37
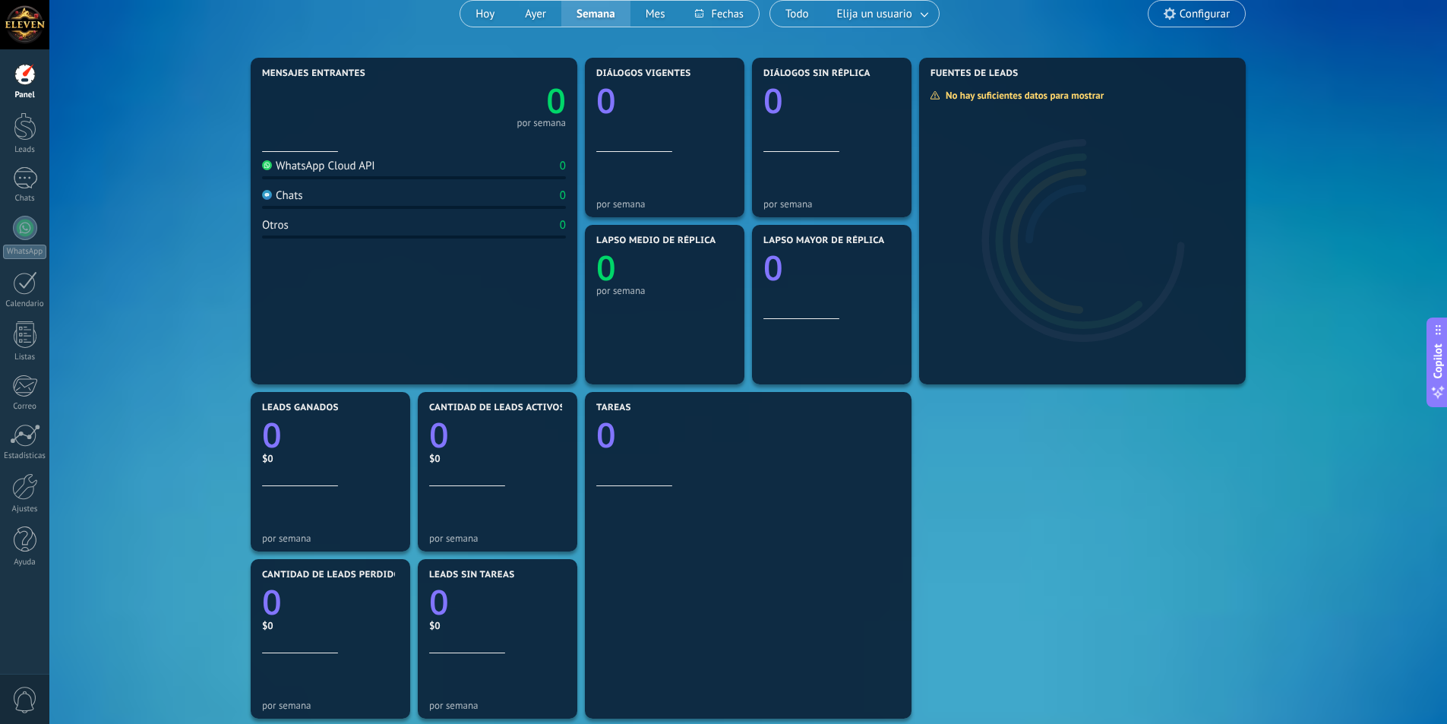
scroll to position [152, 0]
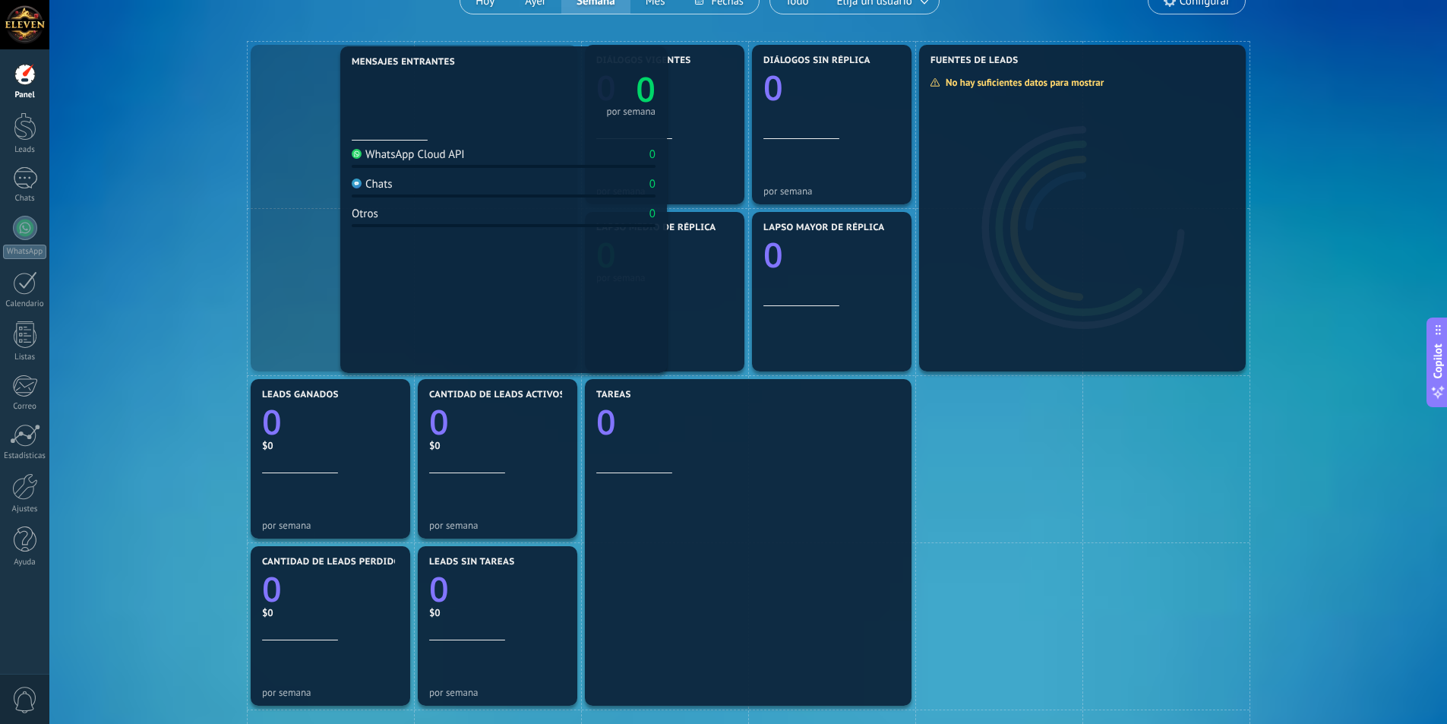
drag, startPoint x: 297, startPoint y: 156, endPoint x: 346, endPoint y: 171, distance: 51.6
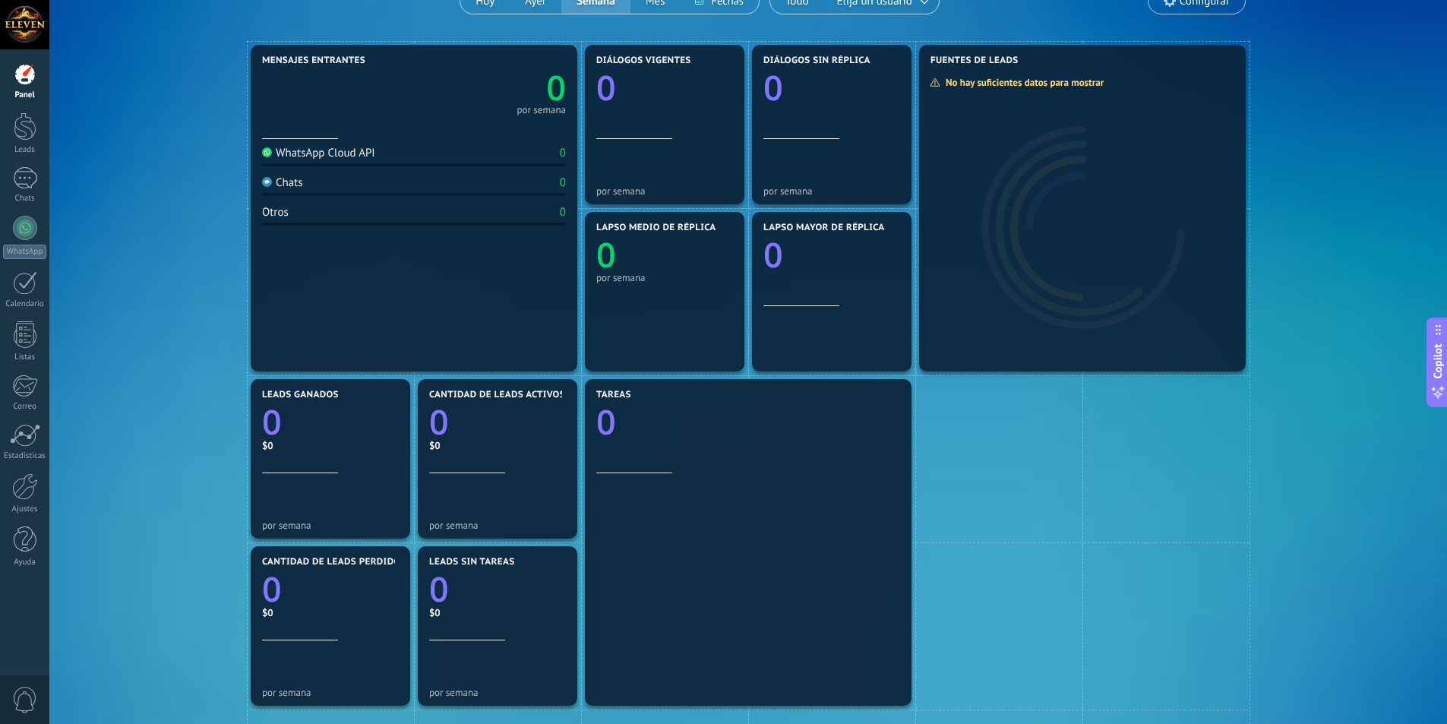
click at [346, 158] on div "WhatsApp Cloud API" at bounding box center [318, 153] width 113 height 14
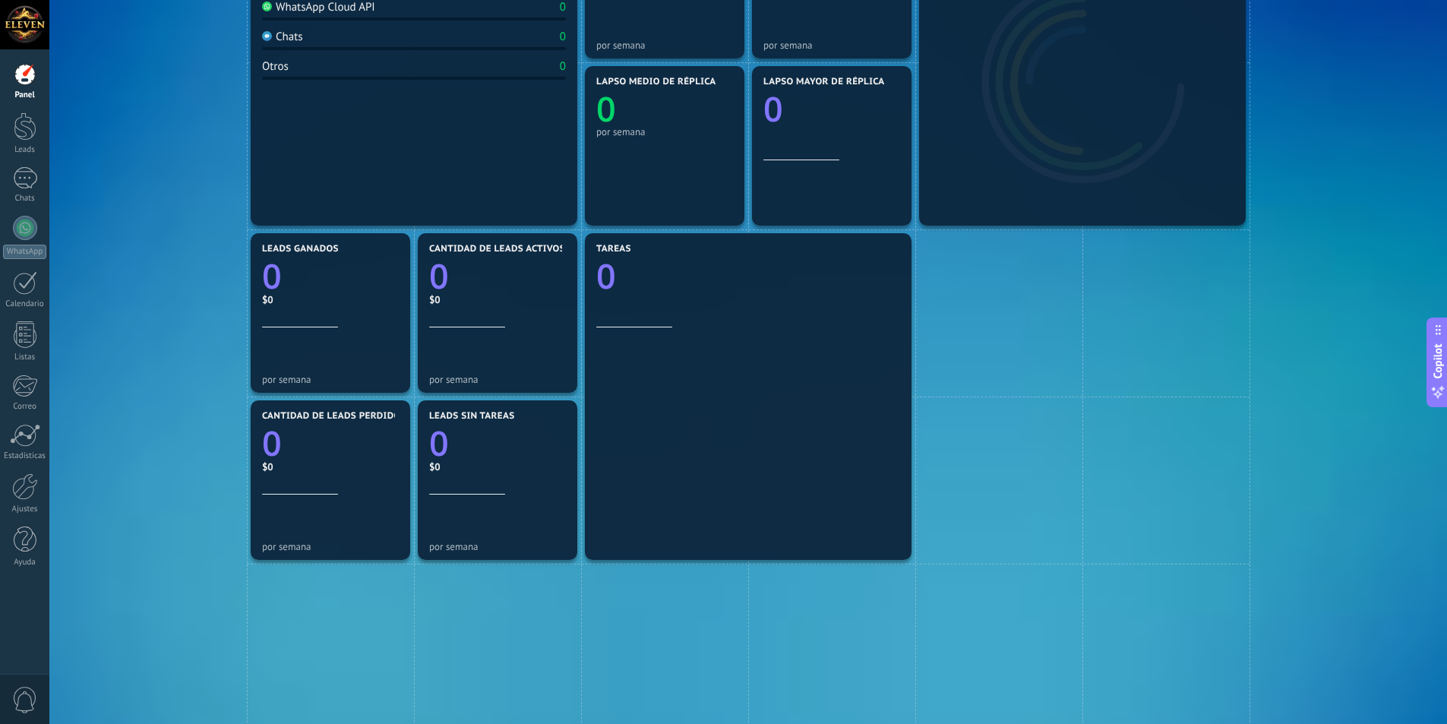
scroll to position [381, 0]
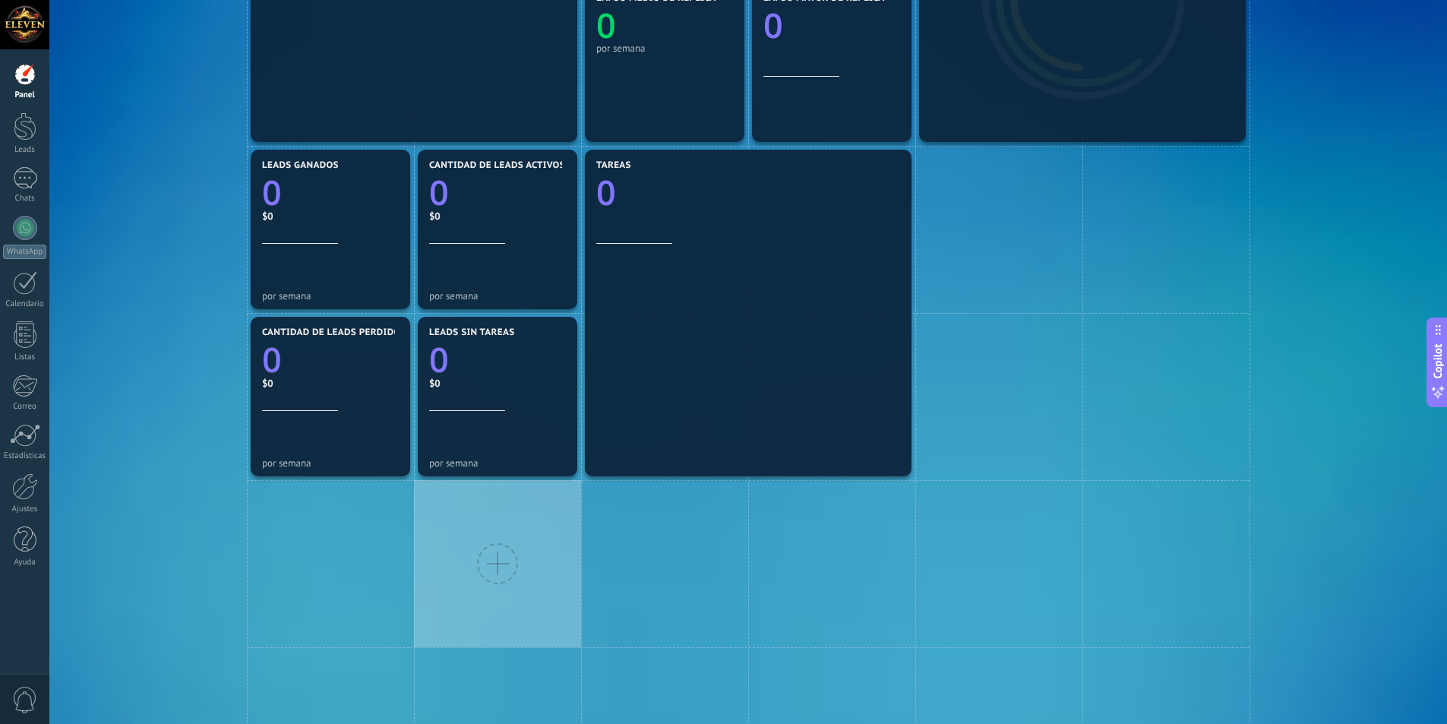
click at [497, 569] on div at bounding box center [497, 563] width 41 height 41
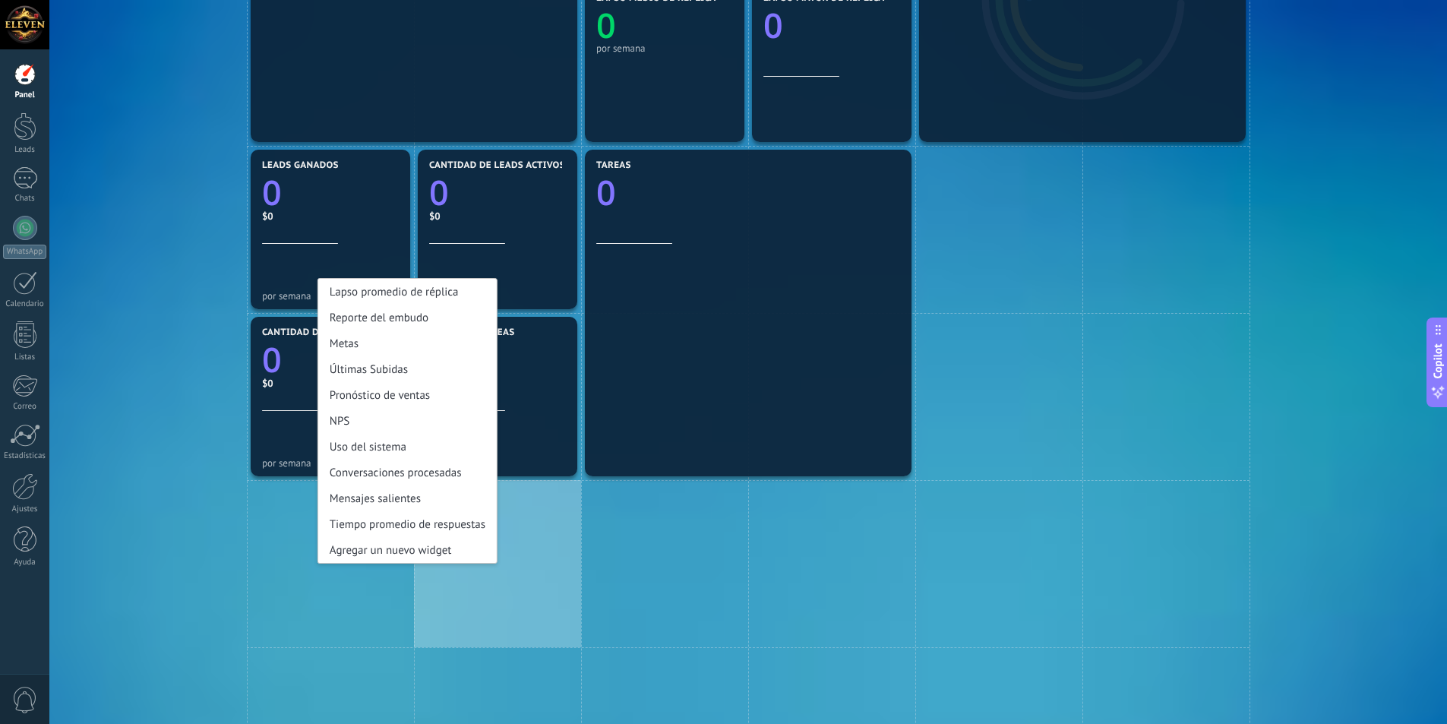
click at [216, 291] on div "Lapso promedio de réplica Reporte del embudo Metas Últimas Subidas Pronóstico d…" at bounding box center [748, 396] width 1352 height 1169
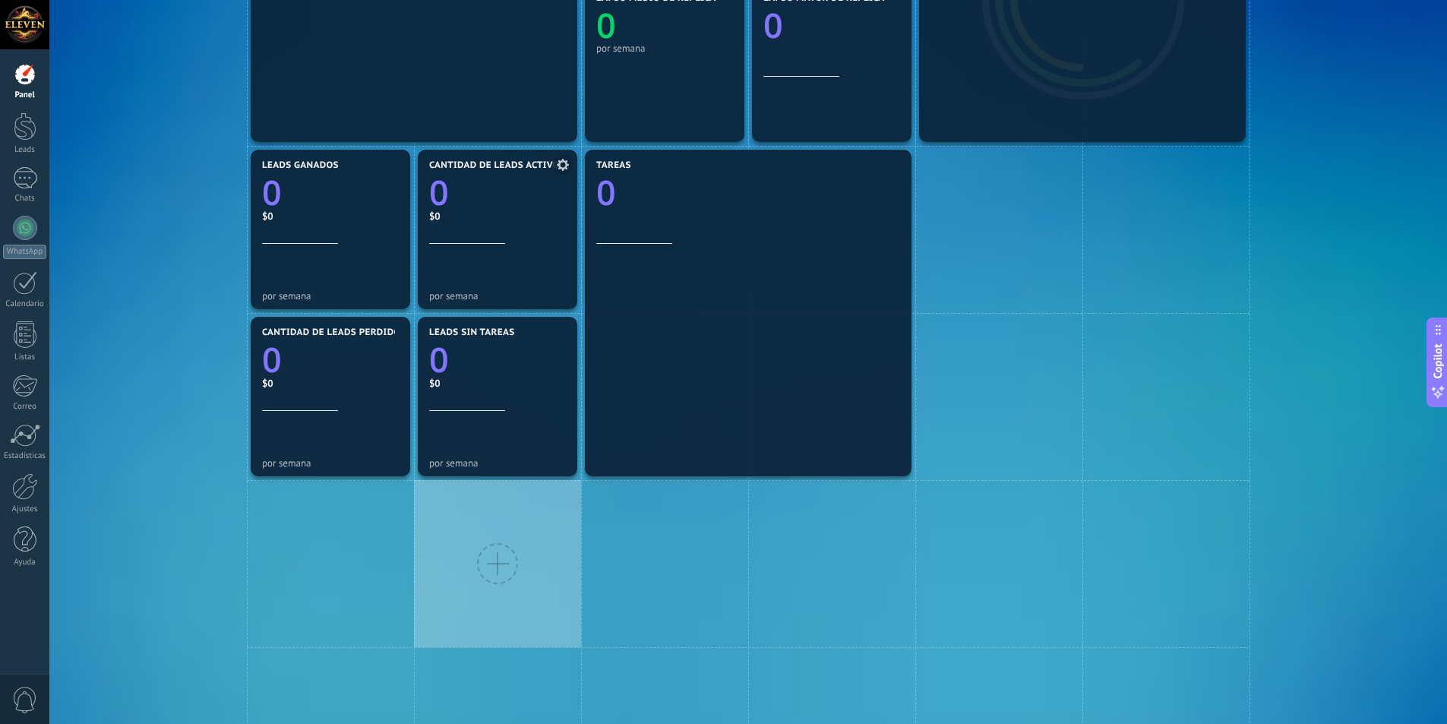
scroll to position [0, 0]
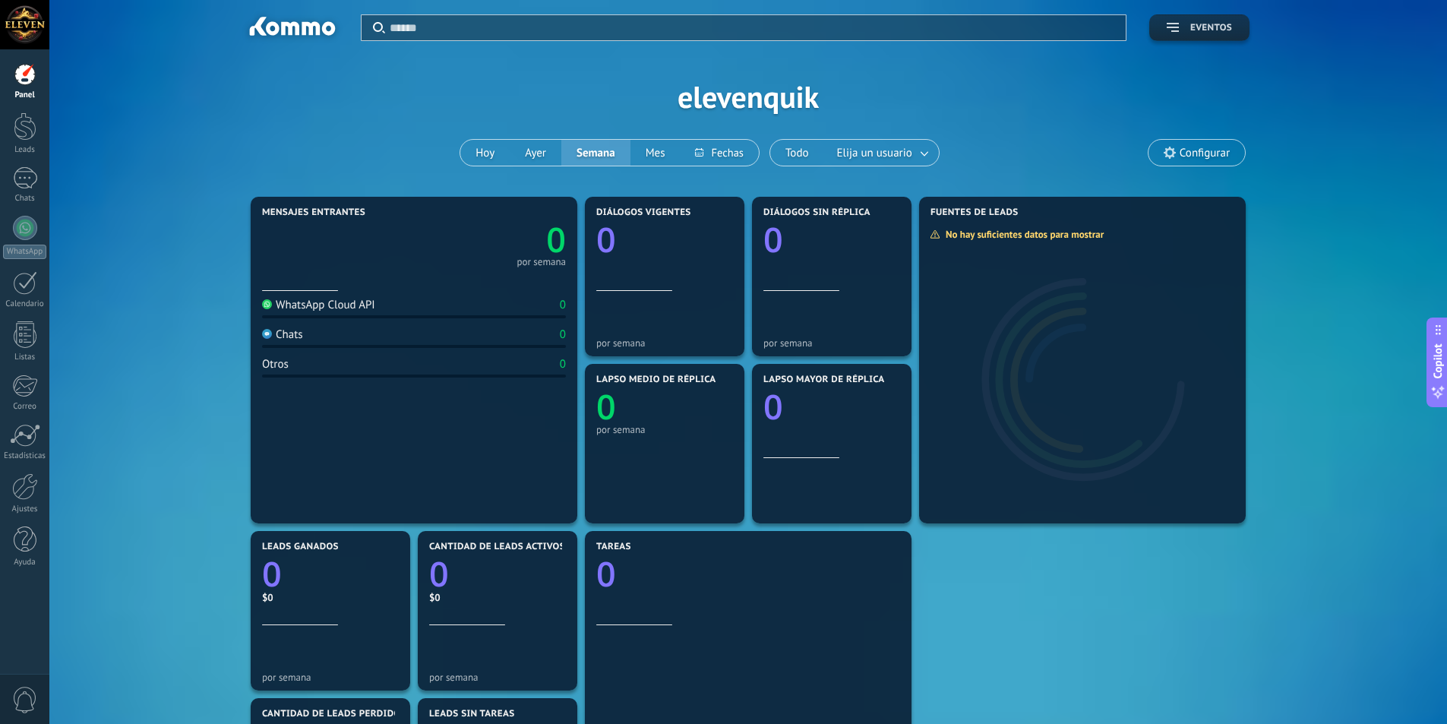
click at [1217, 36] on button "Eventos" at bounding box center [1199, 27] width 100 height 27
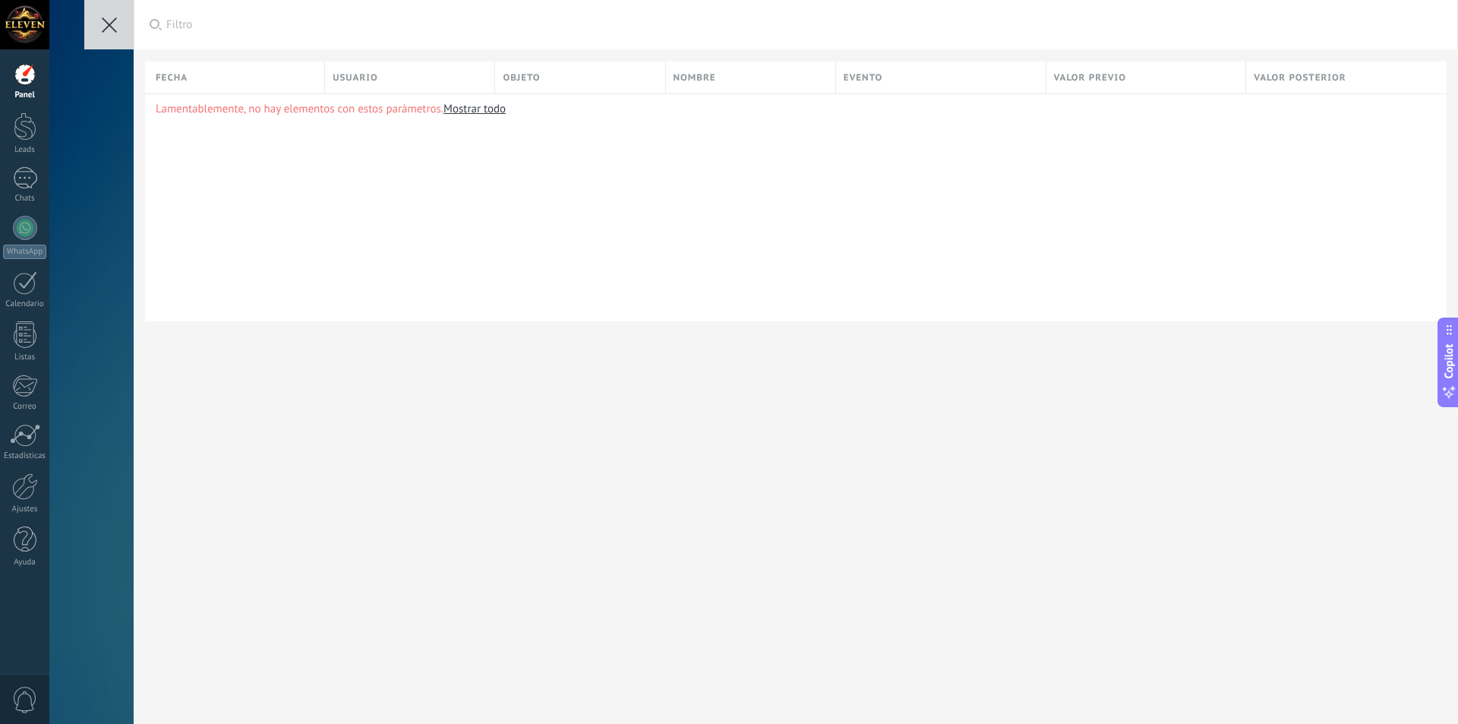
click at [102, 27] on icon at bounding box center [109, 24] width 15 height 15
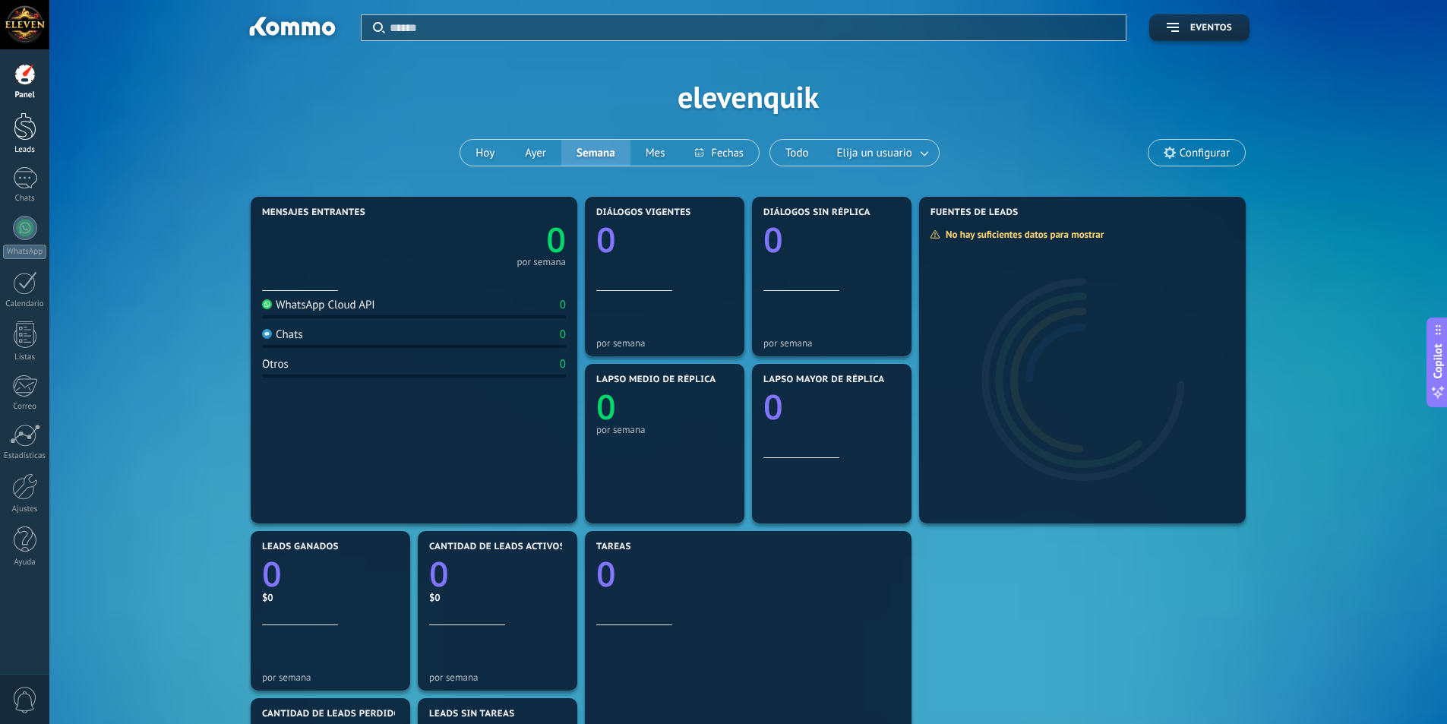
click at [36, 135] on div at bounding box center [25, 126] width 23 height 28
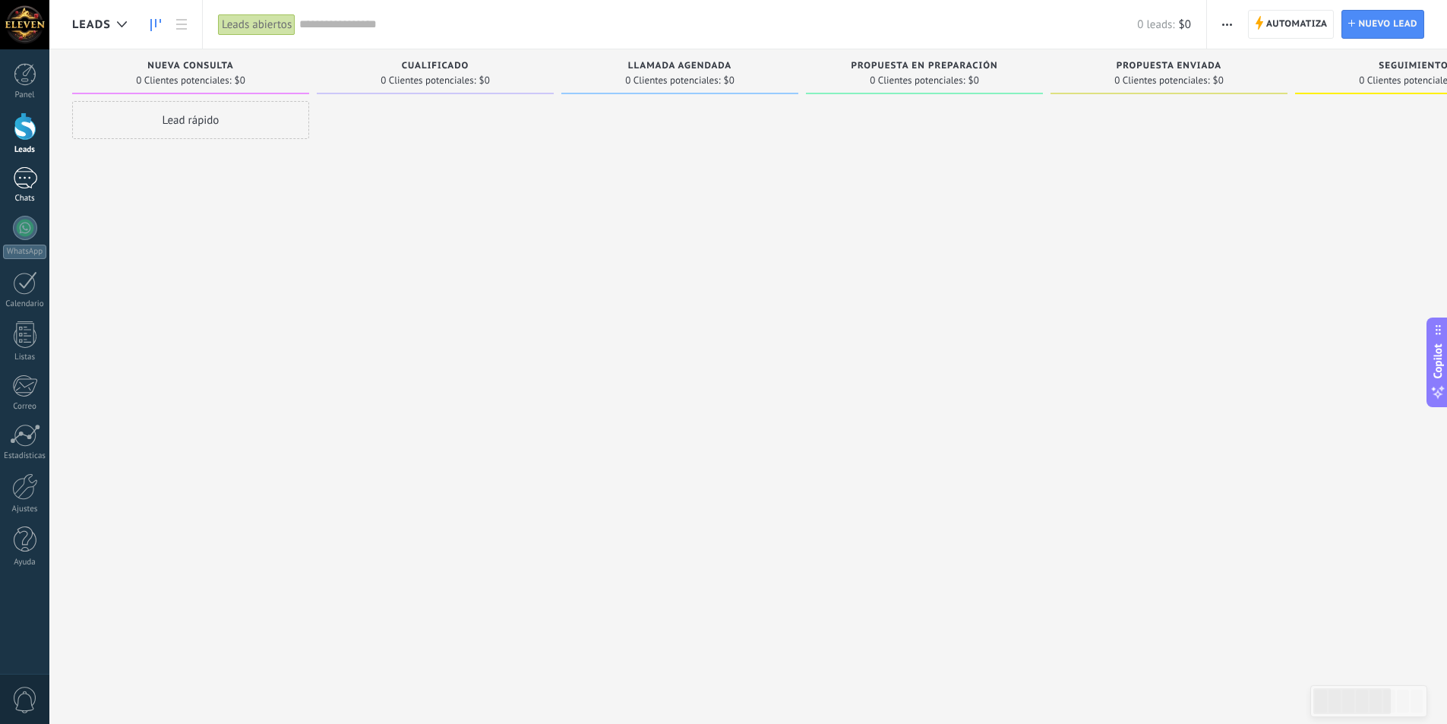
click at [16, 179] on div at bounding box center [25, 178] width 24 height 22
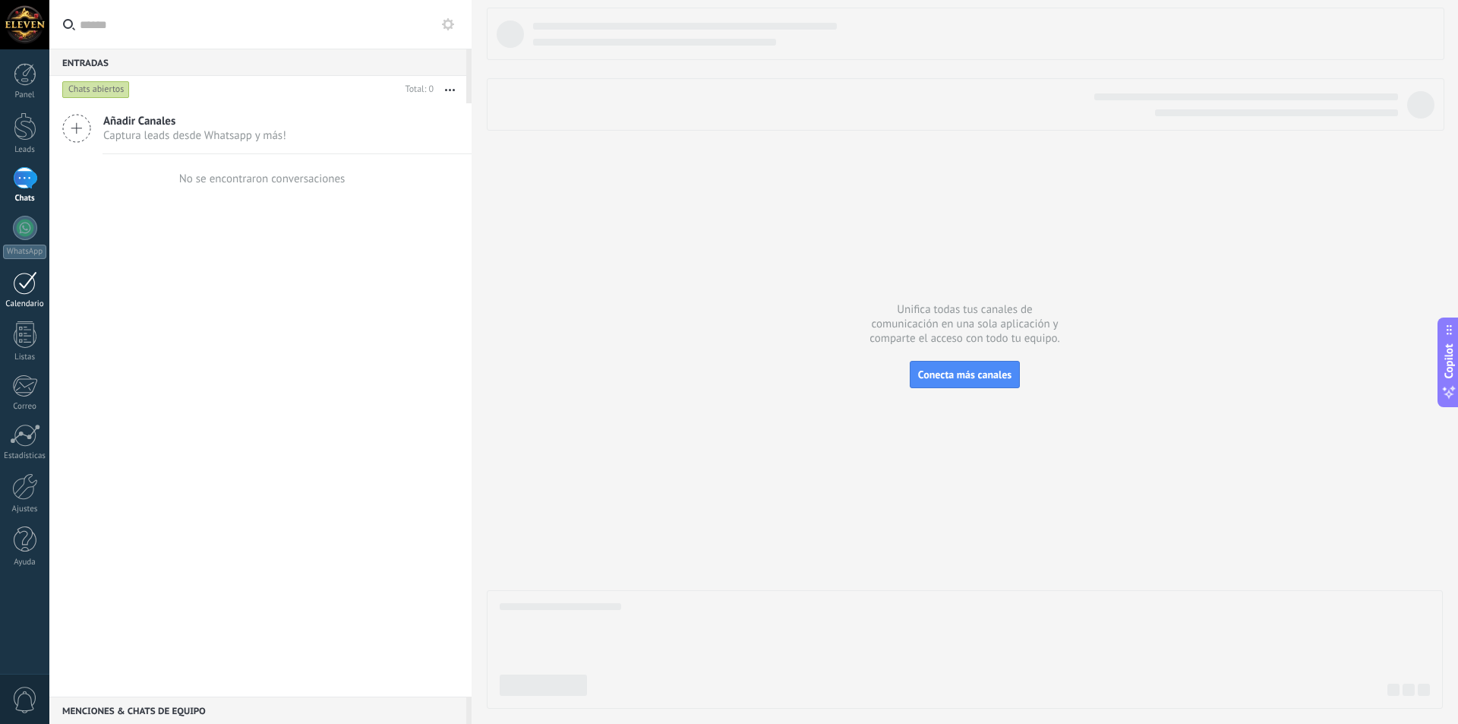
click at [28, 286] on div at bounding box center [25, 283] width 24 height 24
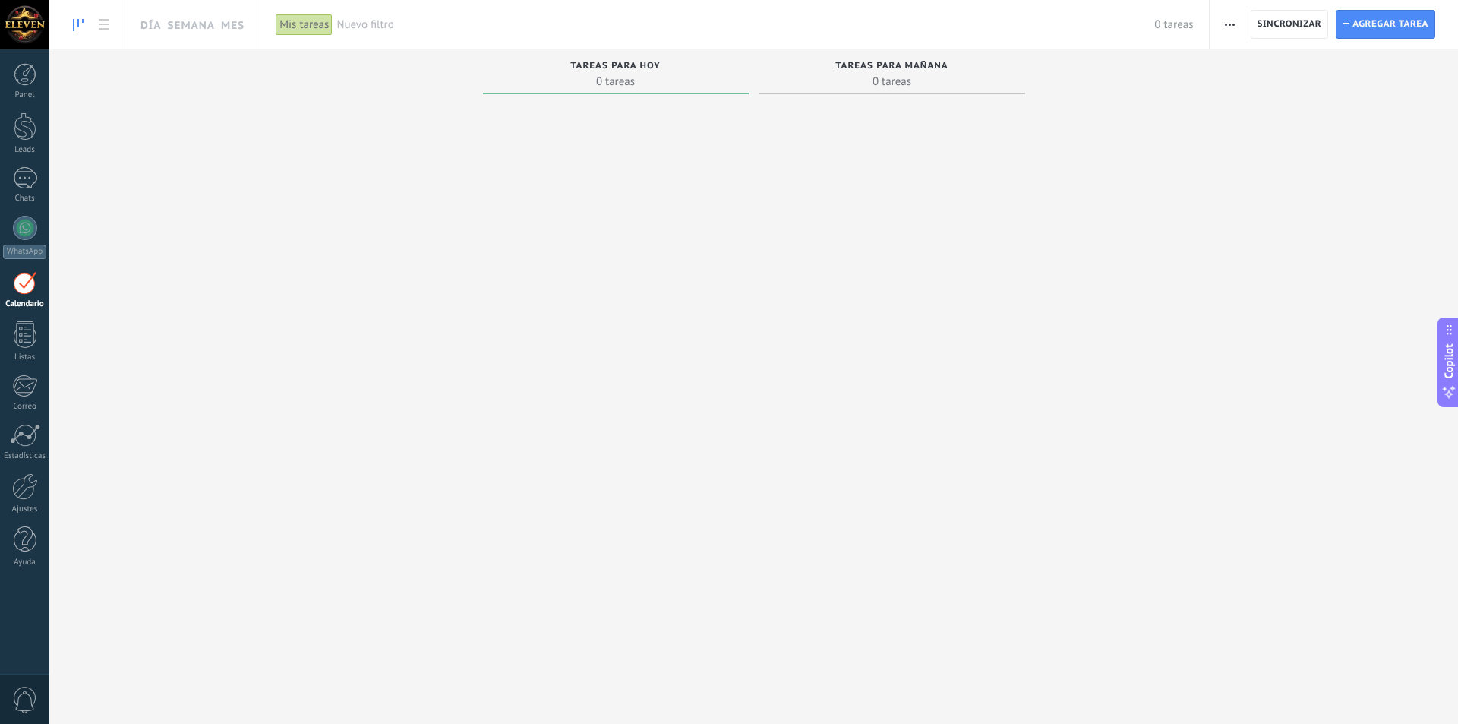
click at [1124, 379] on div "Tareas completas 0 tareas Tareas caducadas 0 tareas Tareas para hoy 0 tareas Ta…" at bounding box center [753, 367] width 1409 height 636
click at [16, 327] on div at bounding box center [25, 334] width 23 height 27
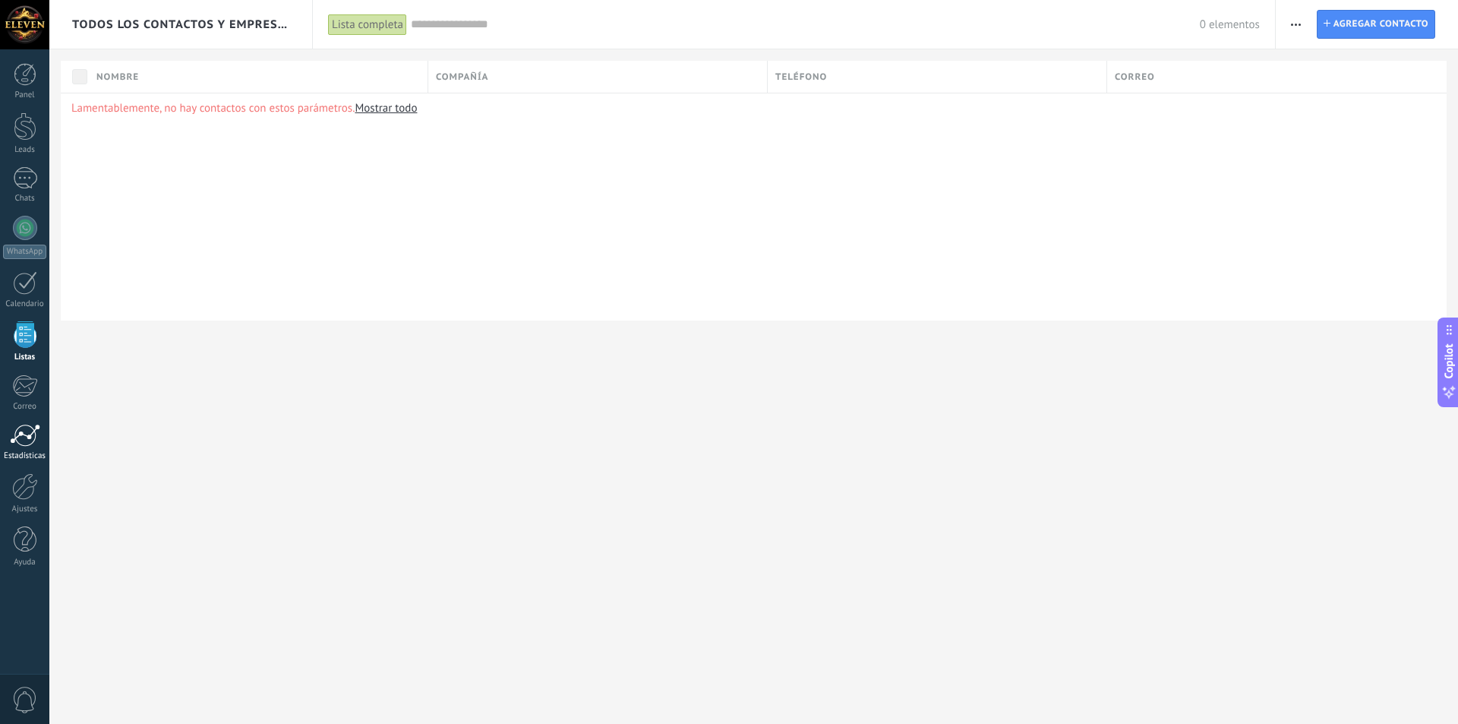
click at [33, 436] on div at bounding box center [25, 435] width 30 height 23
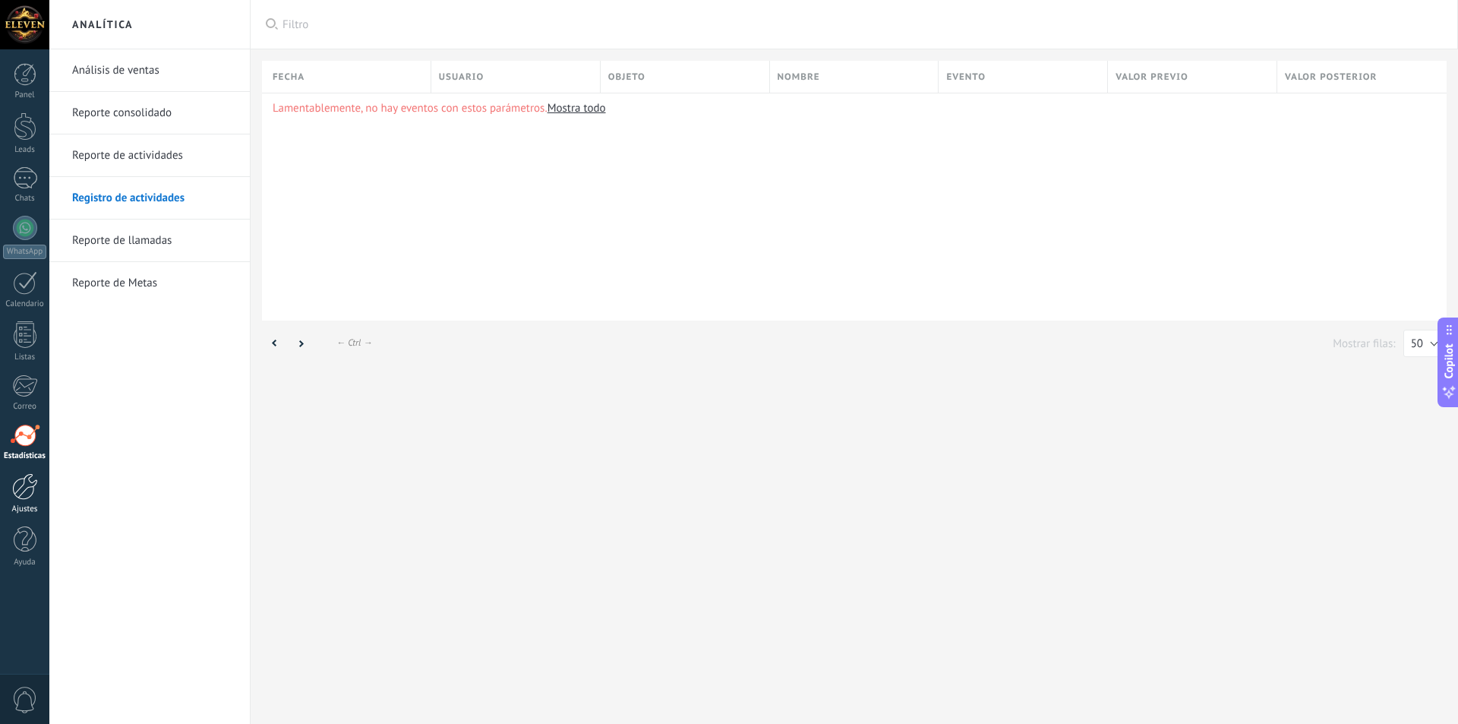
click at [19, 494] on div at bounding box center [25, 486] width 26 height 27
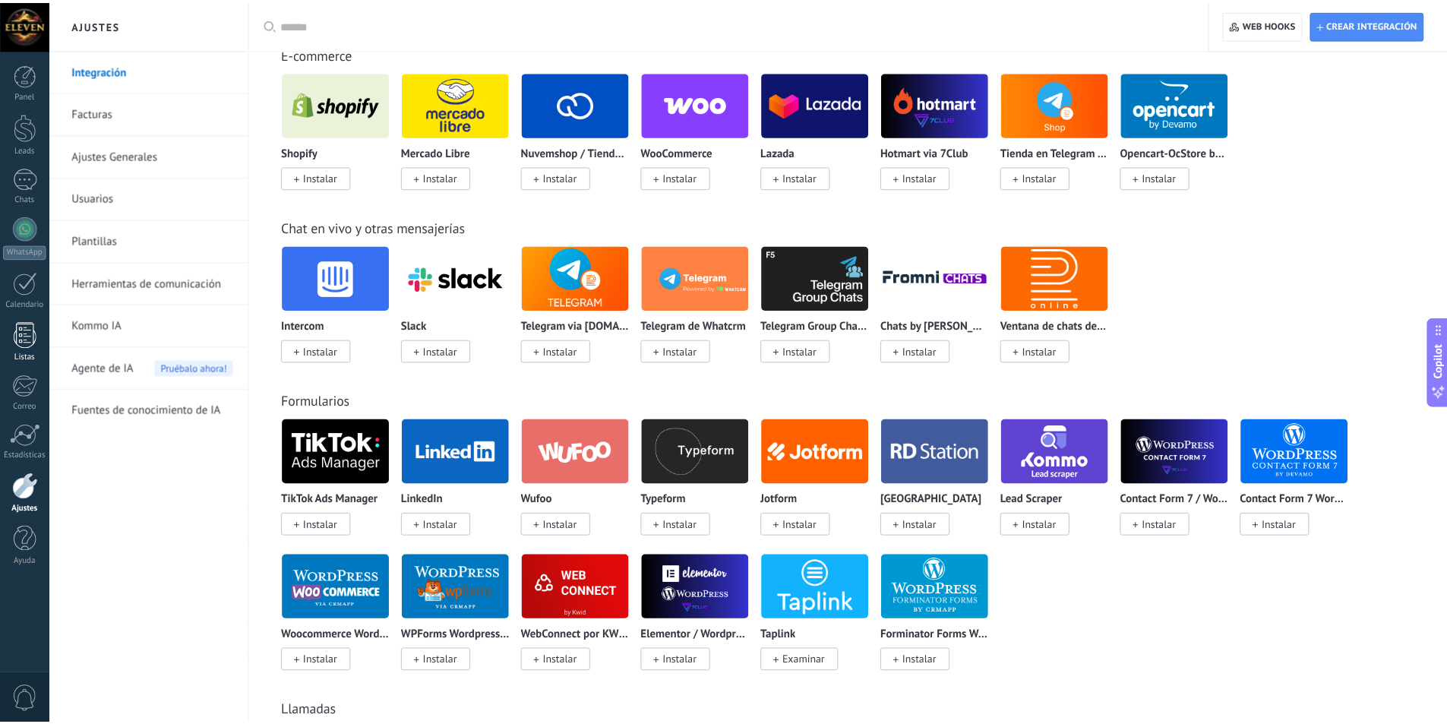
scroll to position [683, 0]
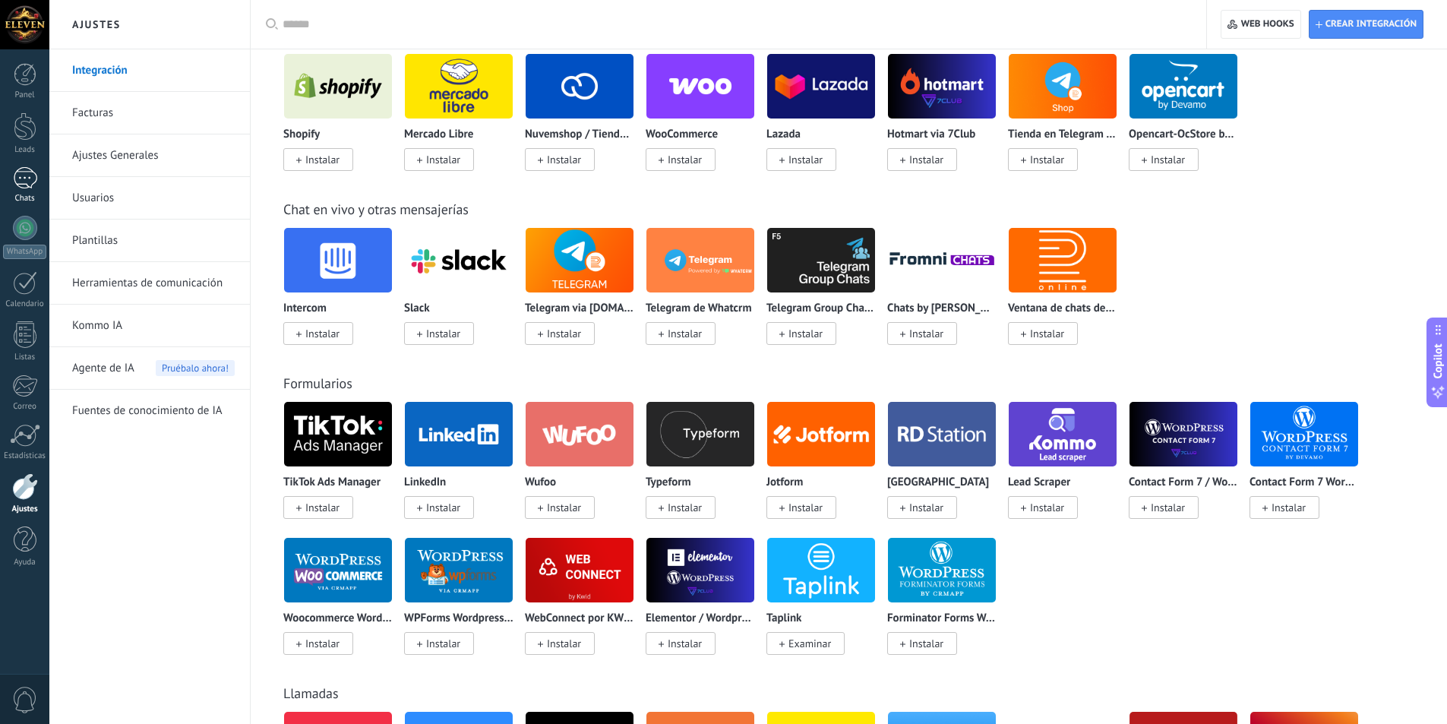
click at [47, 185] on link "Chats" at bounding box center [24, 185] width 49 height 36
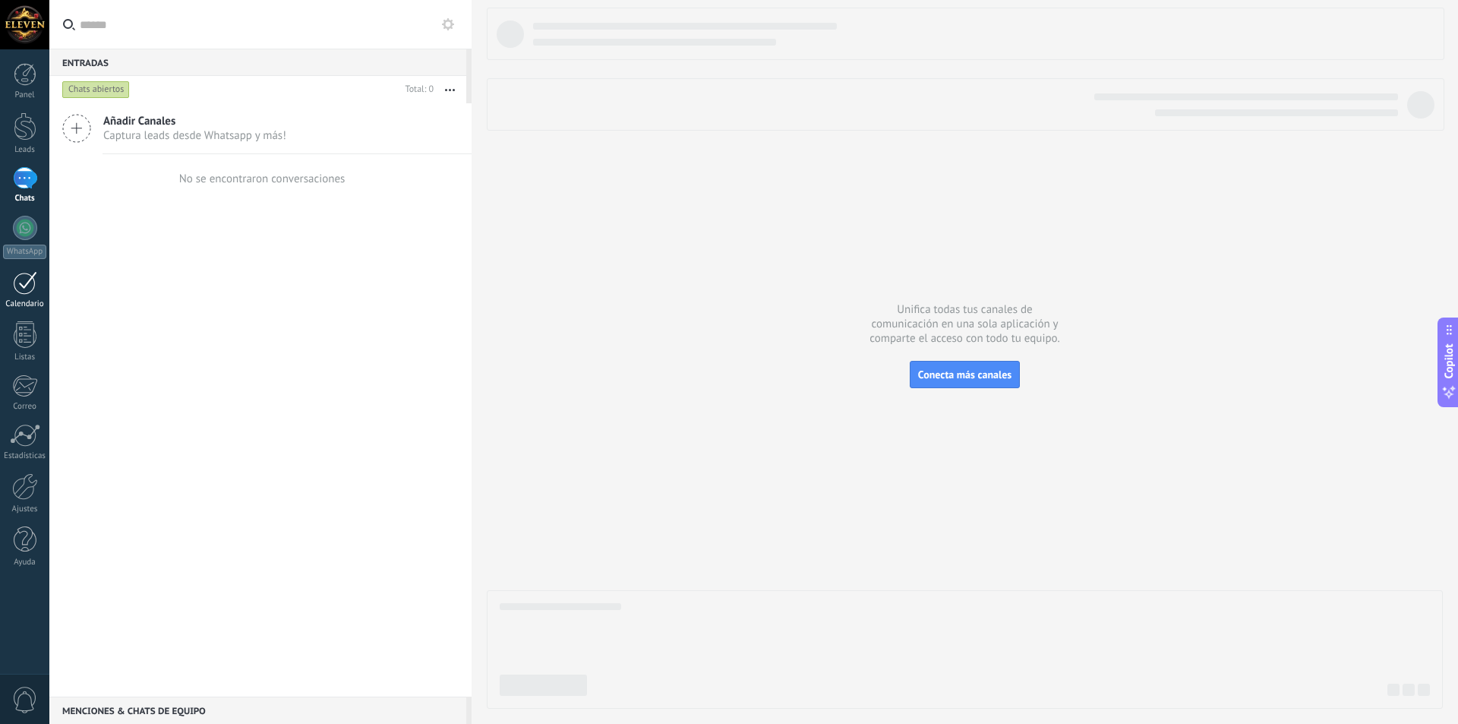
click at [39, 274] on link "Calendario" at bounding box center [24, 290] width 49 height 38
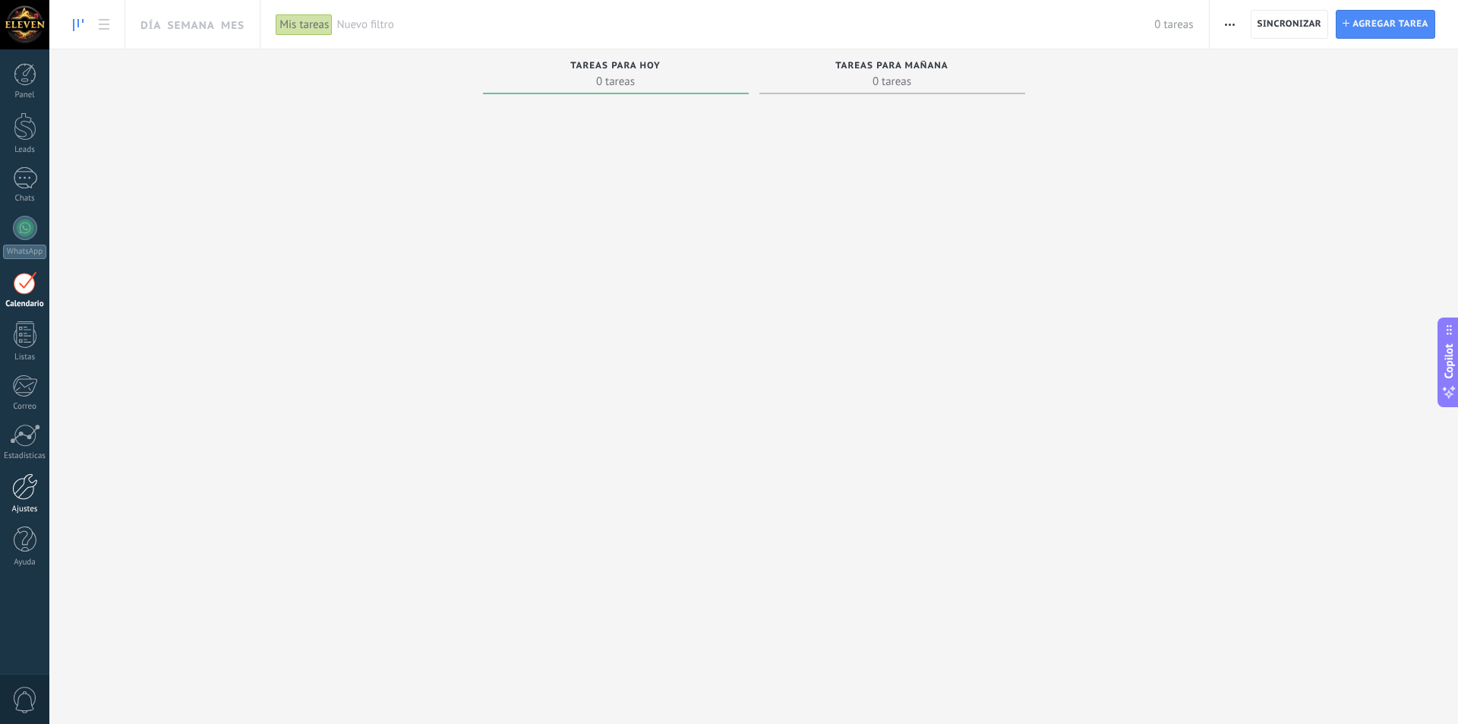
click at [24, 503] on link "Ajustes" at bounding box center [24, 493] width 49 height 41
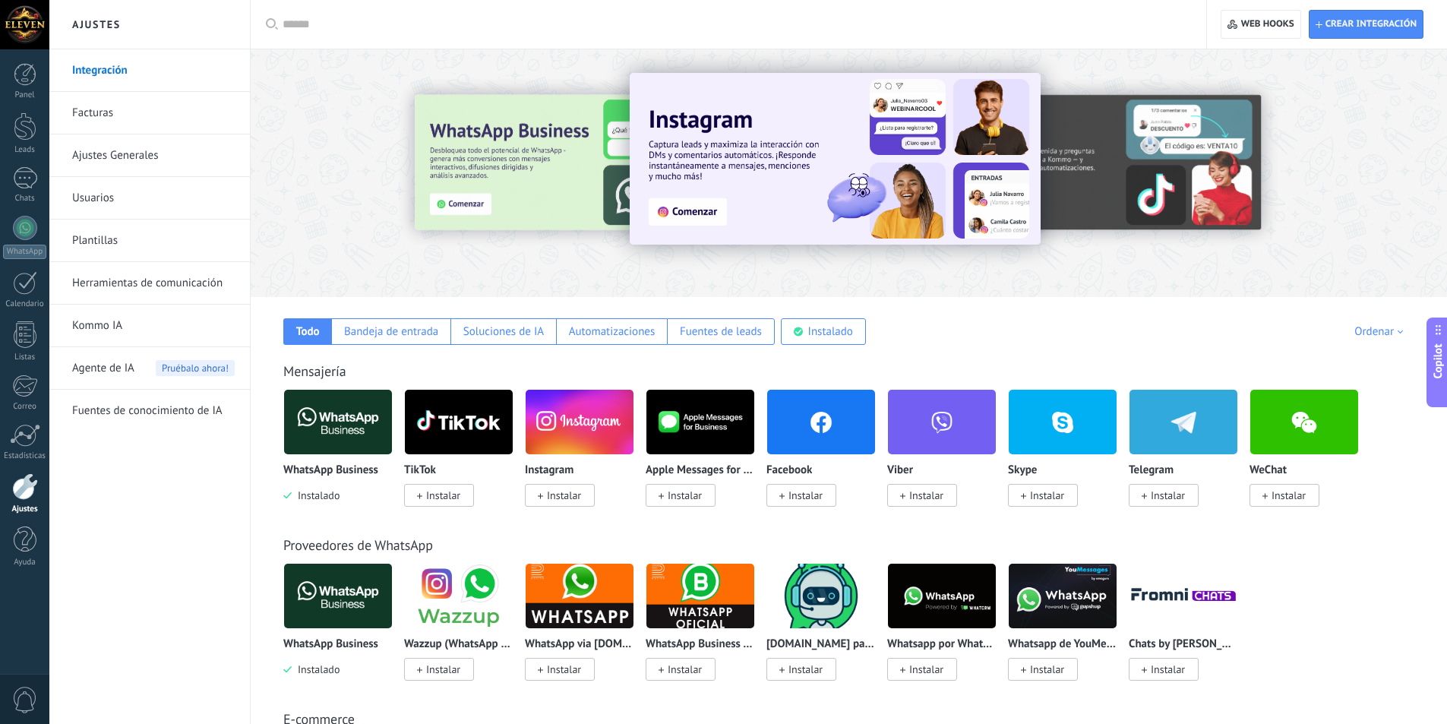
click at [116, 241] on link "Plantillas" at bounding box center [153, 240] width 163 height 43
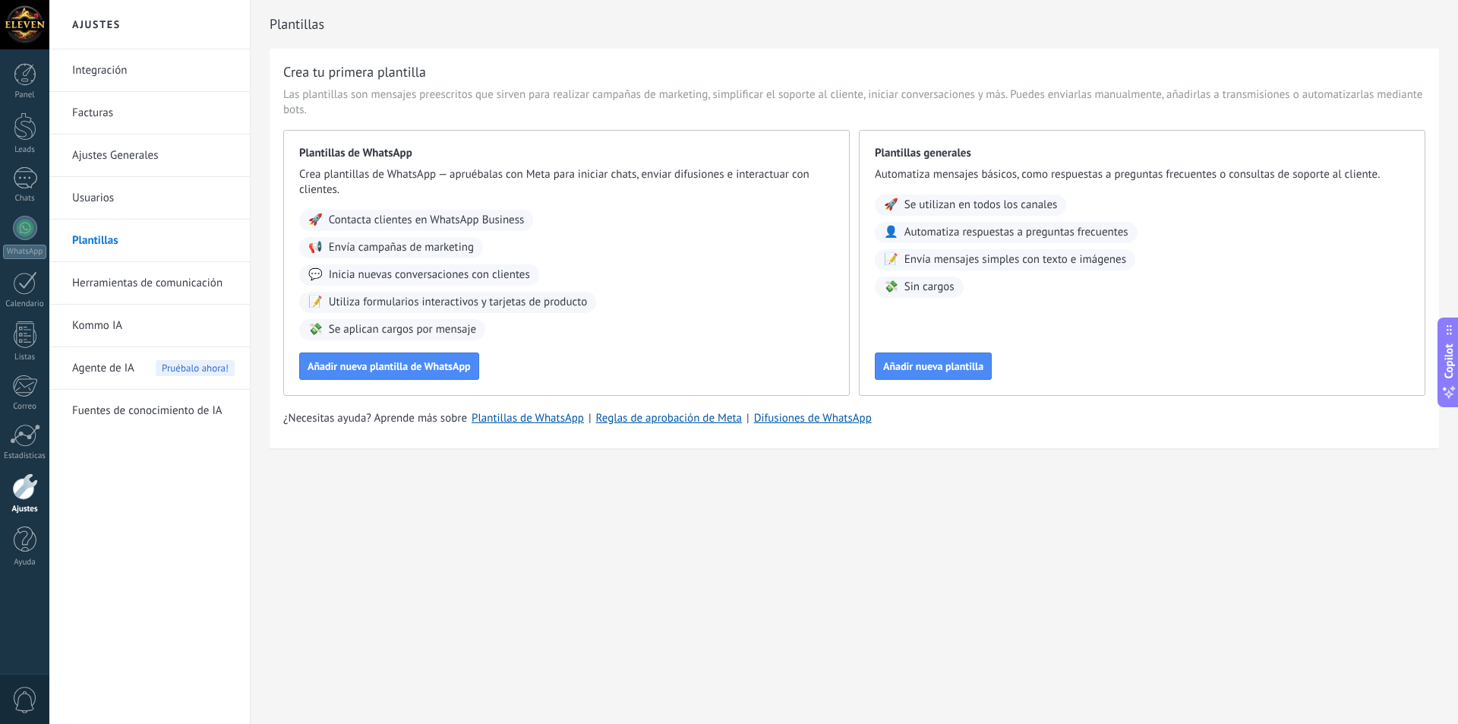
click at [113, 278] on link "Herramientas de comunicación" at bounding box center [153, 283] width 163 height 43
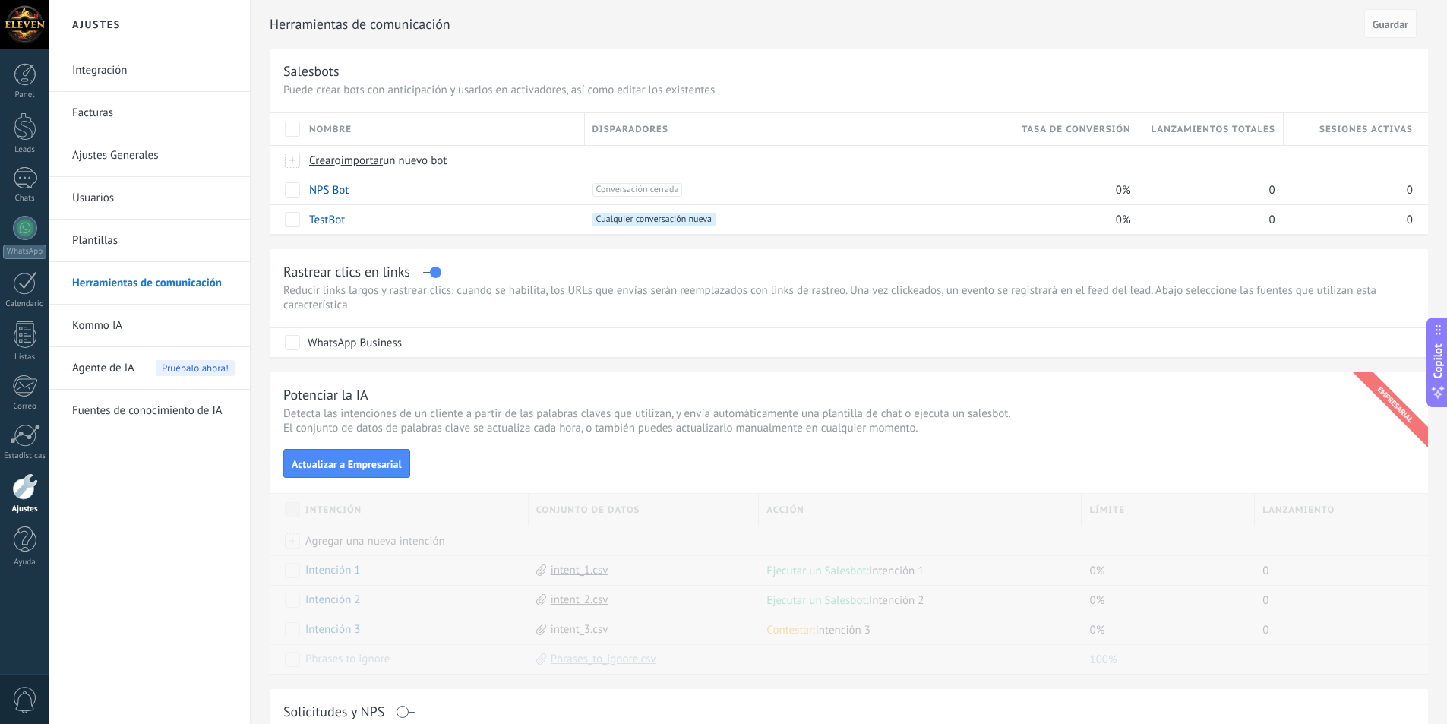
click at [165, 161] on link "Ajustes Generales" at bounding box center [153, 155] width 163 height 43
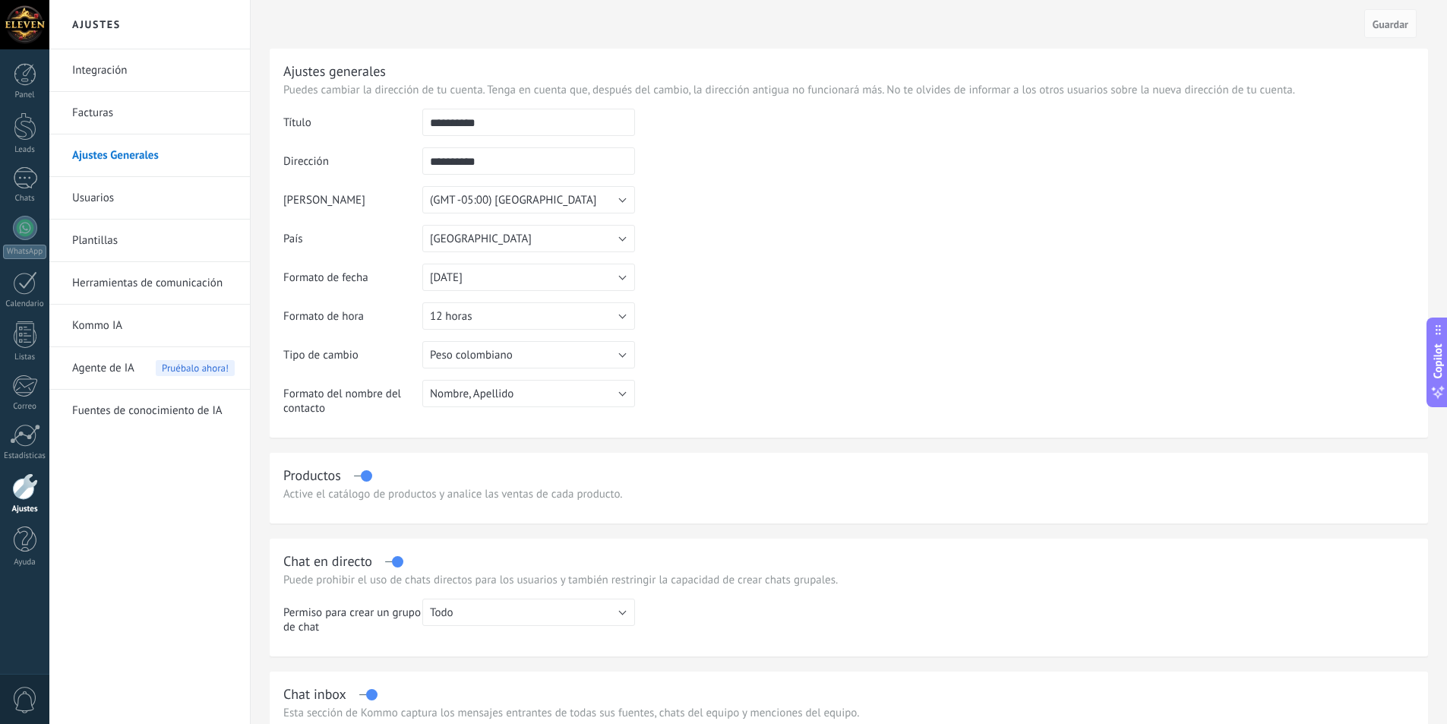
click at [175, 73] on link "Integración" at bounding box center [153, 70] width 163 height 43
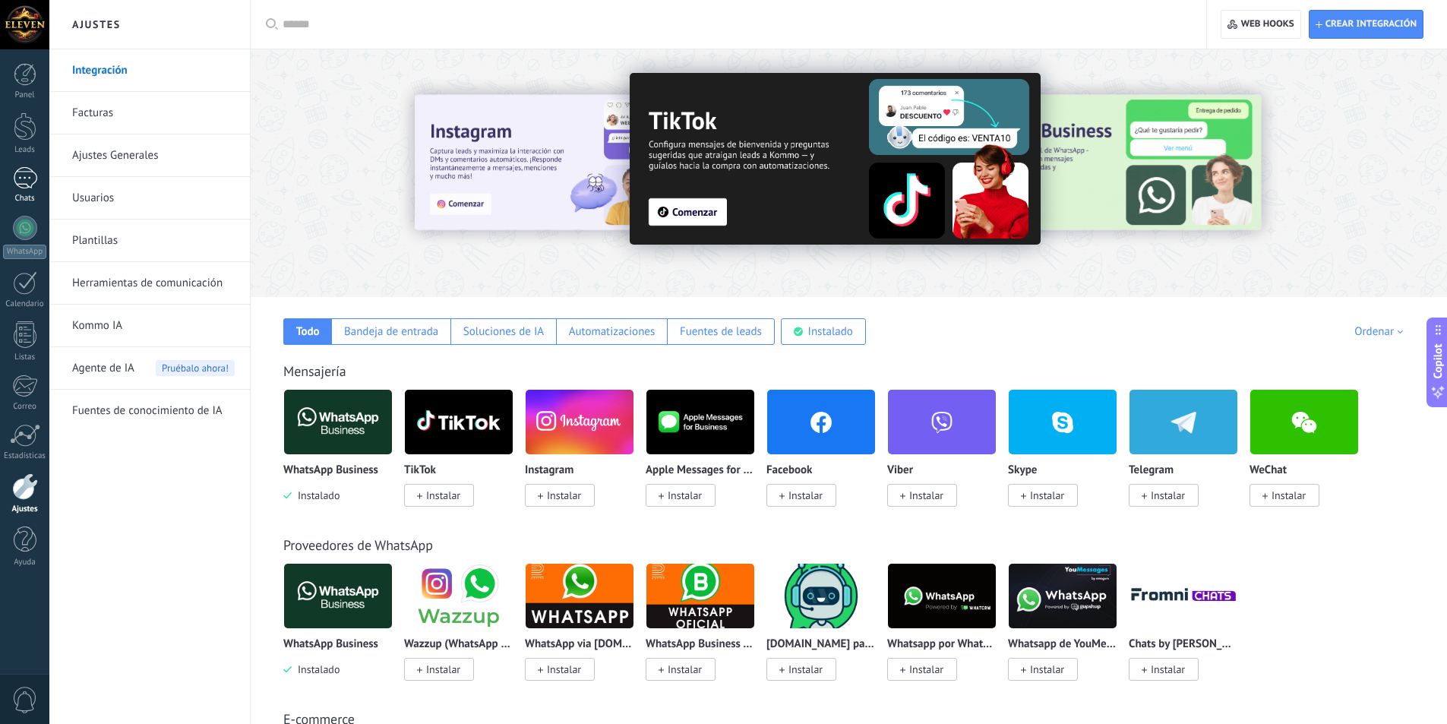
click at [6, 169] on link "Chats" at bounding box center [24, 185] width 49 height 36
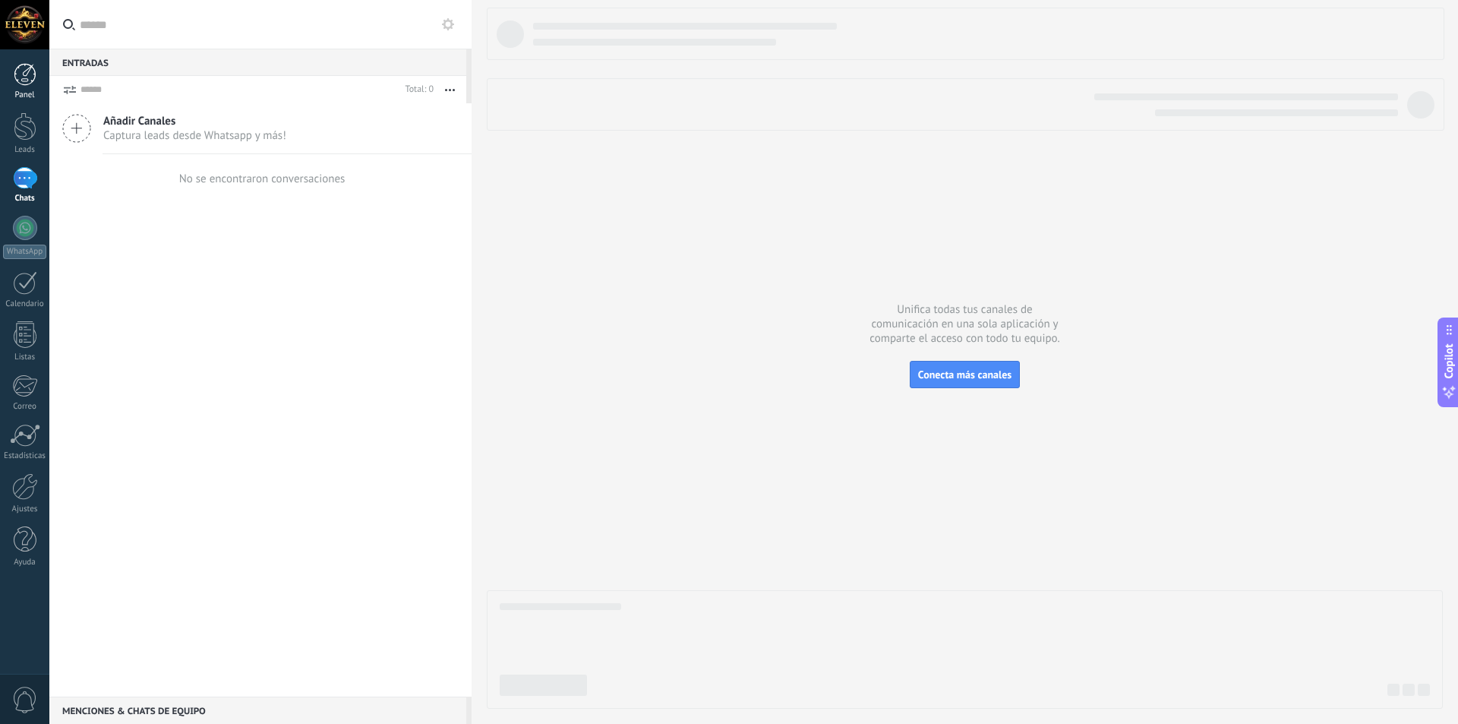
click at [39, 86] on link "Panel" at bounding box center [24, 81] width 49 height 37
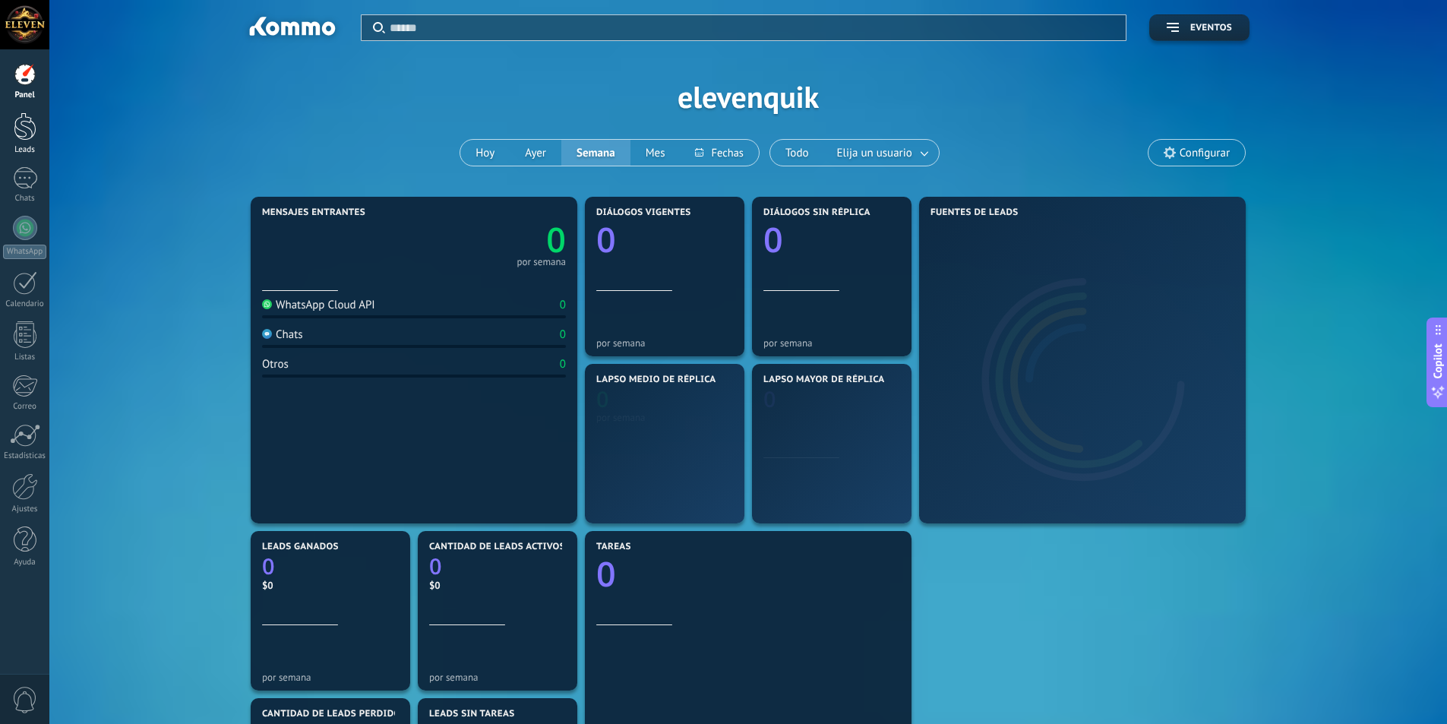
click at [0, 123] on link "Leads" at bounding box center [24, 133] width 49 height 43
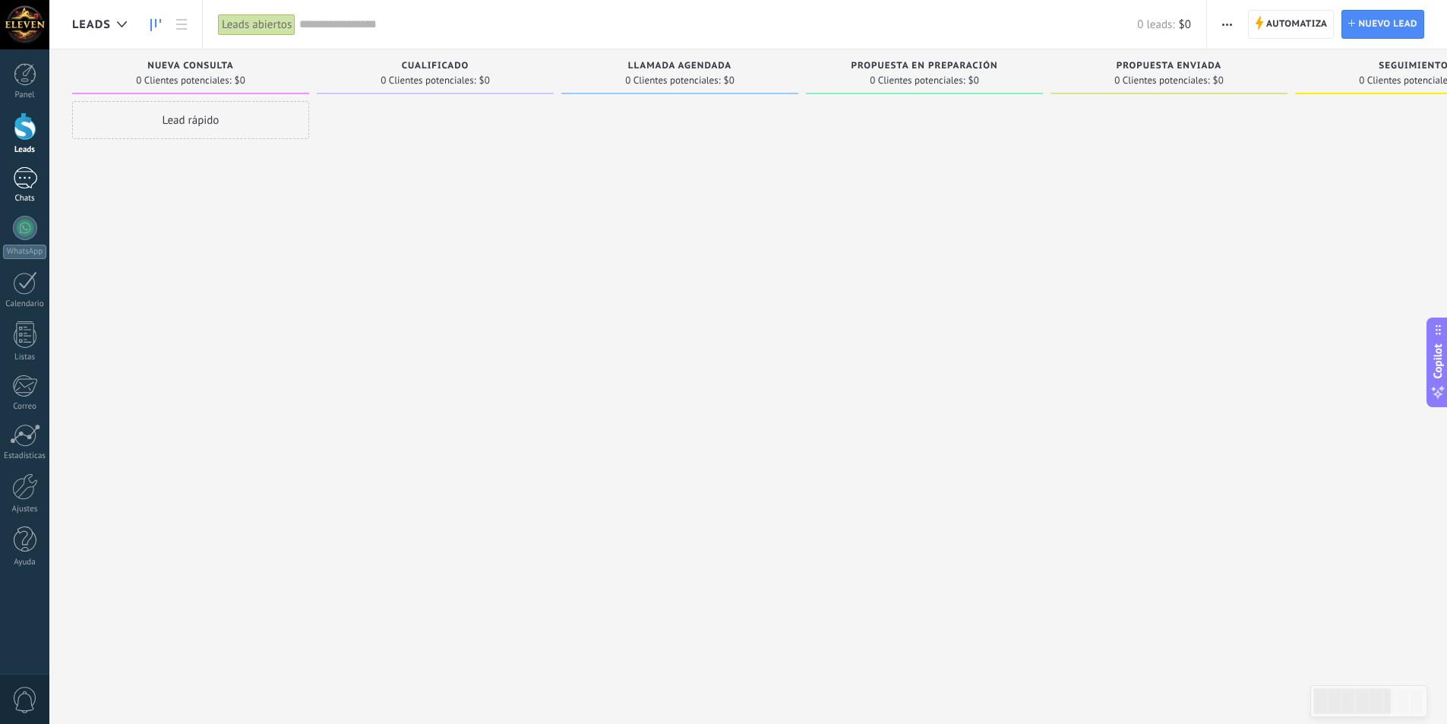
click at [31, 182] on div at bounding box center [25, 178] width 24 height 22
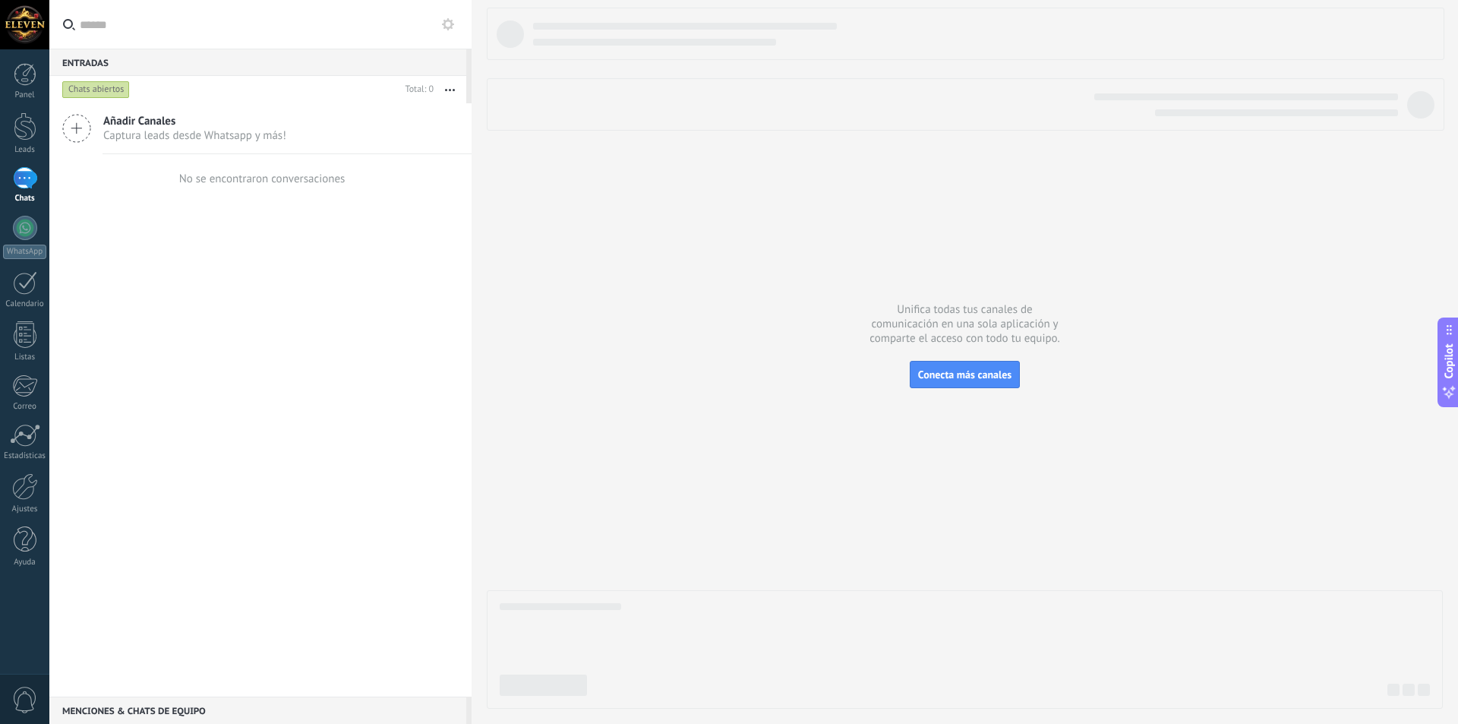
click at [147, 139] on span "Captura leads desde Whatsapp y más!" at bounding box center [194, 135] width 183 height 14
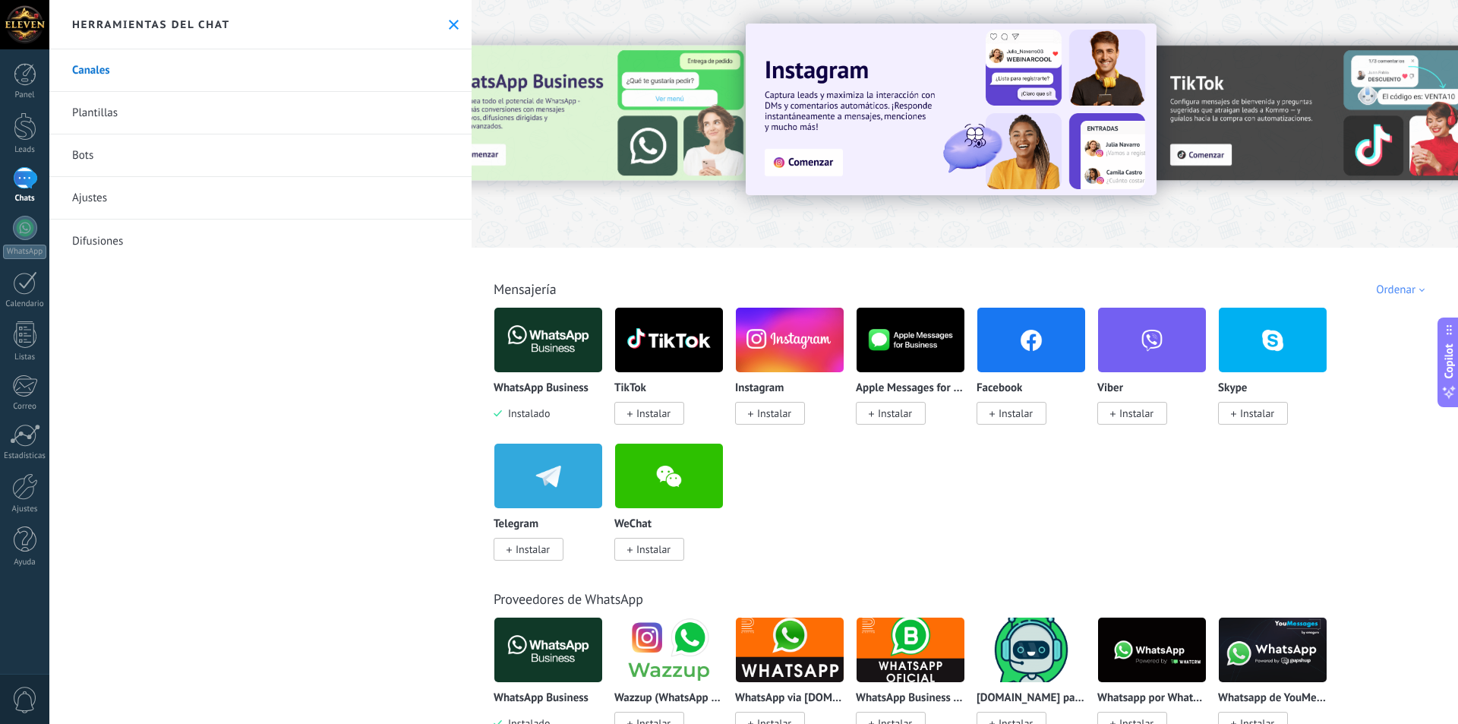
click at [116, 165] on link "Bots" at bounding box center [260, 155] width 422 height 43
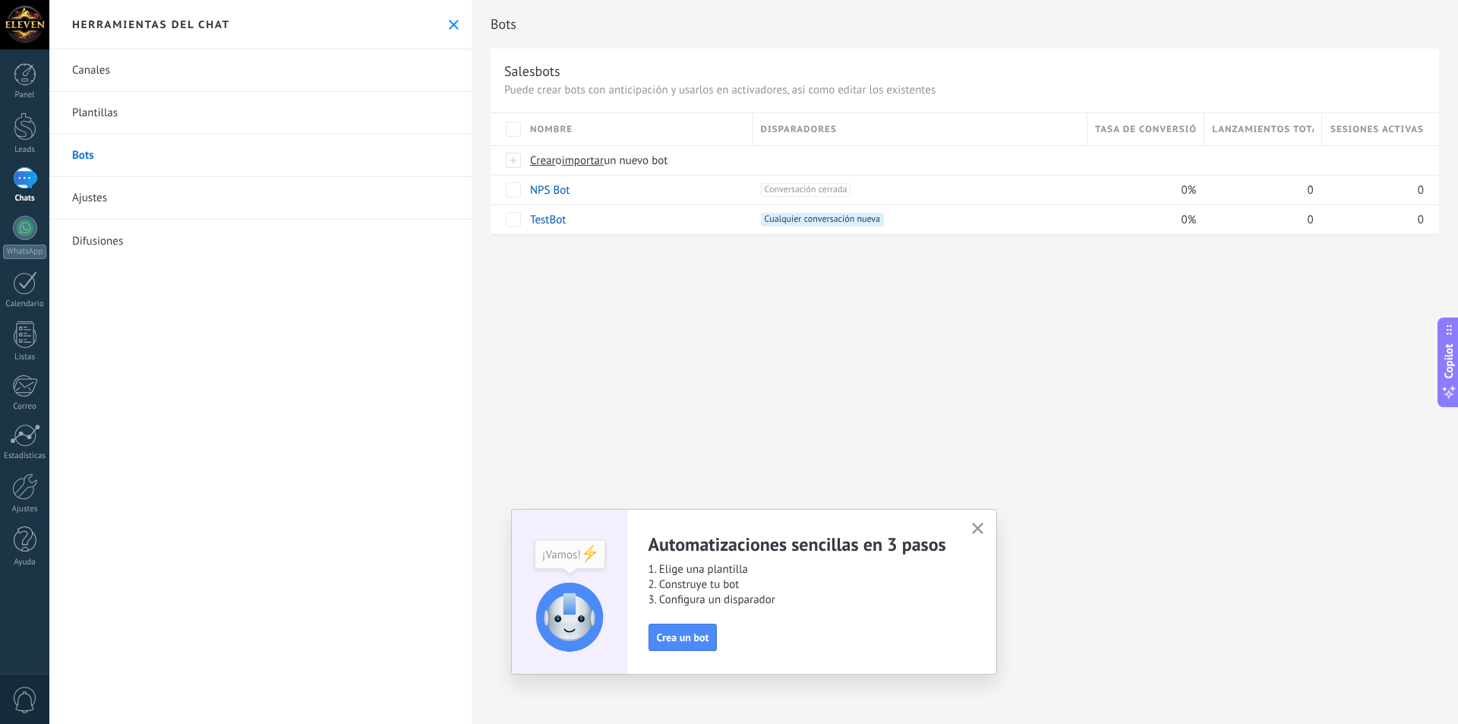
click at [147, 248] on link "Difusiones" at bounding box center [260, 240] width 422 height 43
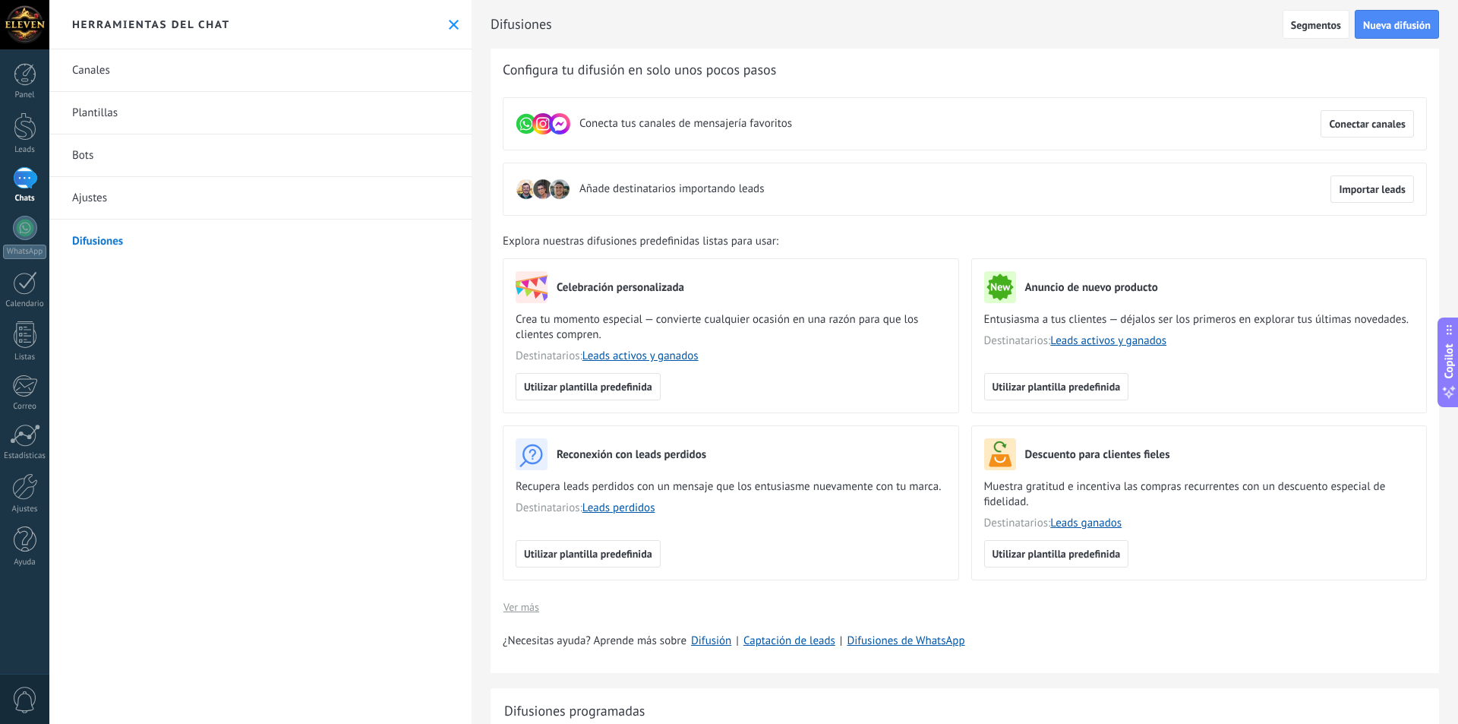
click at [122, 75] on link "Canales" at bounding box center [260, 70] width 422 height 43
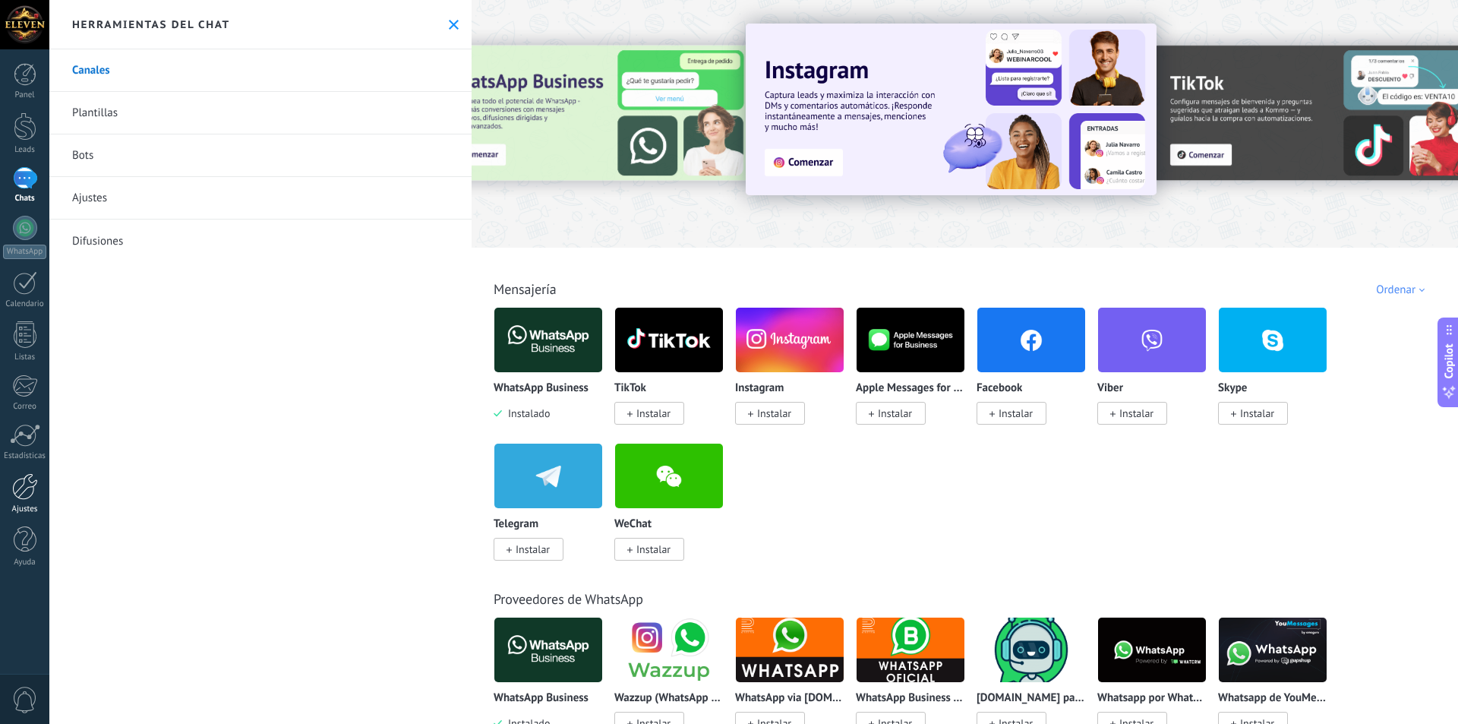
click at [25, 489] on div at bounding box center [25, 486] width 26 height 27
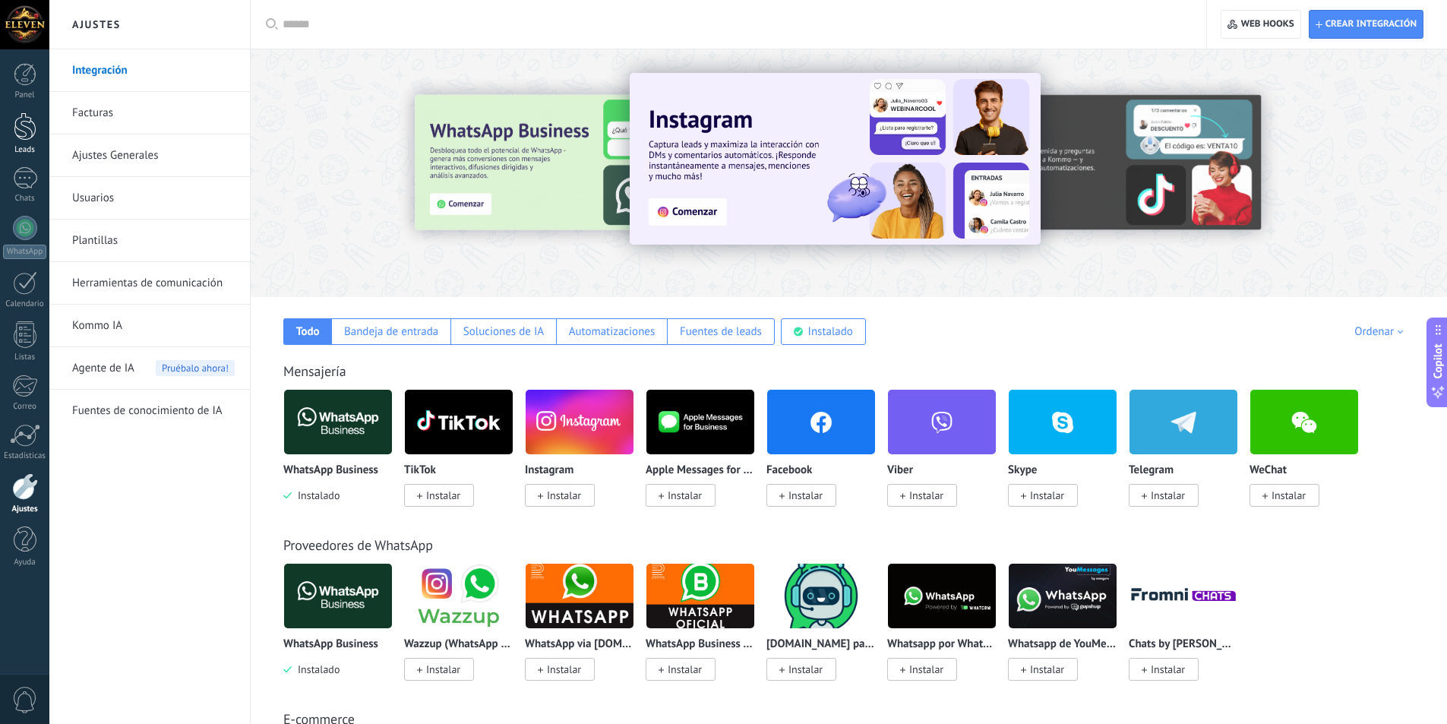
click at [18, 147] on div "Leads" at bounding box center [25, 150] width 44 height 10
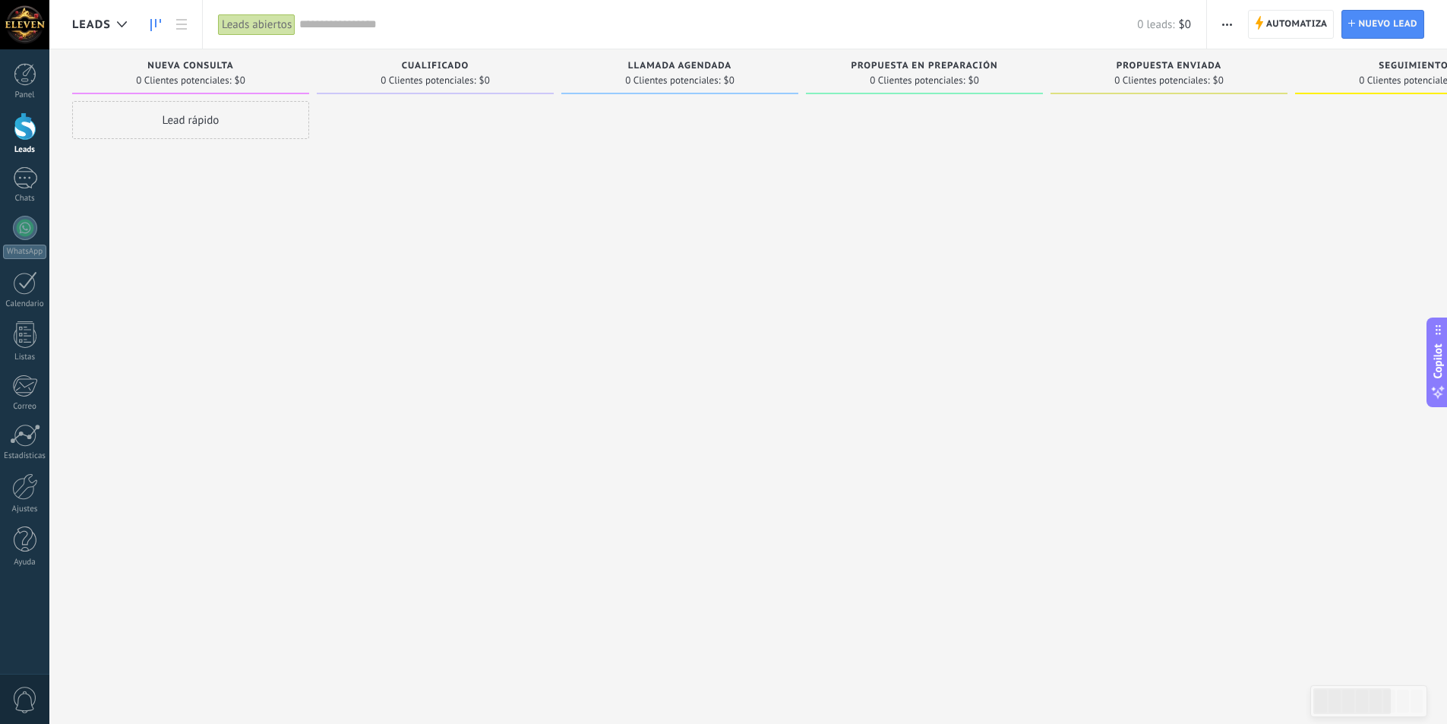
click at [106, 34] on div "Leads" at bounding box center [103, 24] width 62 height 49
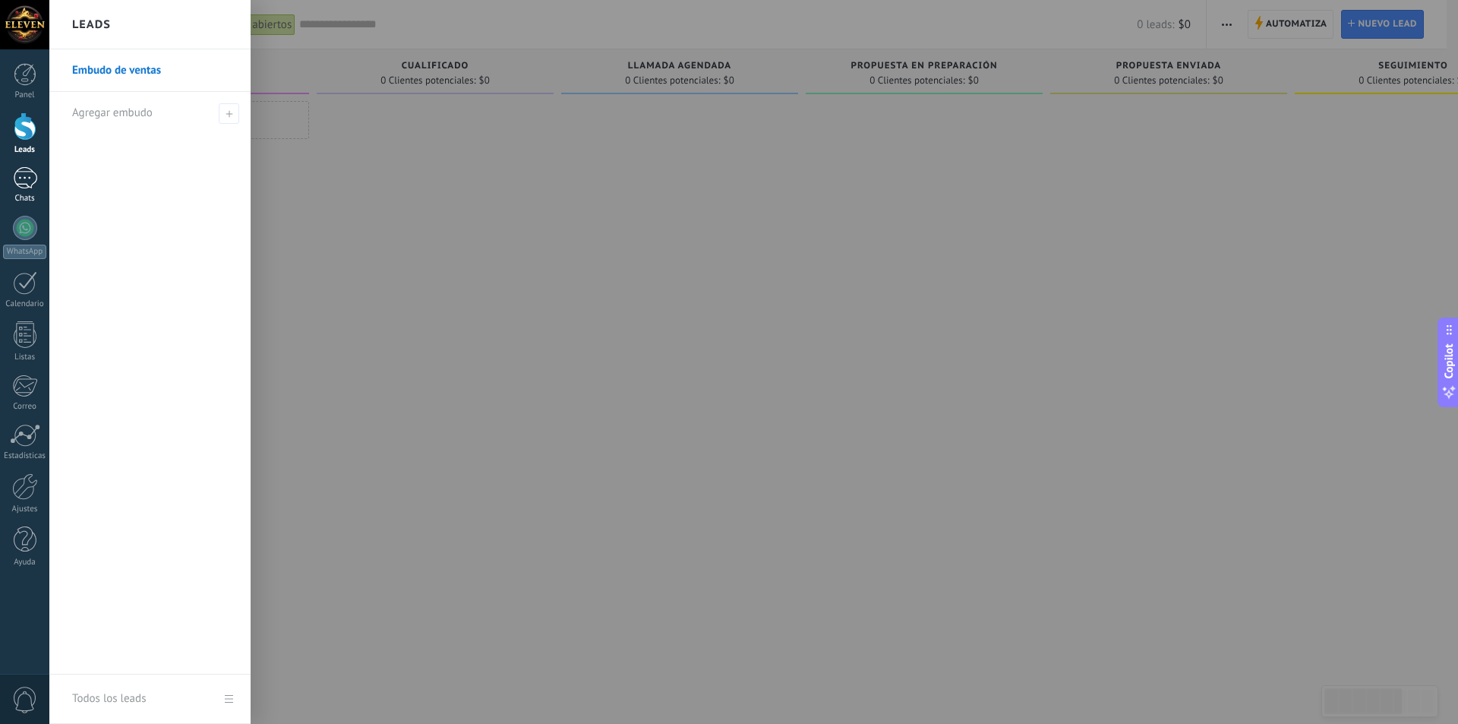
click at [37, 174] on link "Chats" at bounding box center [24, 185] width 49 height 36
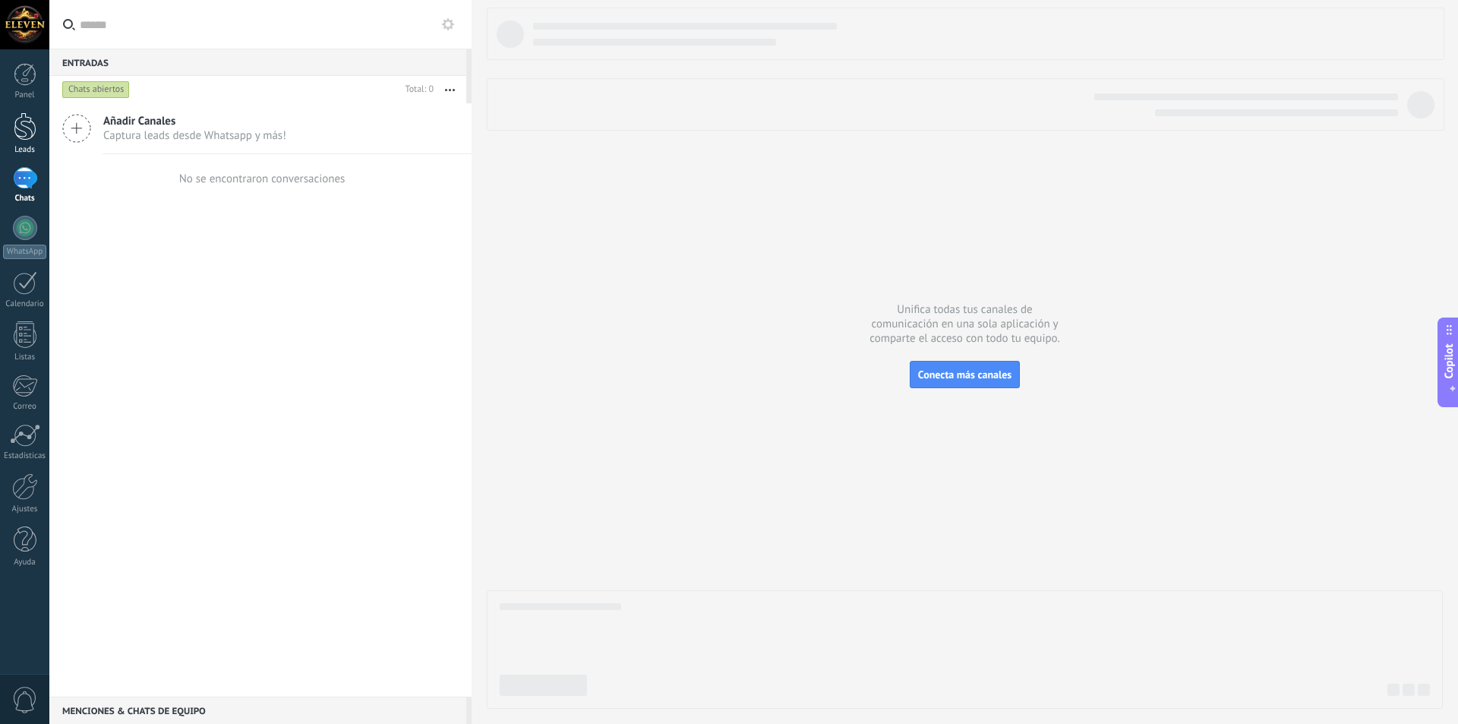
click at [28, 134] on div at bounding box center [25, 126] width 23 height 28
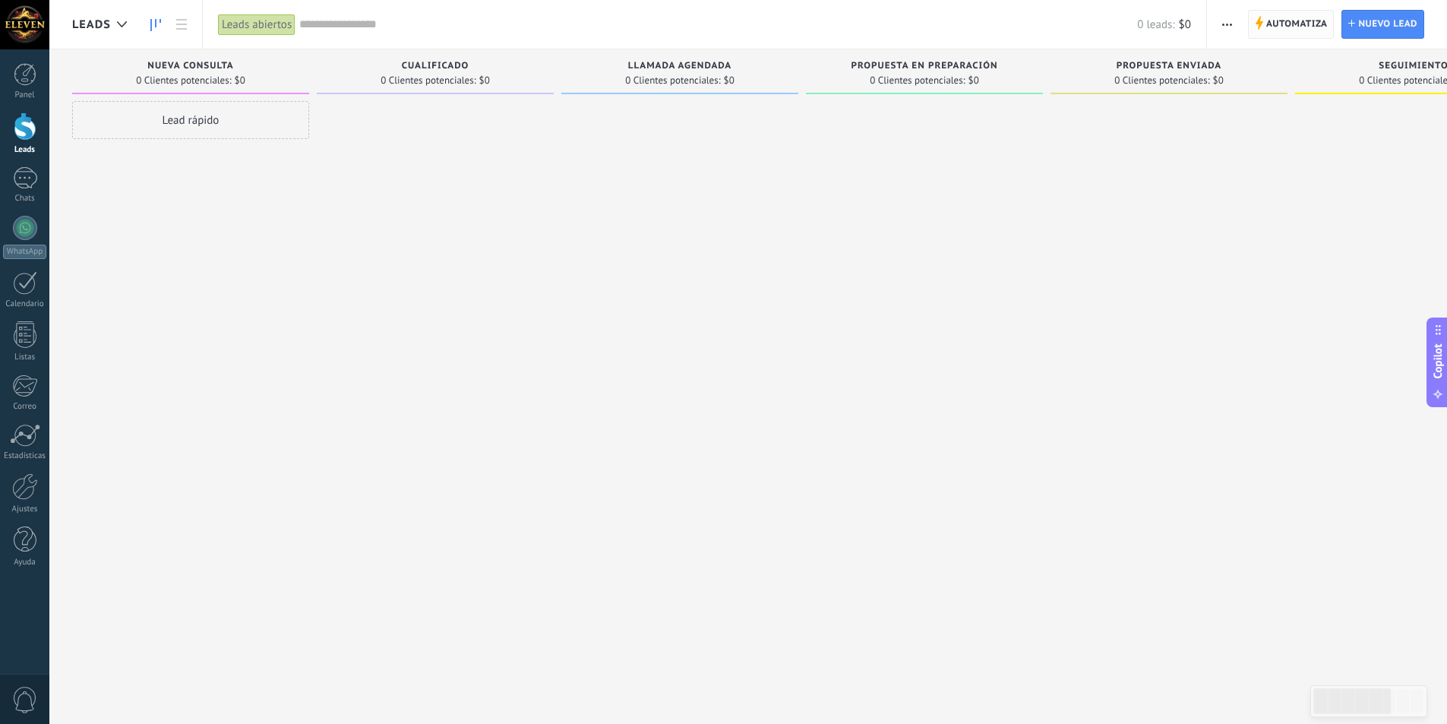
click at [1293, 33] on span "Automatiza" at bounding box center [1297, 24] width 62 height 27
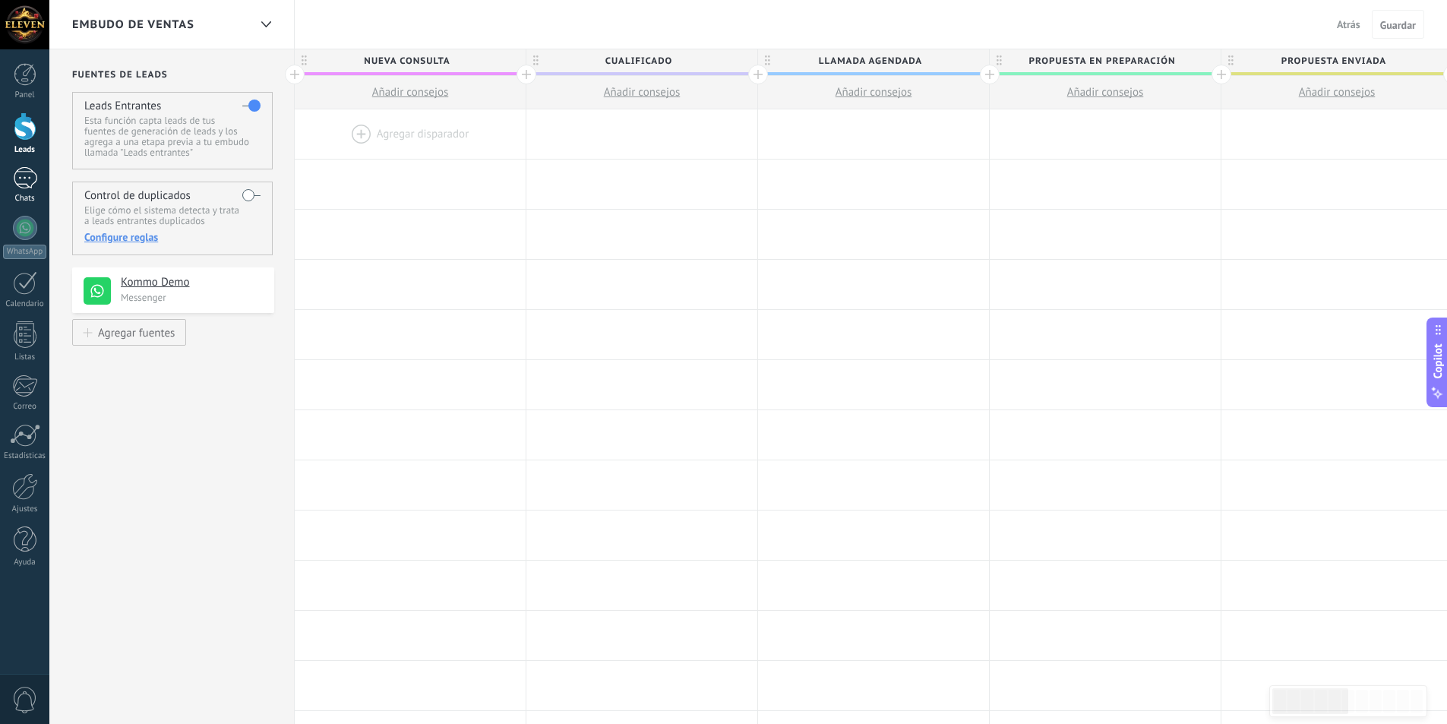
click at [24, 175] on div at bounding box center [25, 178] width 24 height 22
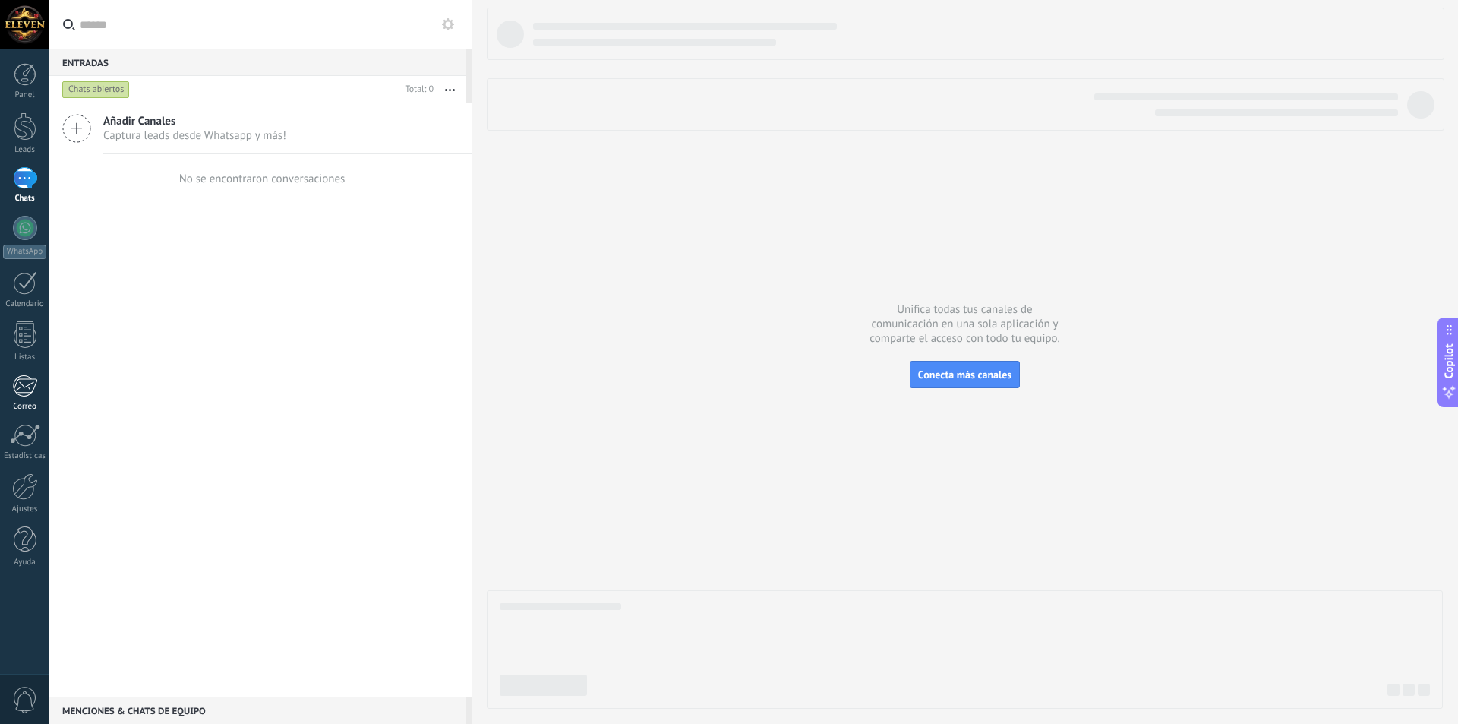
click at [19, 387] on div at bounding box center [24, 385] width 25 height 23
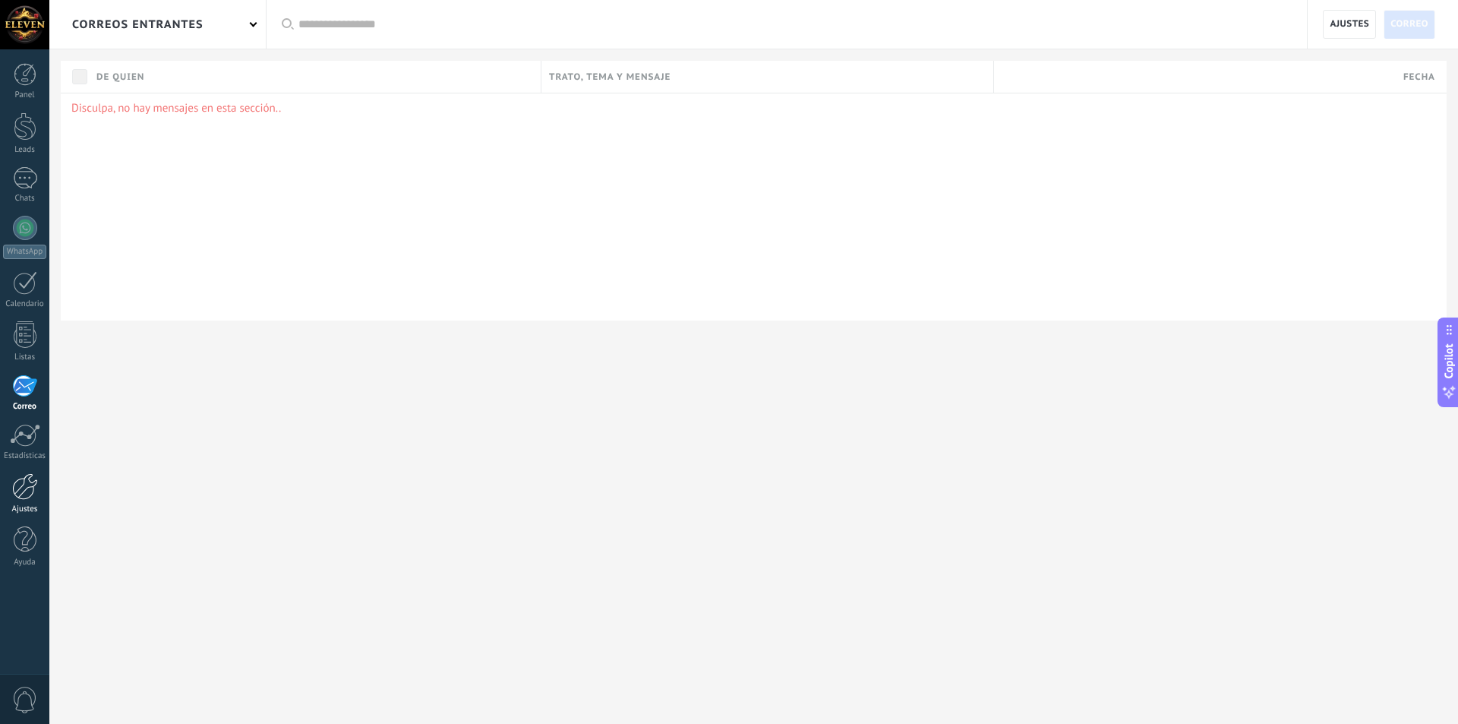
click at [33, 475] on div at bounding box center [25, 486] width 26 height 27
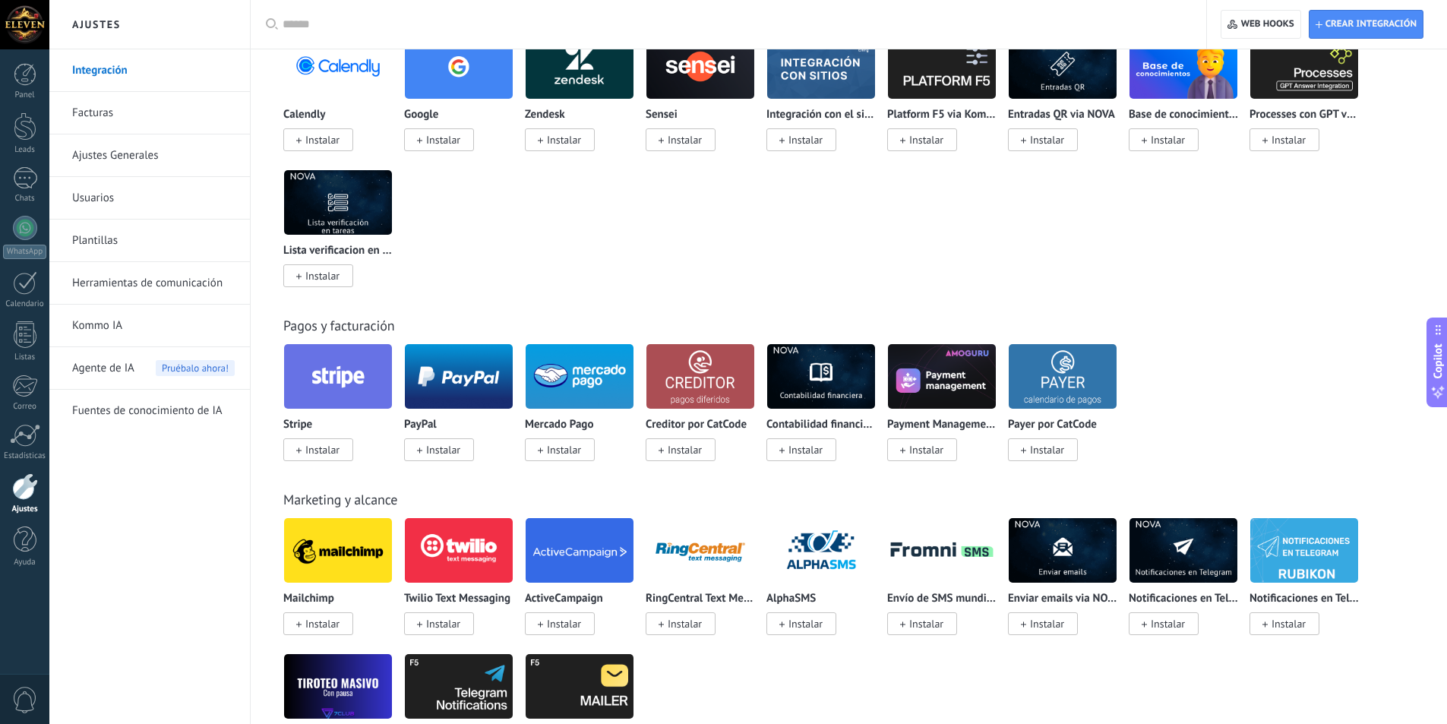
scroll to position [1215, 0]
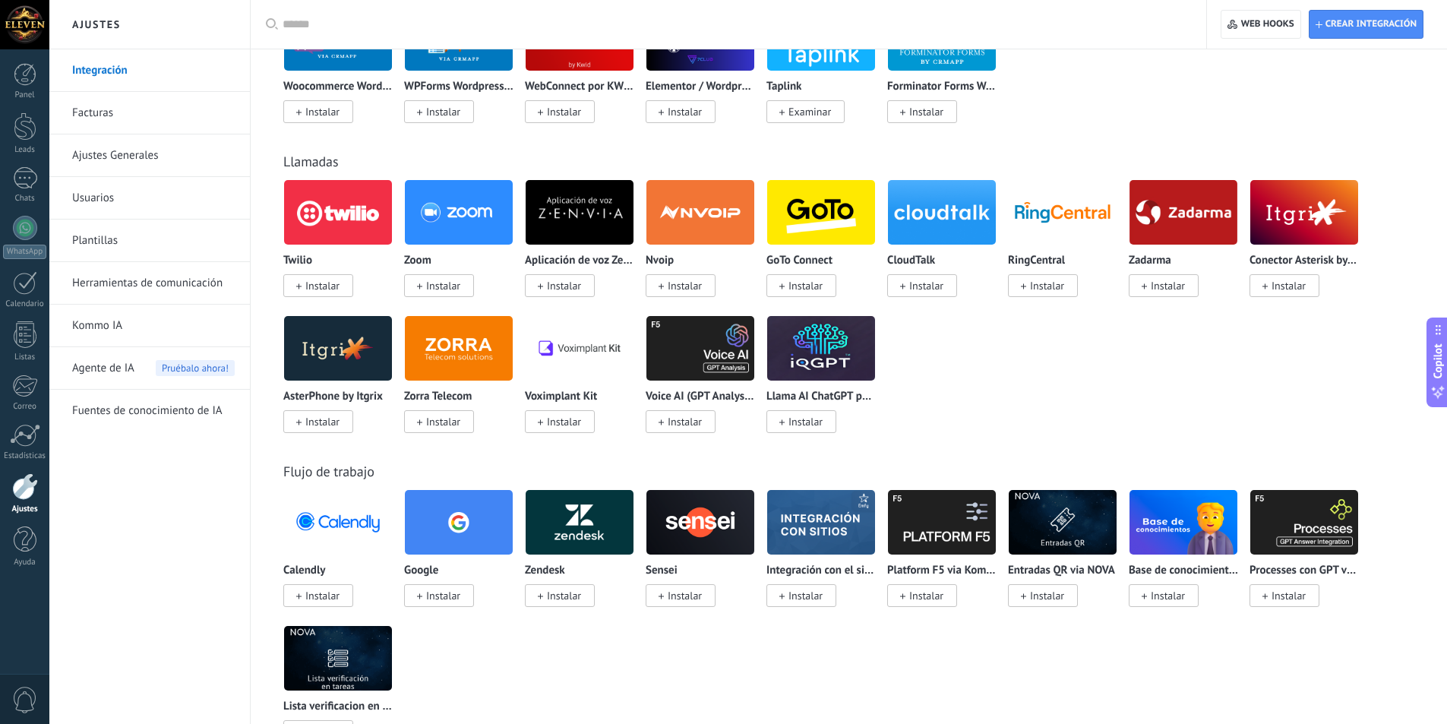
click at [119, 236] on link "Plantillas" at bounding box center [153, 240] width 163 height 43
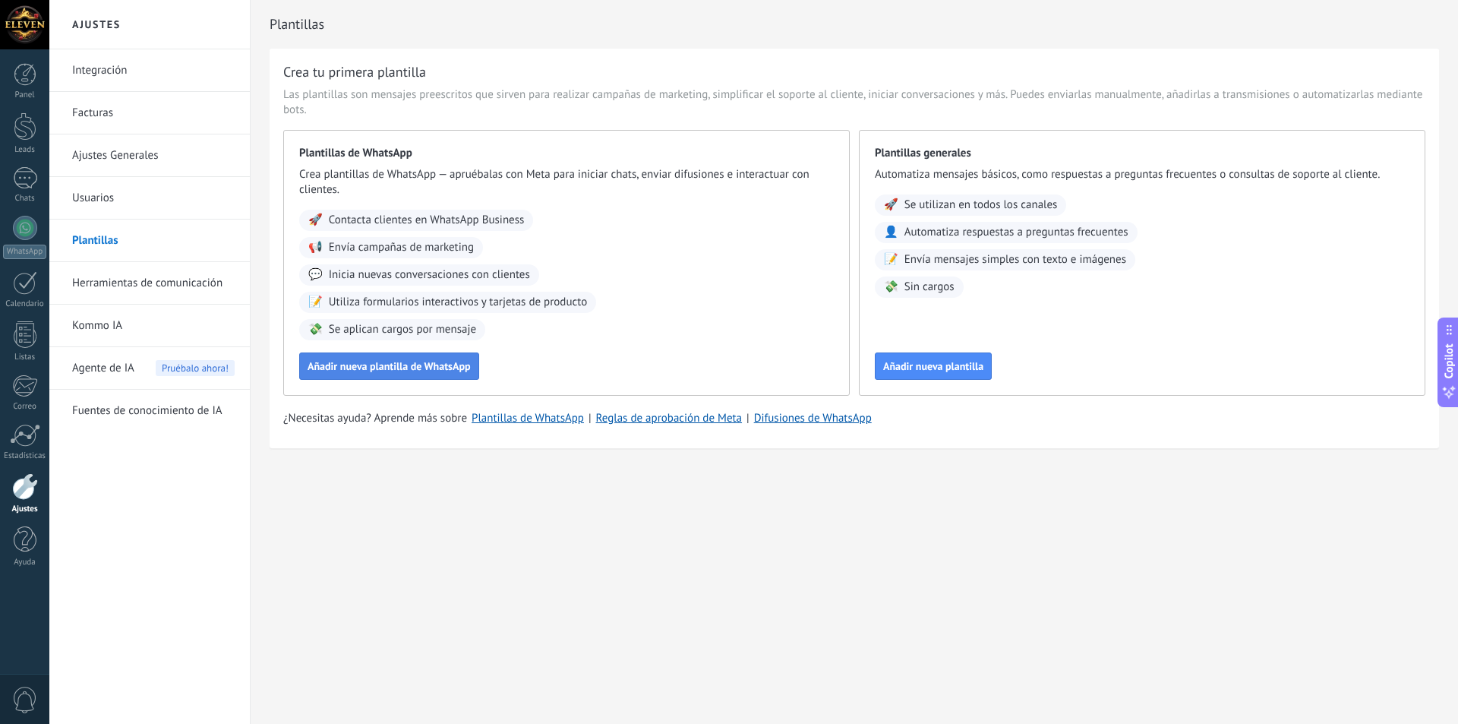
click at [332, 371] on span "Añadir nueva plantilla de WhatsApp" at bounding box center [389, 366] width 163 height 11
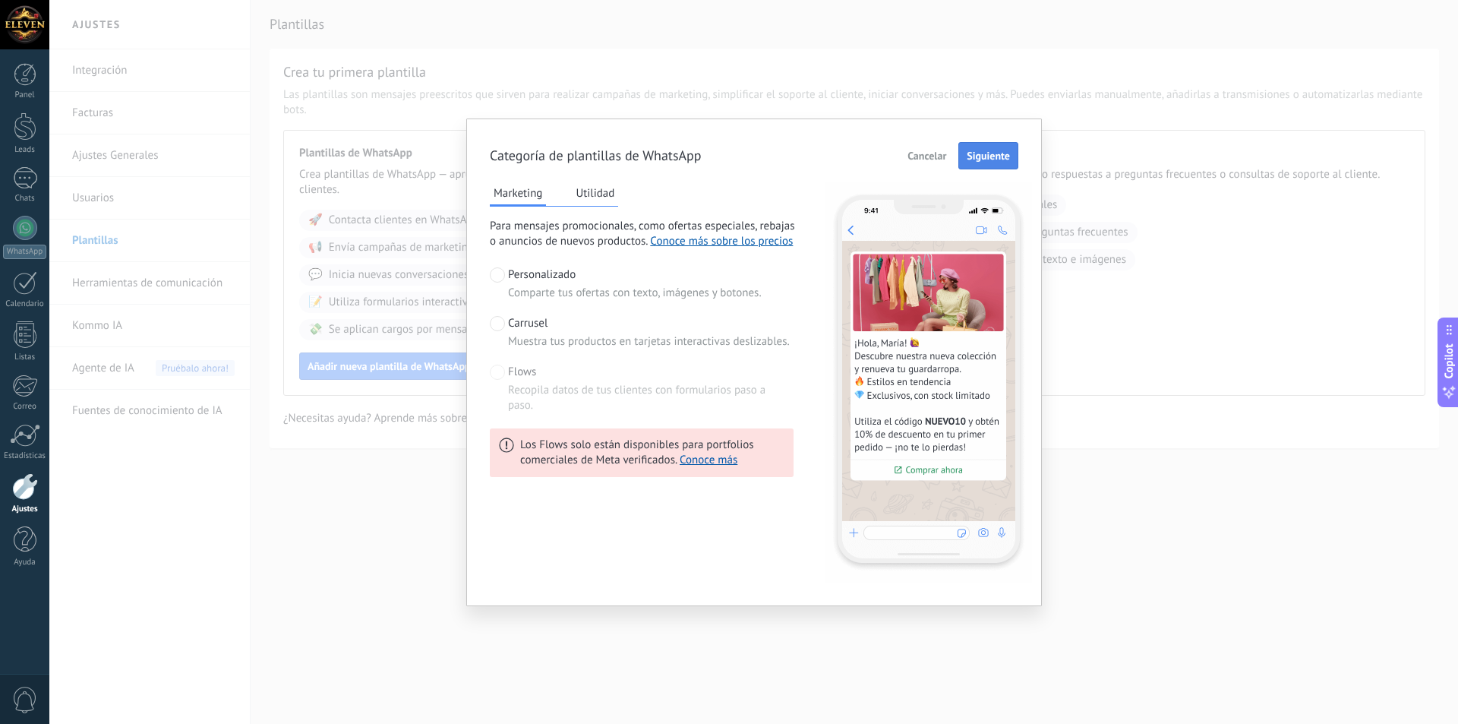
click at [1002, 156] on span "Siguiente" at bounding box center [988, 155] width 43 height 11
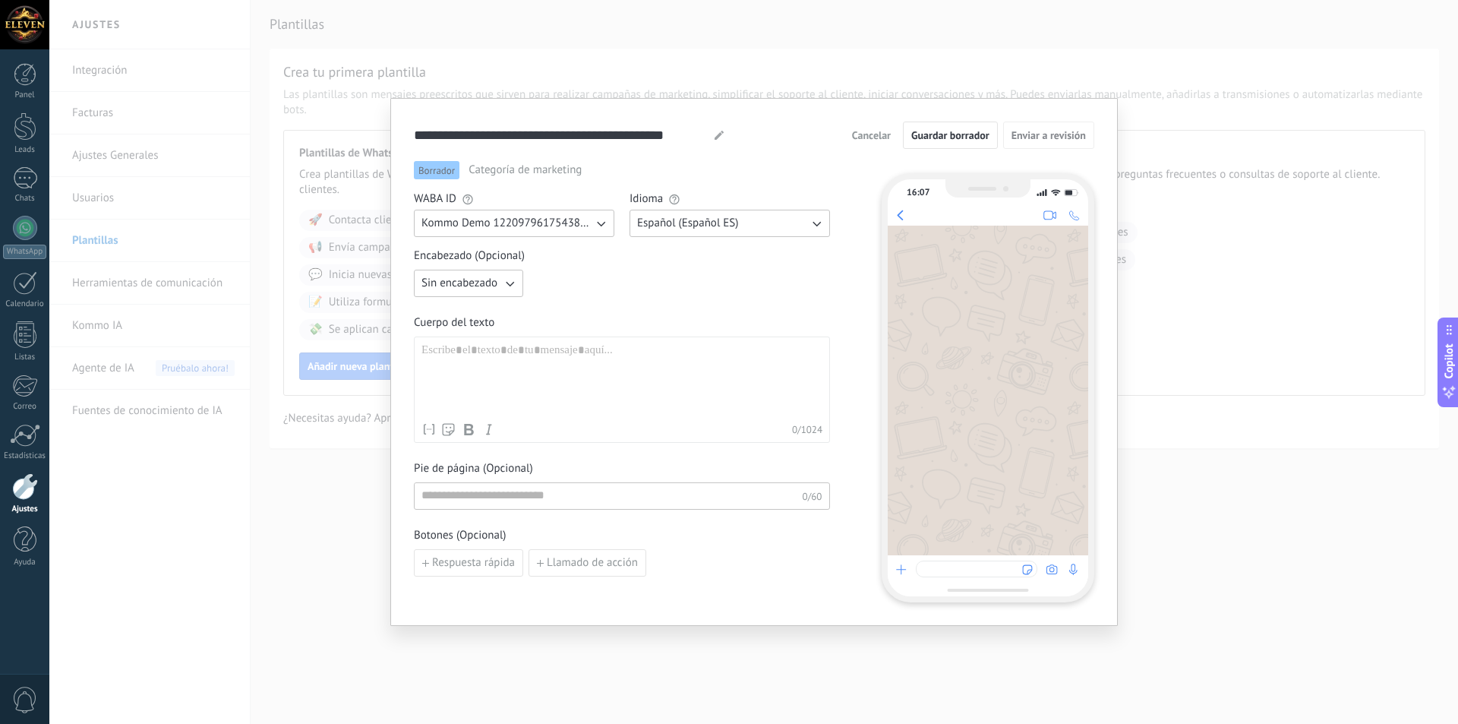
click at [479, 349] on div at bounding box center [621, 379] width 401 height 72
click at [470, 285] on span "Sin encabezado" at bounding box center [459, 283] width 76 height 15
click at [482, 292] on li "Sin encabezado" at bounding box center [464, 283] width 118 height 26
click at [499, 376] on div at bounding box center [621, 379] width 401 height 72
click at [464, 562] on span "Respuesta rápida" at bounding box center [473, 562] width 83 height 11
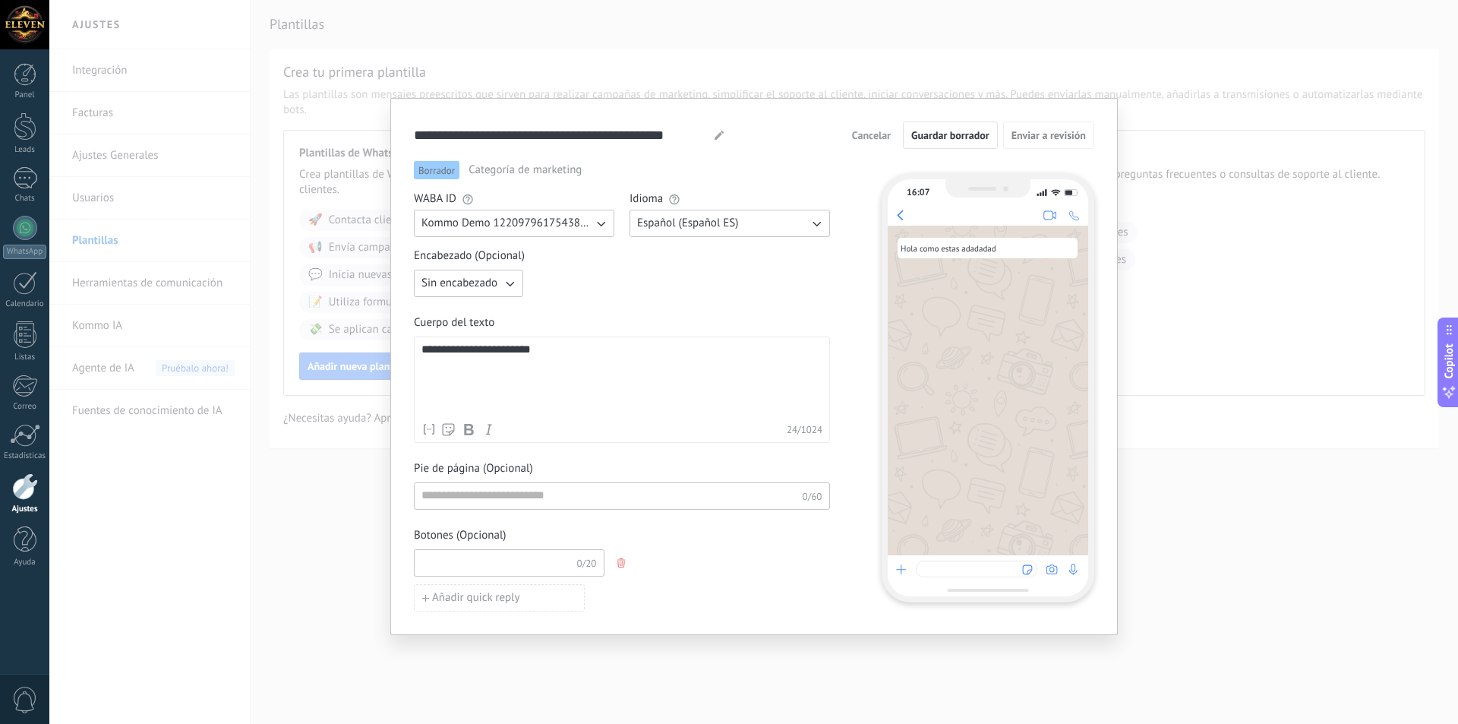
click at [461, 567] on input at bounding box center [496, 562] width 162 height 24
click at [446, 592] on span "Añadir quick reply" at bounding box center [476, 597] width 88 height 11
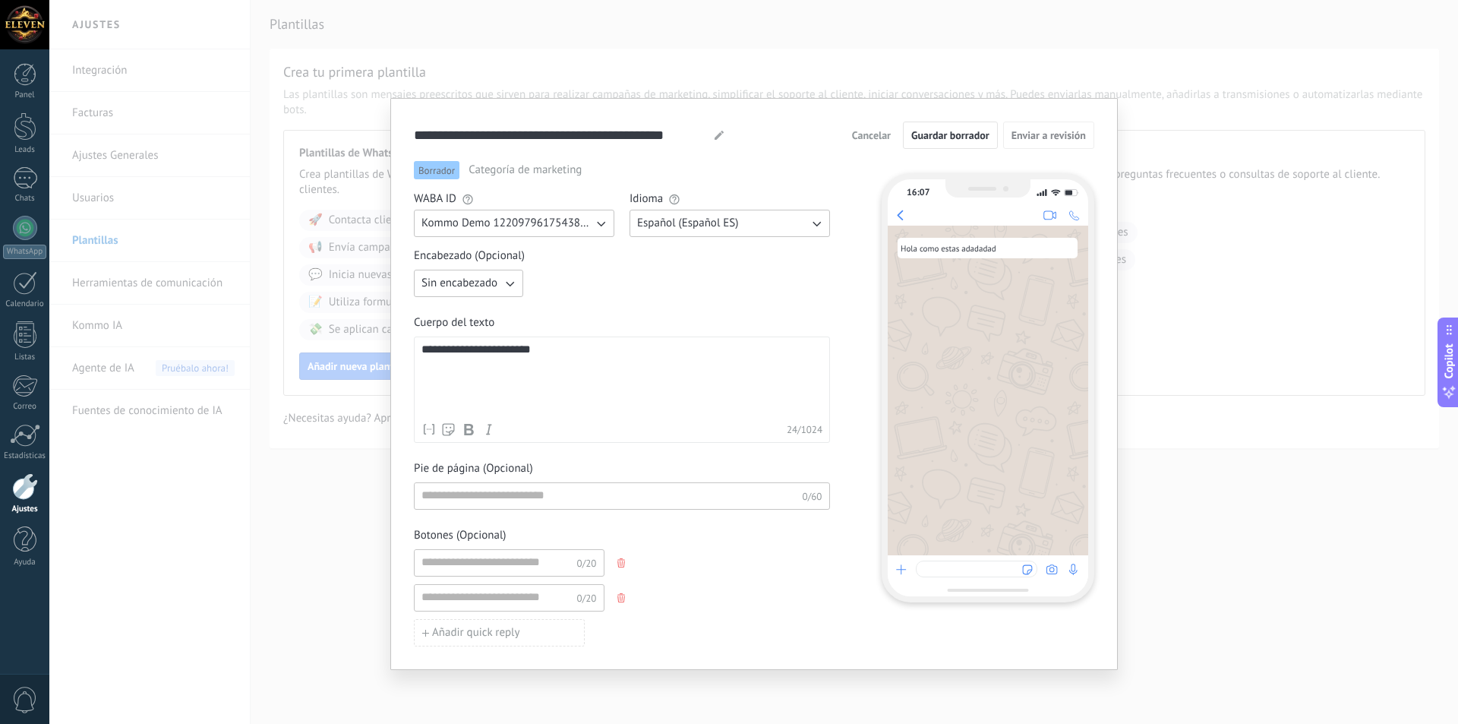
click at [623, 561] on icon "button" at bounding box center [621, 562] width 8 height 9
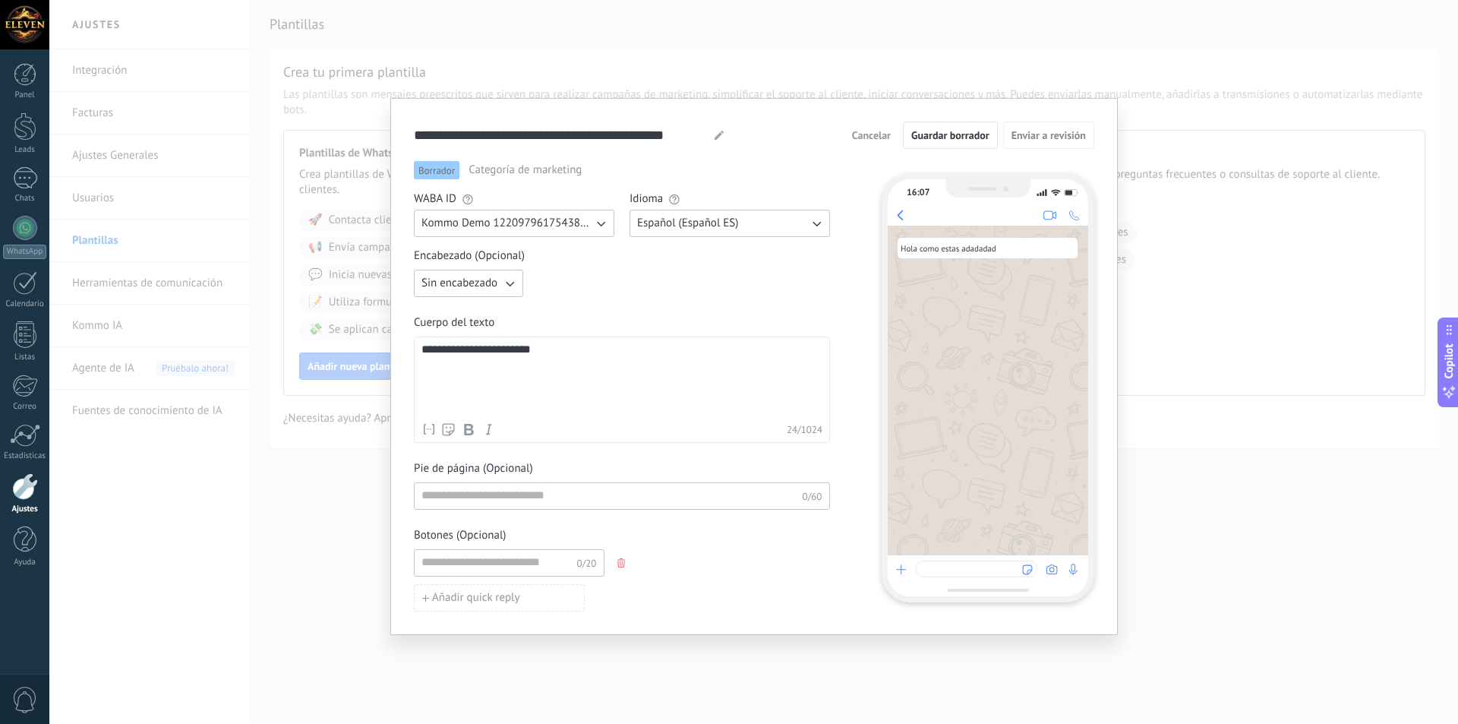
click at [619, 565] on icon "button" at bounding box center [621, 562] width 8 height 9
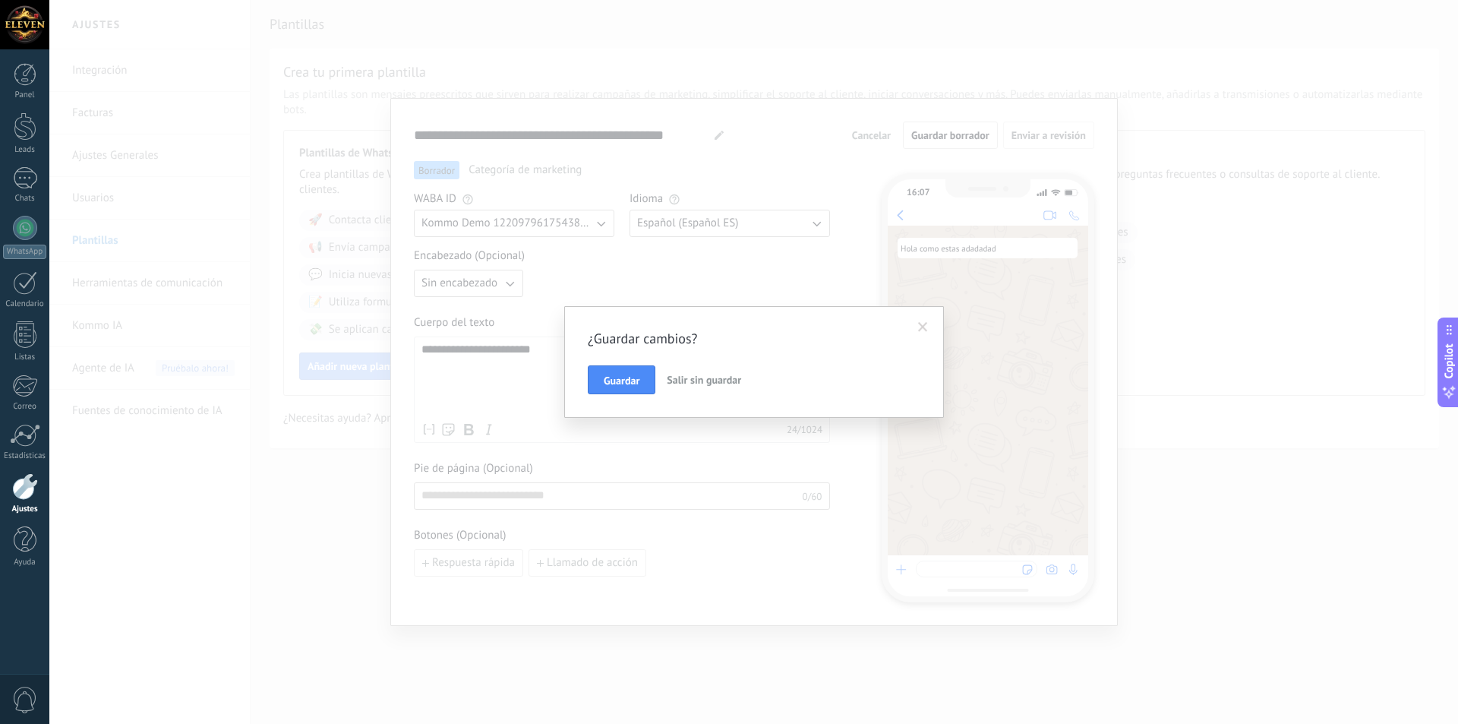
click at [693, 379] on span "Salir sin guardar" at bounding box center [704, 380] width 74 height 14
